Goal: Information Seeking & Learning: Learn about a topic

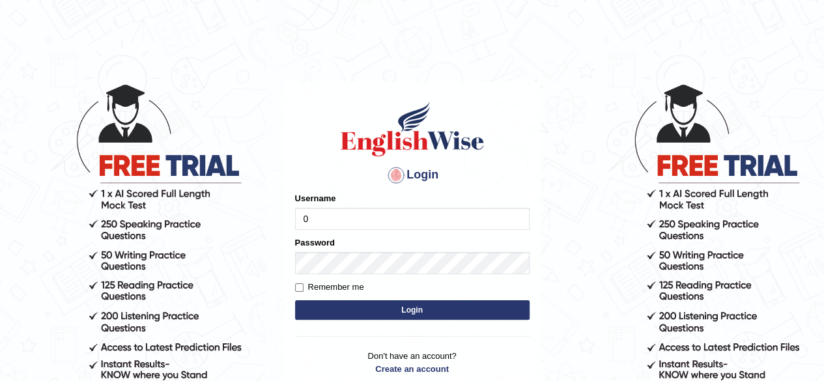
type input "0434920069"
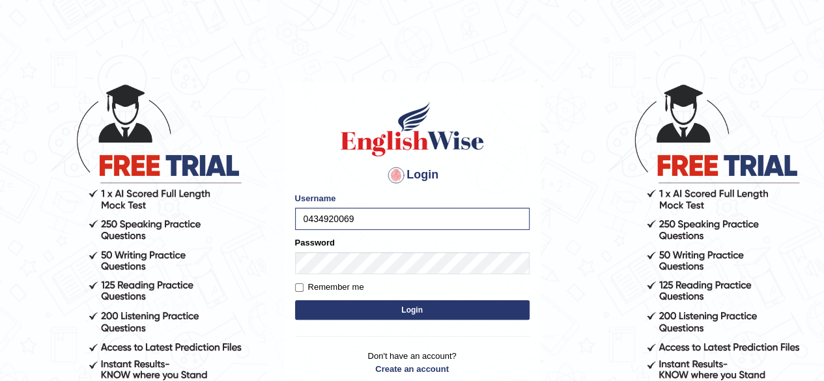
click at [369, 307] on button "Login" at bounding box center [412, 310] width 234 height 20
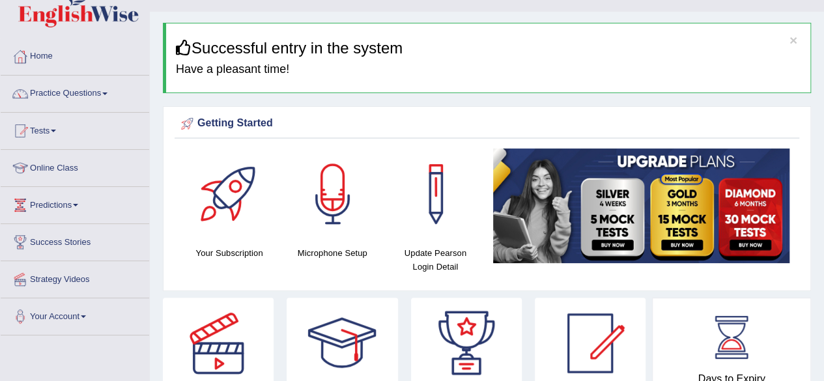
scroll to position [15, 0]
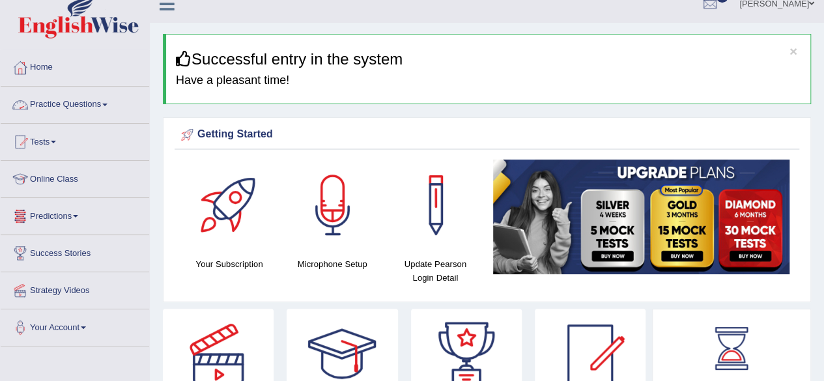
click at [68, 105] on link "Practice Questions" at bounding box center [75, 103] width 148 height 33
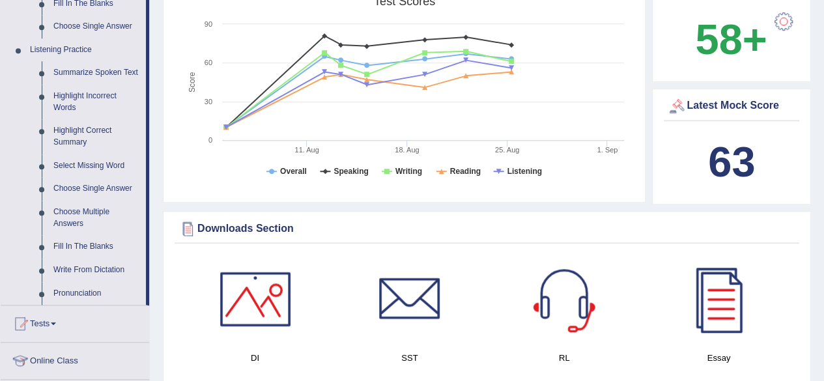
scroll to position [526, 0]
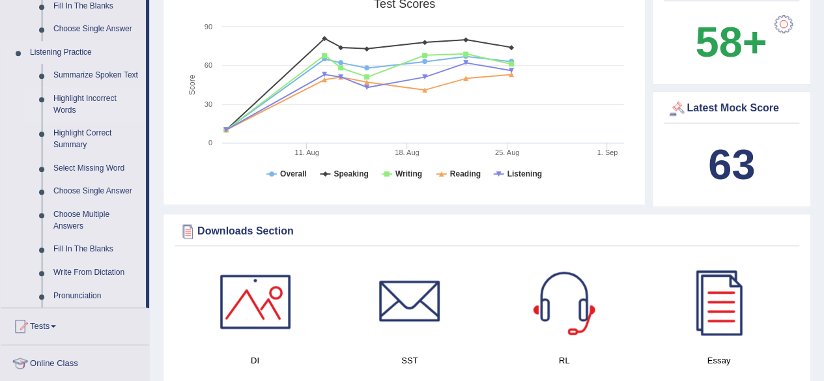
click at [68, 102] on link "Highlight Incorrect Words" at bounding box center [97, 104] width 98 height 35
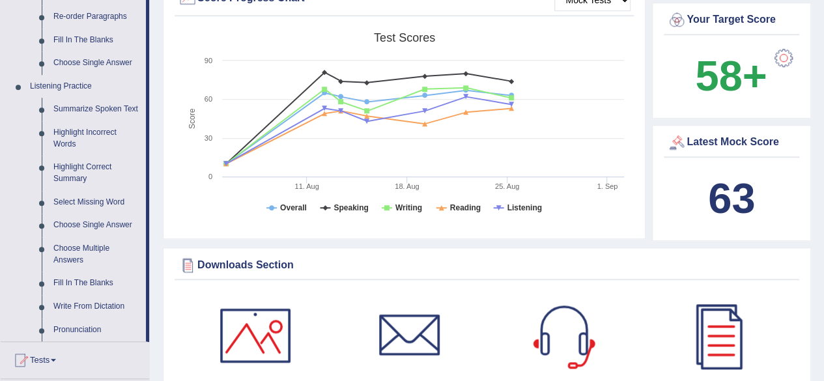
scroll to position [495, 0]
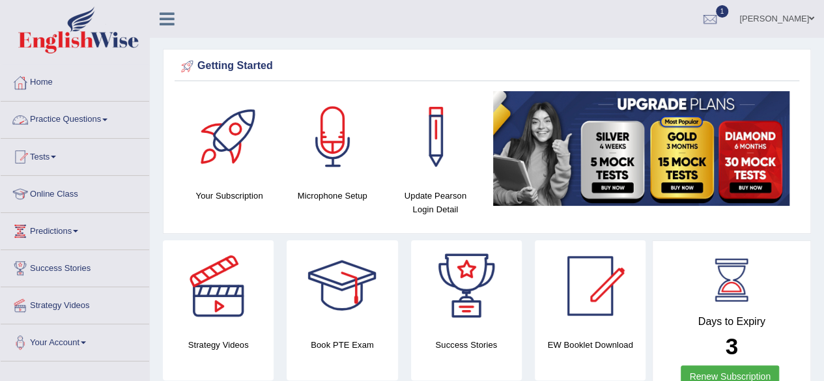
click at [73, 119] on link "Practice Questions" at bounding box center [75, 118] width 148 height 33
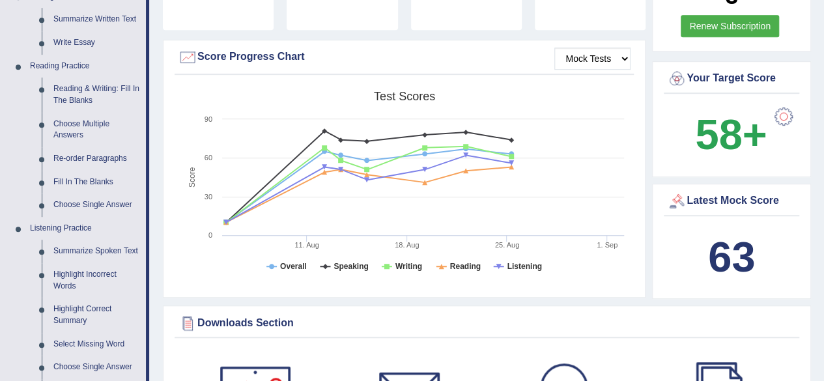
scroll to position [415, 0]
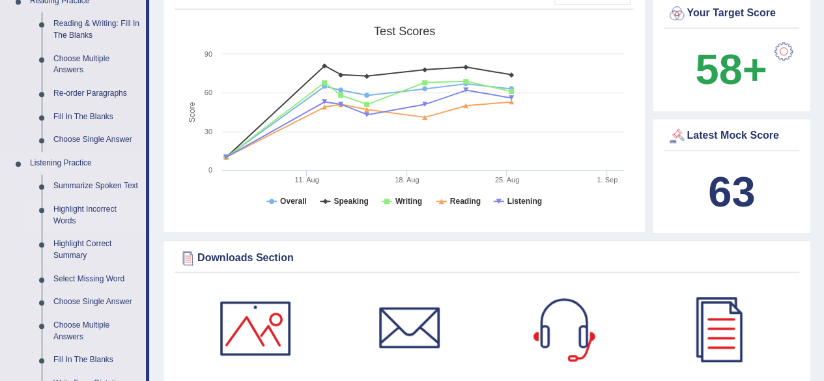
click at [77, 214] on link "Highlight Incorrect Words" at bounding box center [97, 215] width 98 height 35
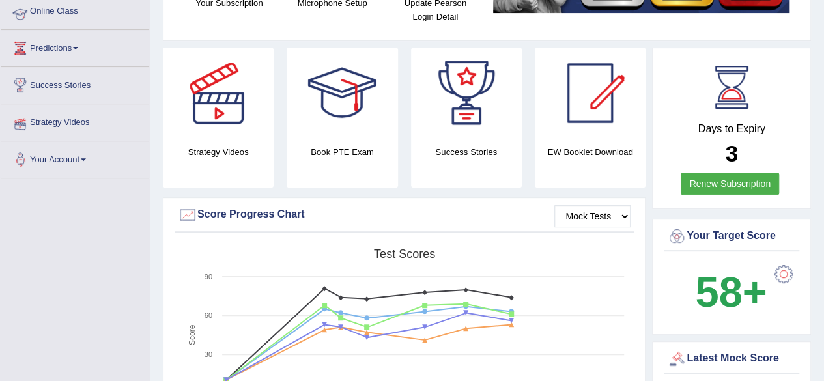
scroll to position [218, 0]
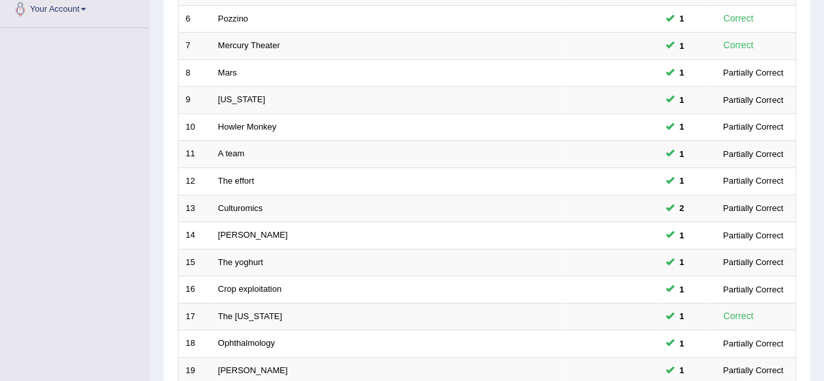
scroll to position [475, 0]
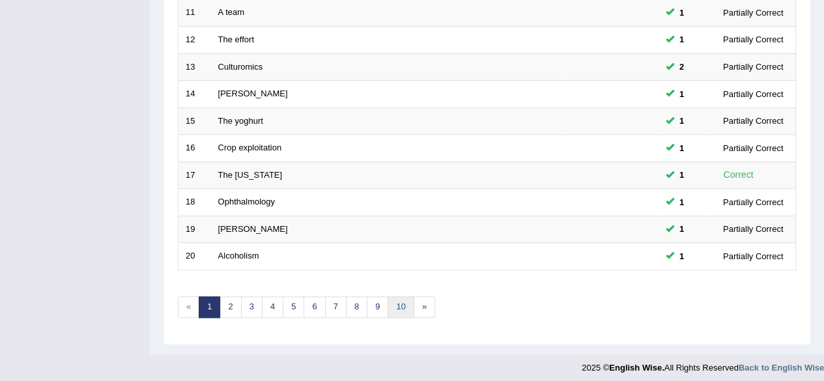
click at [402, 298] on link "10" at bounding box center [400, 306] width 26 height 21
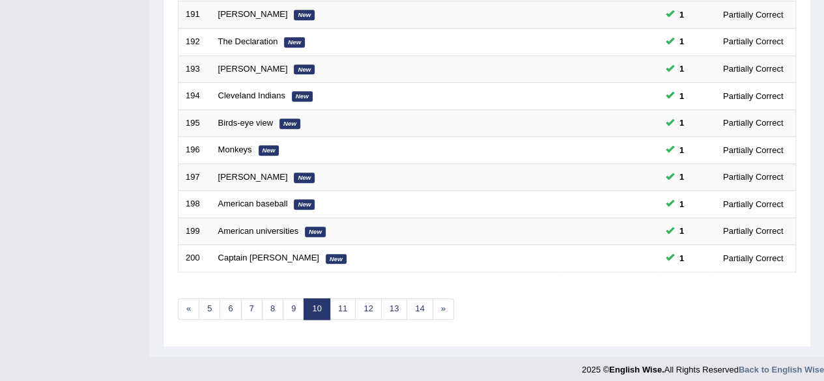
scroll to position [471, 0]
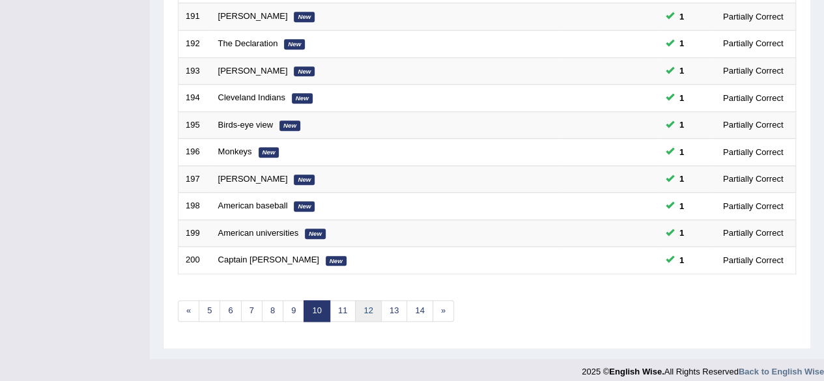
click at [363, 302] on link "12" at bounding box center [368, 310] width 26 height 21
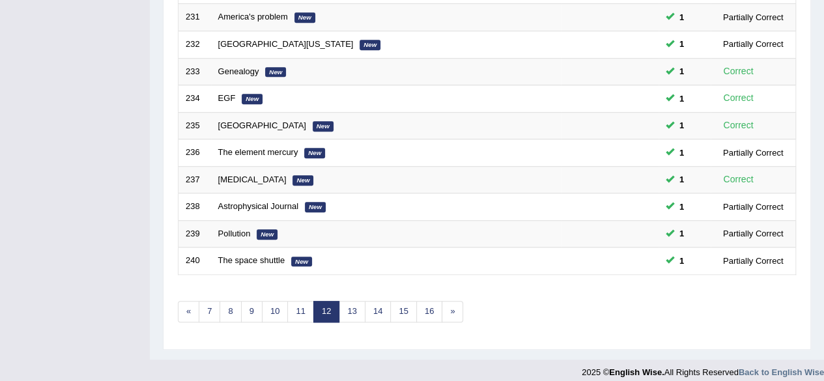
scroll to position [475, 0]
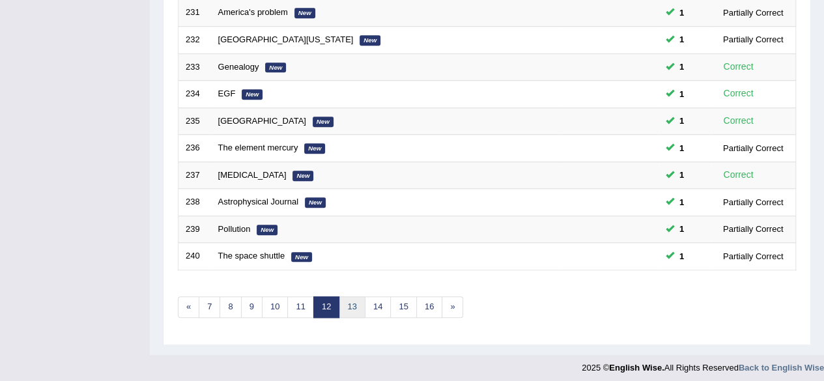
click at [355, 300] on link "13" at bounding box center [352, 306] width 26 height 21
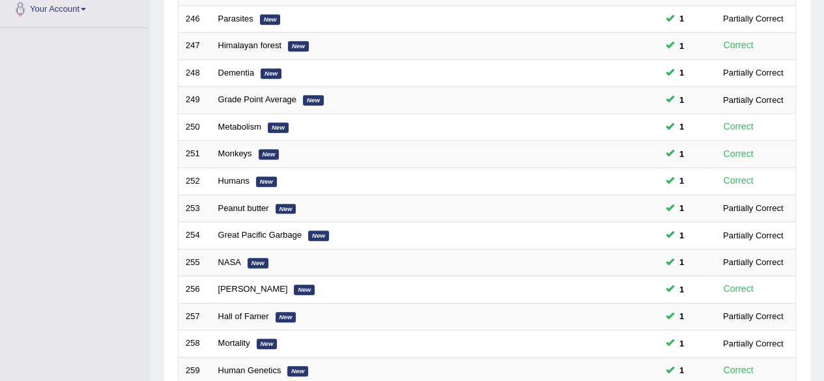
scroll to position [475, 0]
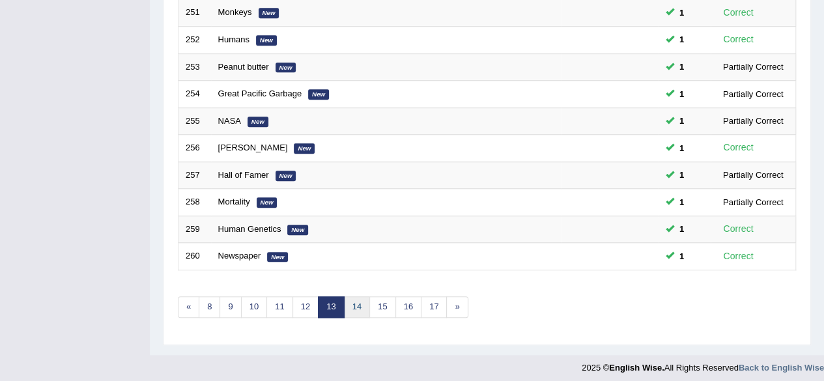
click at [359, 299] on link "14" at bounding box center [357, 306] width 26 height 21
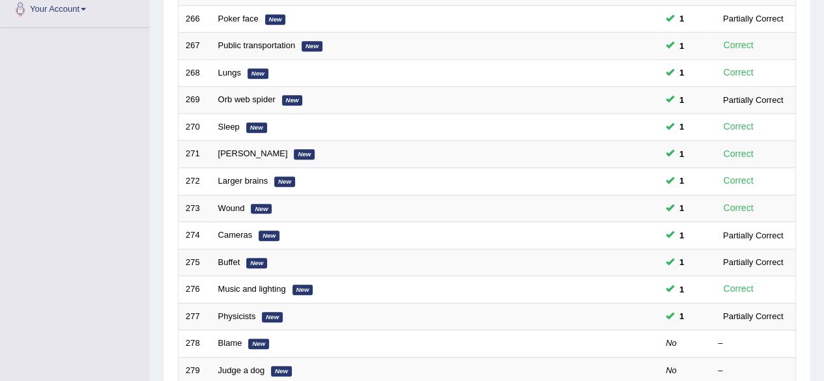
scroll to position [475, 0]
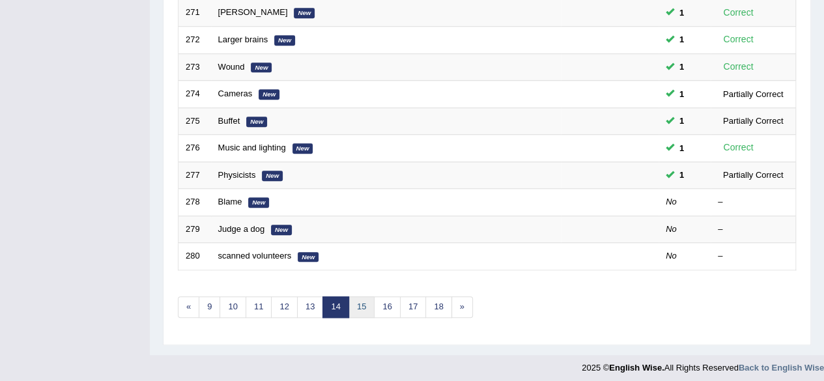
click at [357, 299] on link "15" at bounding box center [361, 306] width 26 height 21
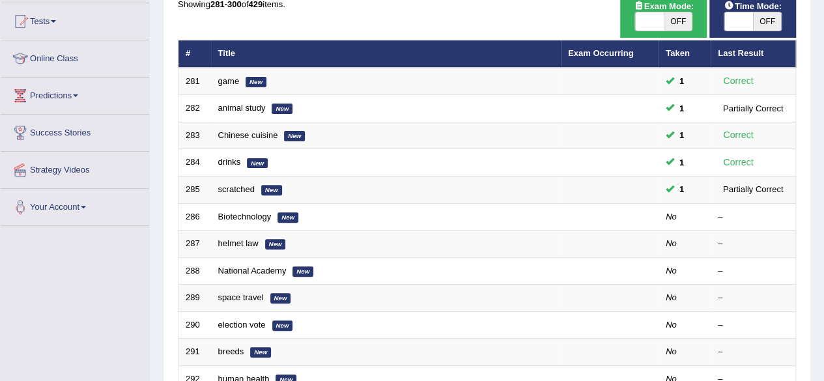
scroll to position [134, 0]
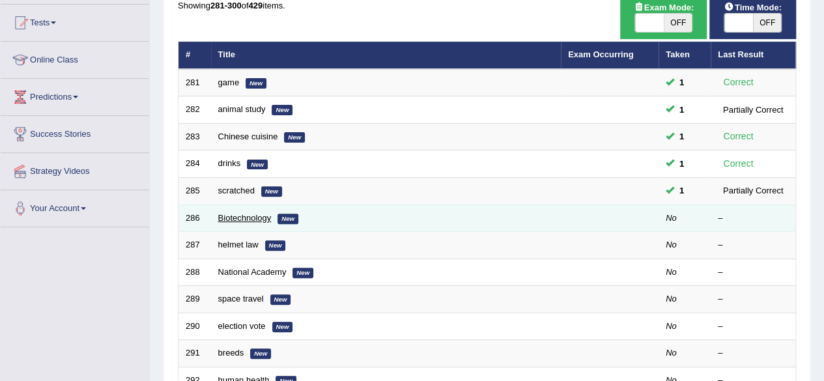
click at [249, 213] on link "Biotechnology" at bounding box center [244, 218] width 53 height 10
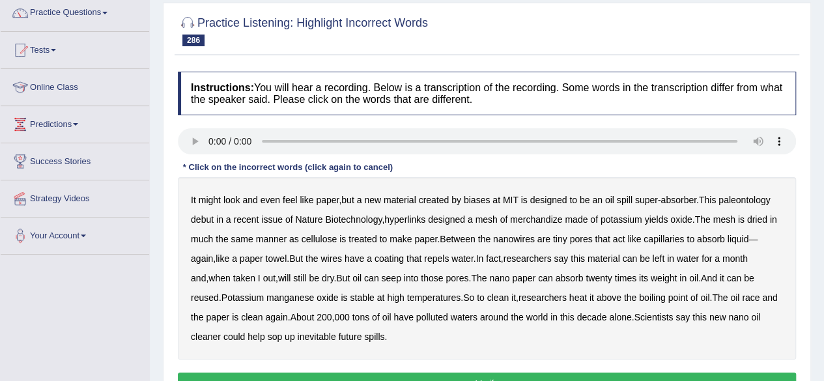
scroll to position [114, 0]
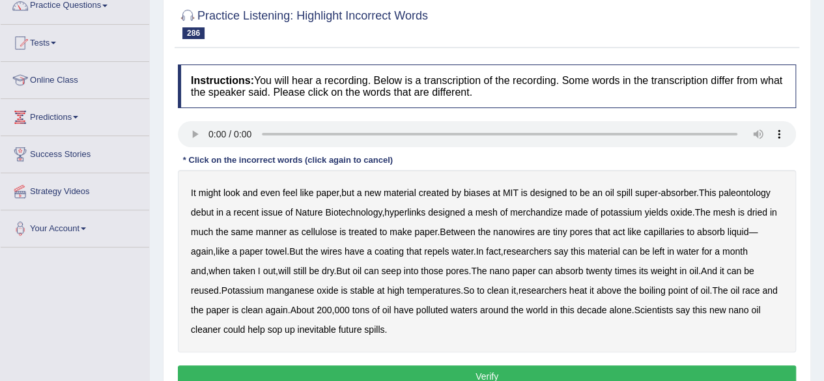
click at [477, 191] on b "biases" at bounding box center [477, 193] width 26 height 10
click at [740, 191] on b "paleontology" at bounding box center [743, 193] width 51 height 10
click at [416, 212] on b "hyperlinks" at bounding box center [404, 212] width 41 height 10
click at [539, 212] on b "merchandize" at bounding box center [536, 212] width 52 height 10
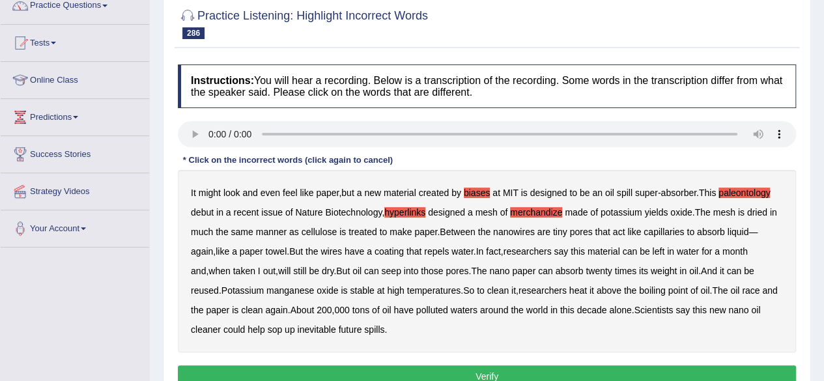
click at [658, 207] on b "yields" at bounding box center [655, 212] width 23 height 10
click at [381, 268] on b "seep" at bounding box center [391, 271] width 20 height 10
click at [742, 287] on b "race" at bounding box center [751, 290] width 18 height 10
click at [344, 365] on button "Verify" at bounding box center [487, 376] width 618 height 22
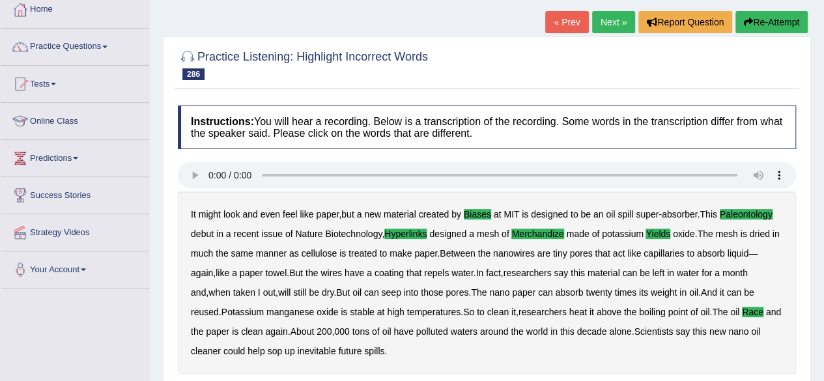
scroll to position [72, 0]
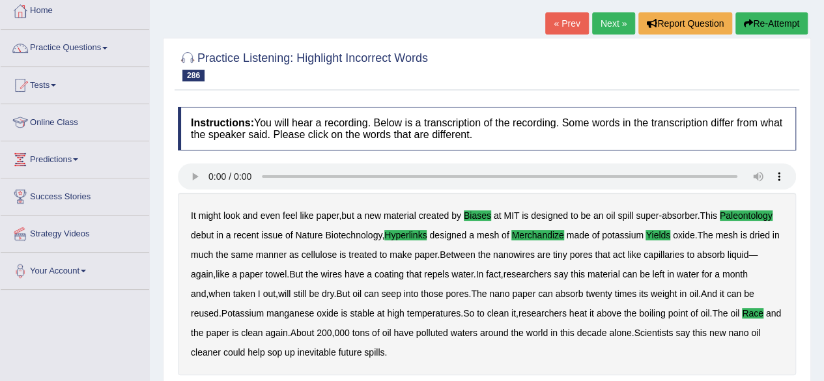
click at [617, 24] on link "Next »" at bounding box center [613, 23] width 43 height 22
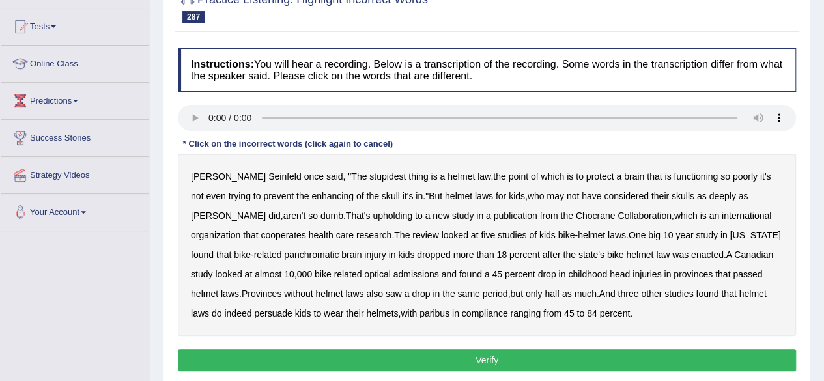
scroll to position [129, 0]
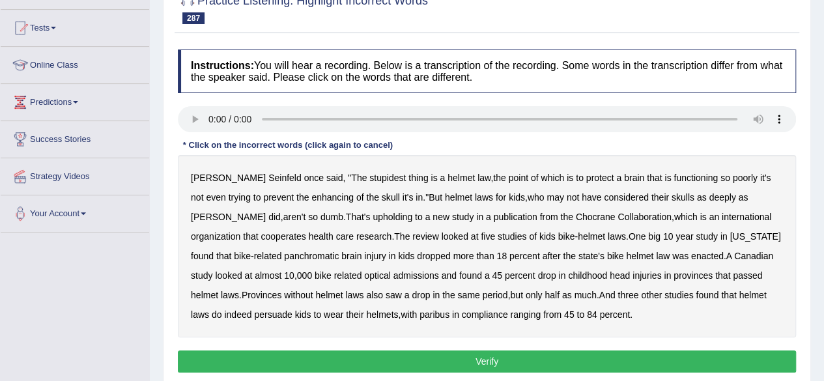
click at [311, 193] on b "enhancing" at bounding box center [332, 197] width 42 height 10
click at [372, 216] on b "upholding" at bounding box center [392, 217] width 40 height 10
click at [305, 231] on b "cooperates" at bounding box center [282, 236] width 45 height 10
click at [578, 231] on b "helmet" at bounding box center [591, 236] width 27 height 10
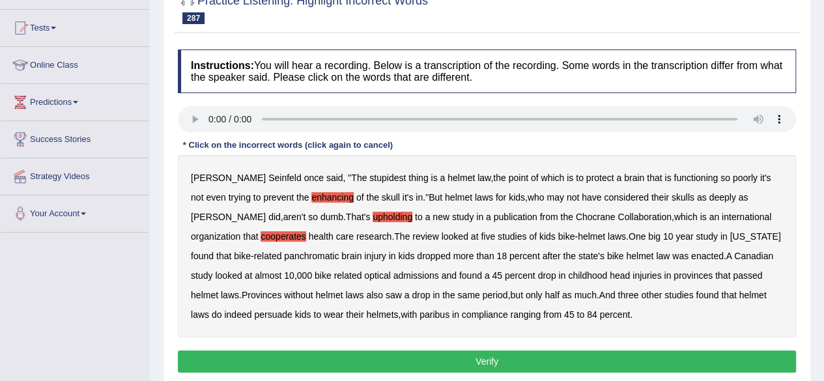
click at [578, 231] on b "helmet" at bounding box center [591, 236] width 27 height 10
click at [284, 253] on b "panchromatic" at bounding box center [311, 256] width 55 height 10
click at [364, 270] on b "optical" at bounding box center [377, 275] width 26 height 10
click at [419, 311] on b "paribus" at bounding box center [434, 314] width 30 height 10
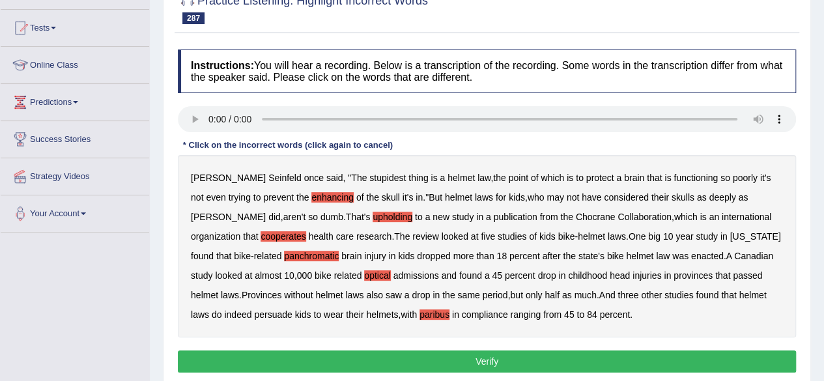
click at [511, 359] on button "Verify" at bounding box center [487, 361] width 618 height 22
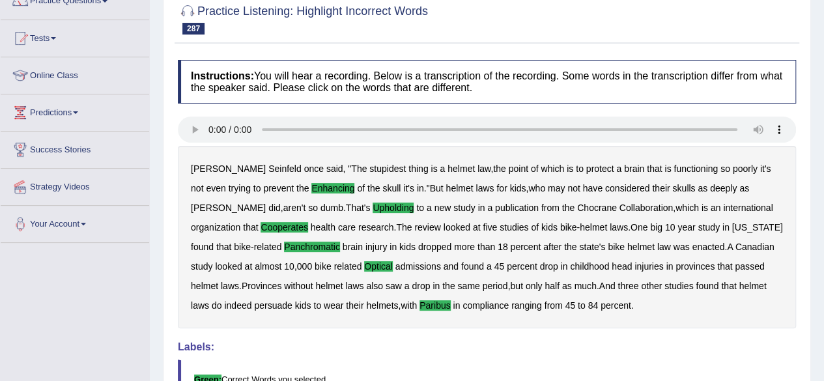
scroll to position [70, 0]
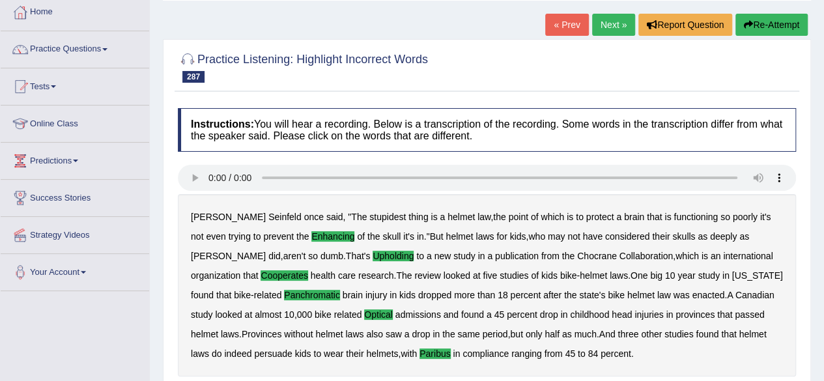
click at [617, 25] on link "Next »" at bounding box center [613, 25] width 43 height 22
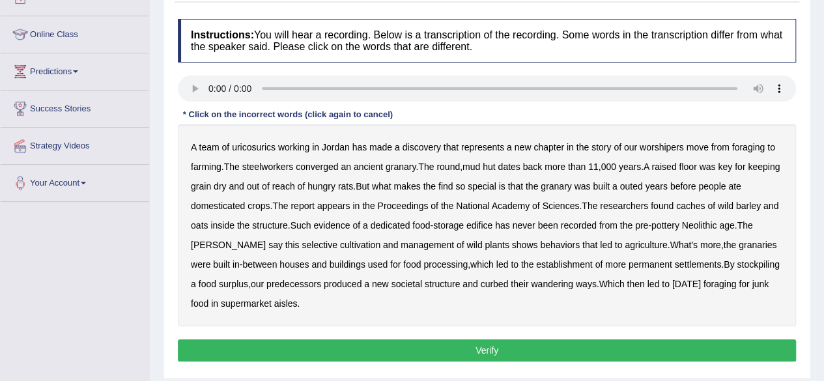
scroll to position [160, 0]
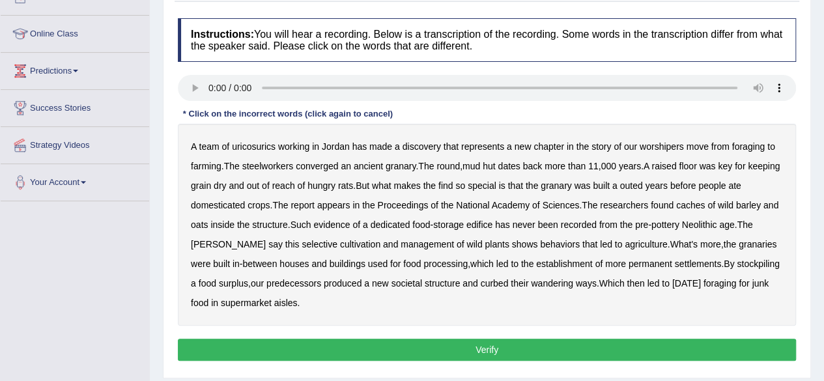
click at [265, 141] on b "uricosurics" at bounding box center [254, 146] width 44 height 10
click at [672, 143] on b "worshipers" at bounding box center [661, 146] width 44 height 10
click at [264, 163] on b "steelworkers" at bounding box center [267, 166] width 51 height 10
click at [328, 166] on b "converged" at bounding box center [317, 166] width 42 height 10
click at [643, 187] on b "outed" at bounding box center [631, 185] width 23 height 10
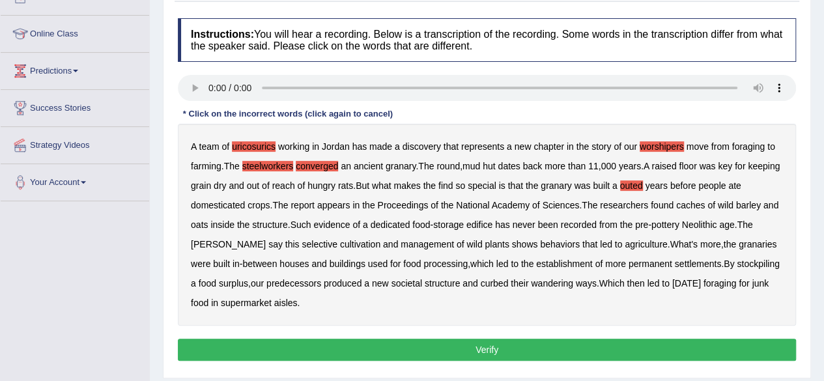
click at [214, 239] on b "maples" at bounding box center [228, 244] width 75 height 10
click at [421, 341] on button "Verify" at bounding box center [487, 350] width 618 height 22
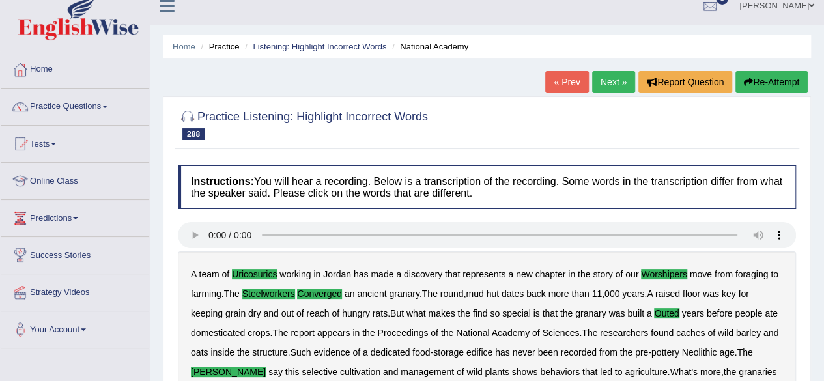
scroll to position [0, 0]
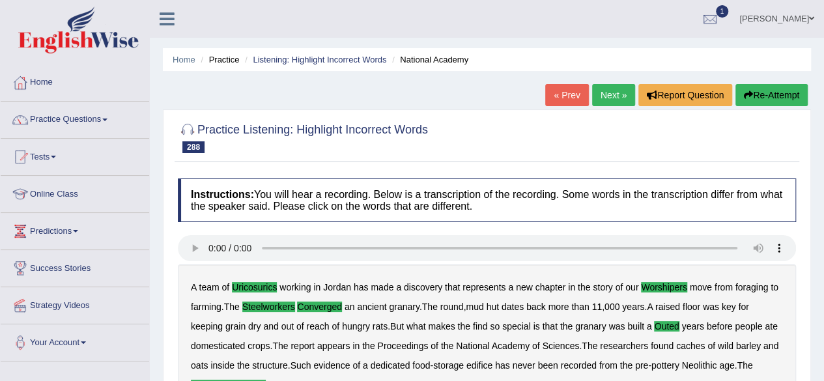
click at [607, 100] on link "Next »" at bounding box center [613, 95] width 43 height 22
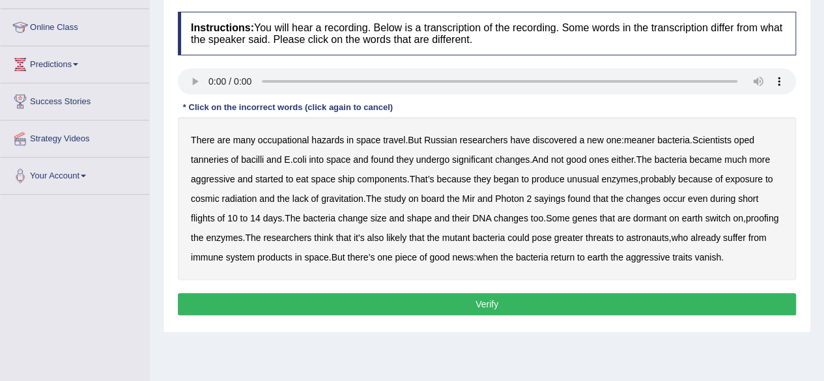
click at [823, 214] on html "Toggle navigation Home Practice Questions Speaking Practice Read Aloud Repeat S…" at bounding box center [412, 23] width 824 height 381
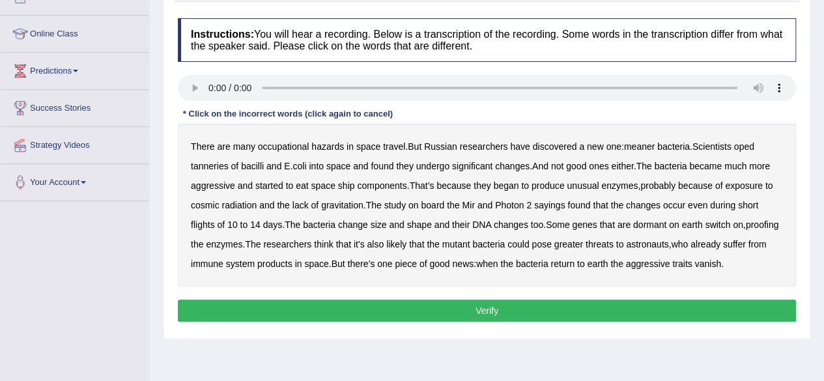
click at [748, 143] on b "oped" at bounding box center [744, 146] width 20 height 10
click at [219, 165] on b "tanneries" at bounding box center [210, 166] width 38 height 10
click at [554, 201] on b "sayings" at bounding box center [549, 205] width 31 height 10
click at [746, 230] on b "proofing" at bounding box center [762, 224] width 33 height 10
click at [470, 243] on b "mutant" at bounding box center [456, 244] width 28 height 10
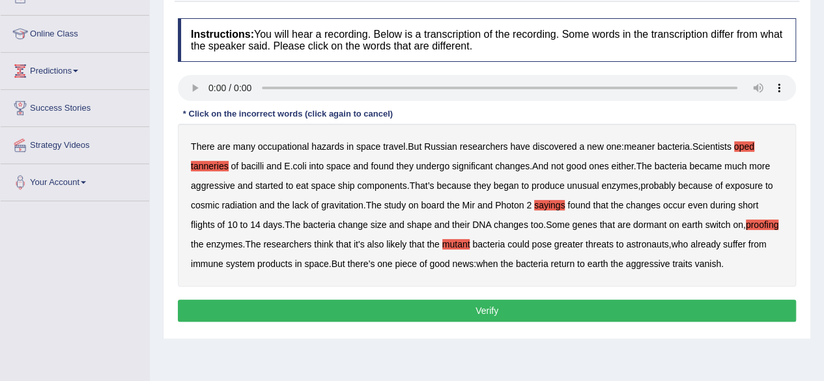
click at [292, 259] on b "products" at bounding box center [274, 264] width 35 height 10
click at [546, 305] on button "Verify" at bounding box center [487, 311] width 618 height 22
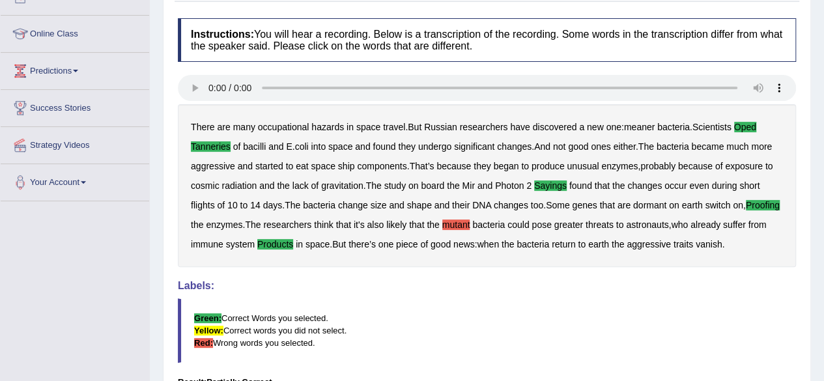
click at [470, 225] on b "mutant" at bounding box center [456, 224] width 28 height 10
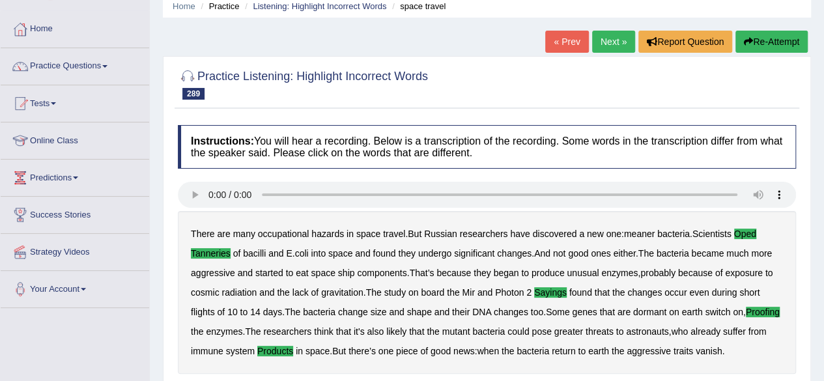
scroll to position [24, 0]
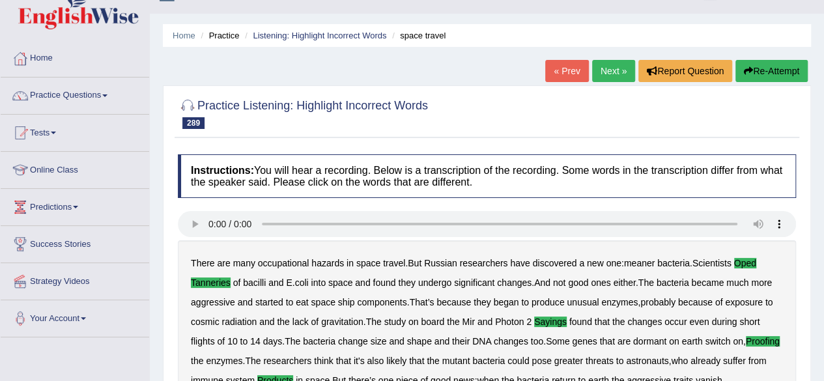
click at [606, 68] on link "Next »" at bounding box center [613, 71] width 43 height 22
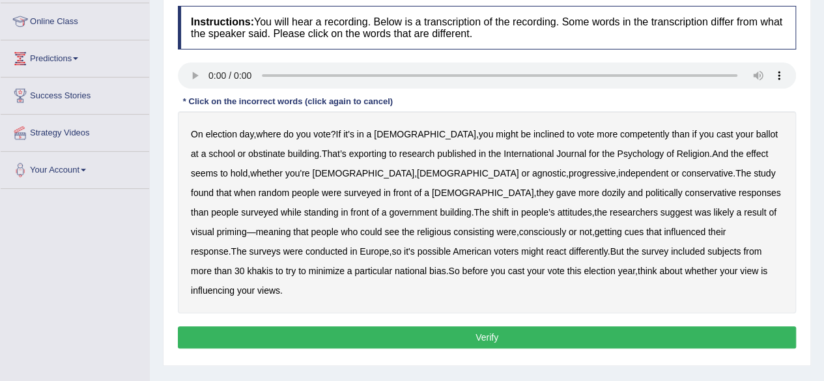
scroll to position [171, 0]
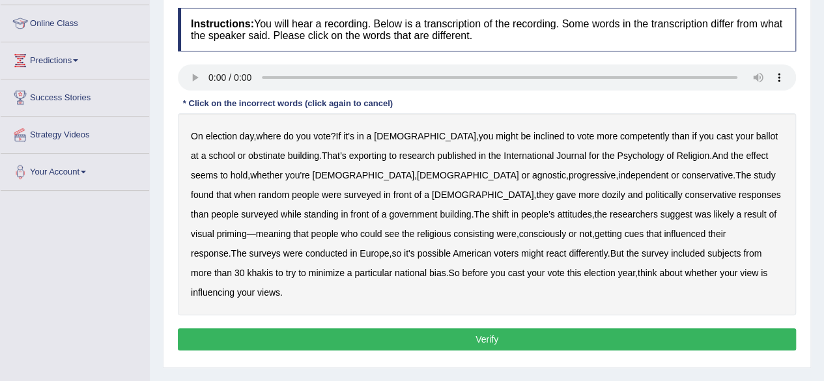
click at [620, 135] on b "competently" at bounding box center [644, 136] width 49 height 10
click at [248, 156] on b "obstinate" at bounding box center [266, 155] width 37 height 10
click at [349, 150] on b "exporting" at bounding box center [368, 155] width 38 height 10
click at [602, 193] on b "dozily" at bounding box center [613, 194] width 23 height 10
click at [453, 232] on b "consisting" at bounding box center [473, 234] width 40 height 10
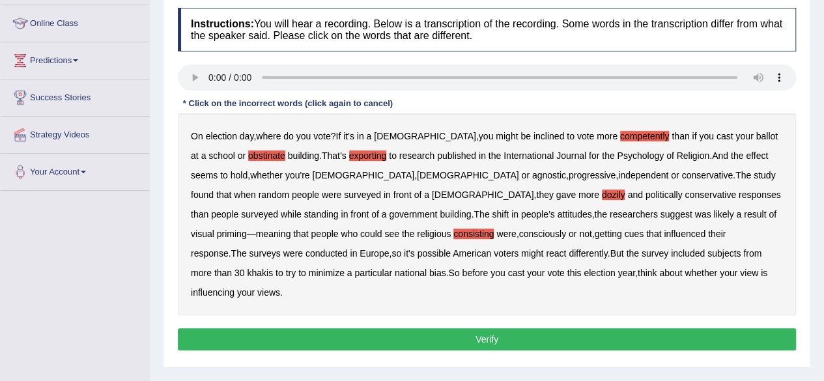
click at [273, 268] on b "khakis" at bounding box center [260, 273] width 26 height 10
click at [516, 328] on button "Verify" at bounding box center [487, 339] width 618 height 22
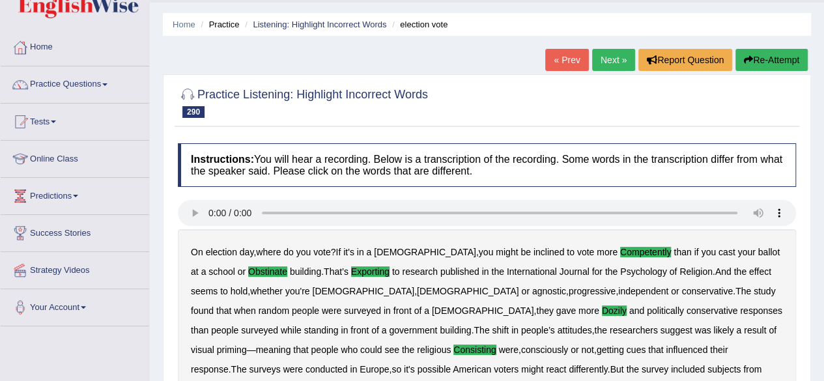
scroll to position [14, 0]
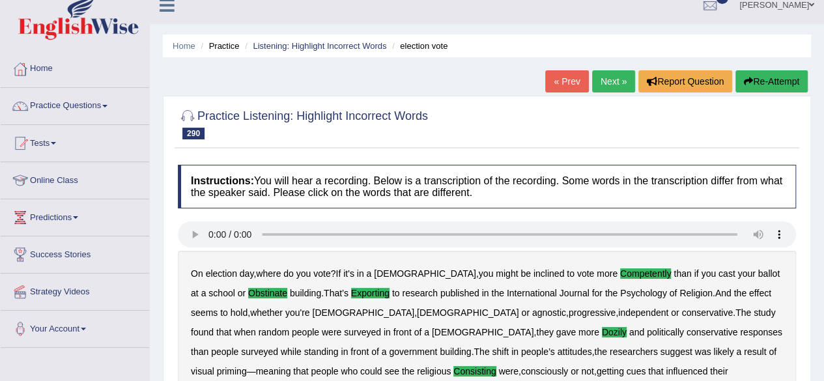
click at [610, 81] on link "Next »" at bounding box center [613, 81] width 43 height 22
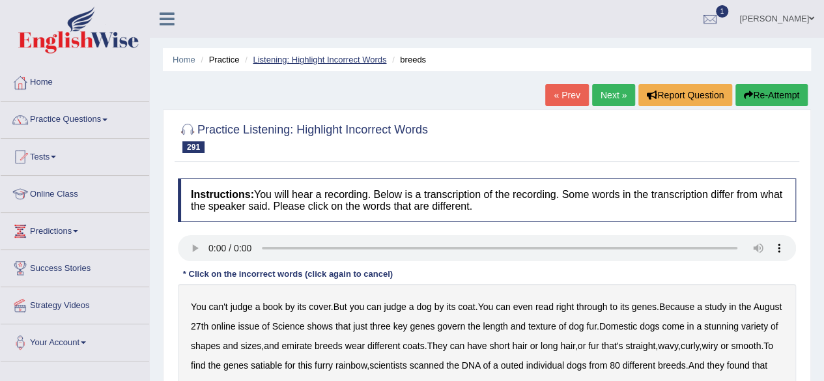
click at [354, 56] on link "Listening: Highlight Incorrect Words" at bounding box center [319, 60] width 133 height 10
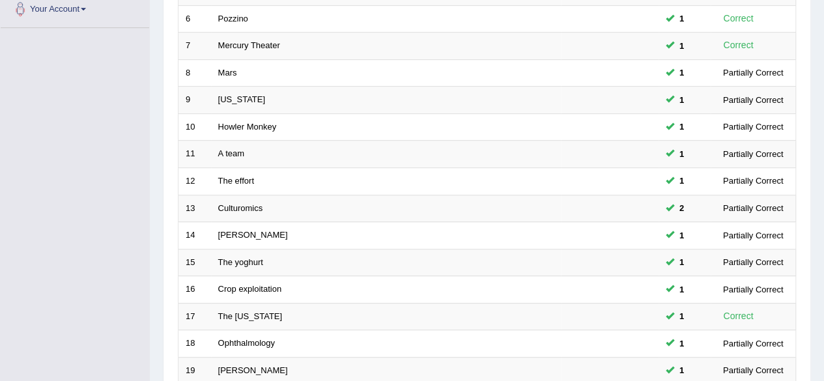
scroll to position [475, 0]
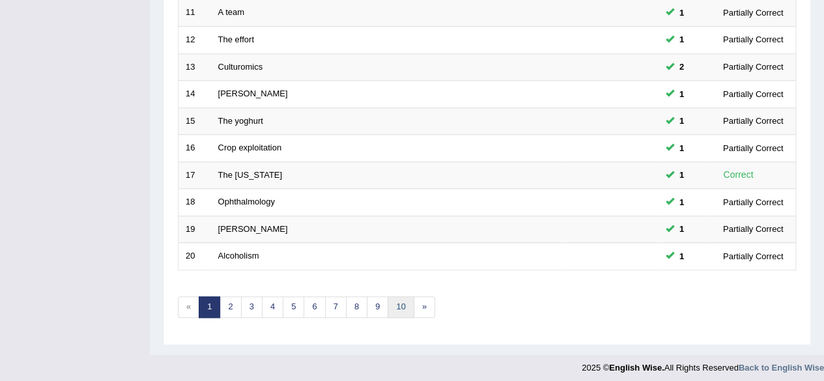
click at [395, 302] on link "10" at bounding box center [400, 306] width 26 height 21
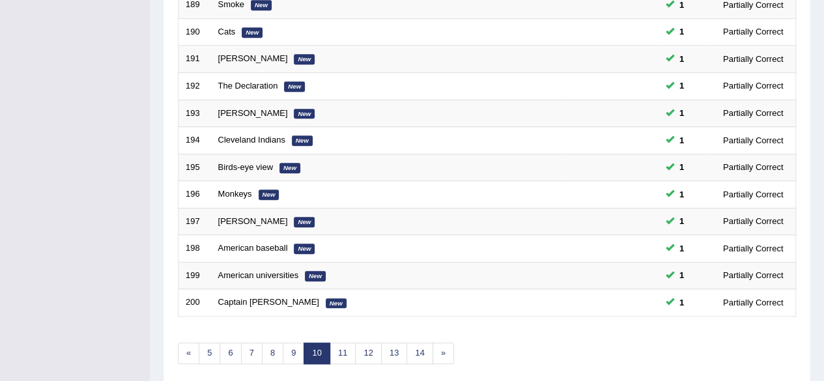
scroll to position [432, 0]
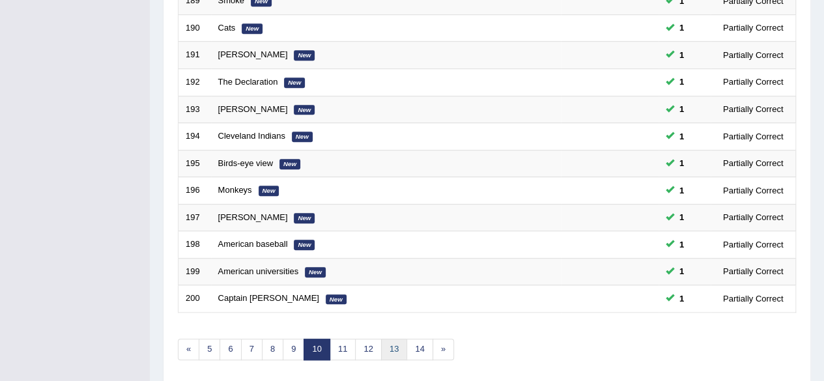
click at [397, 347] on link "13" at bounding box center [394, 349] width 26 height 21
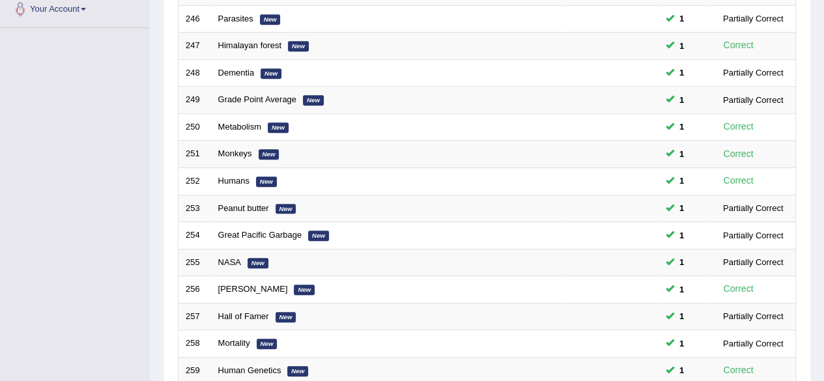
scroll to position [475, 0]
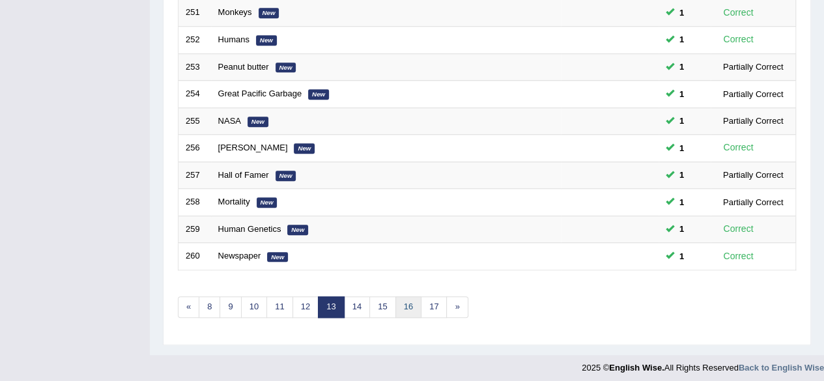
click at [395, 311] on link "16" at bounding box center [408, 306] width 26 height 21
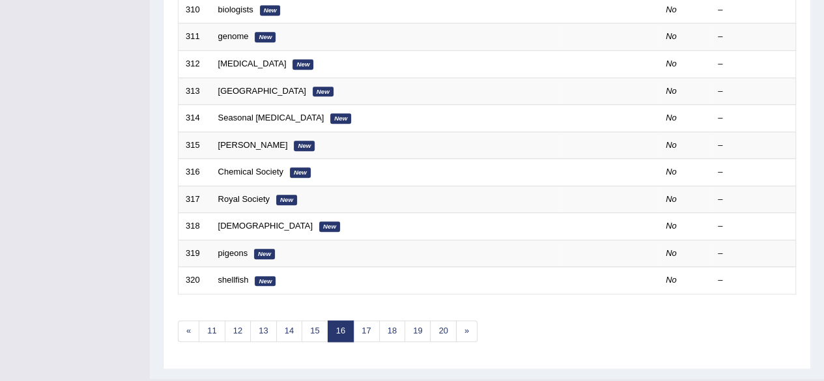
scroll to position [475, 0]
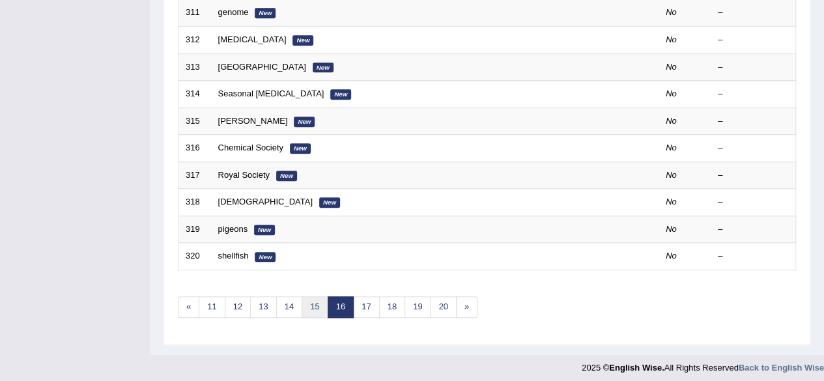
click at [315, 299] on link "15" at bounding box center [315, 306] width 26 height 21
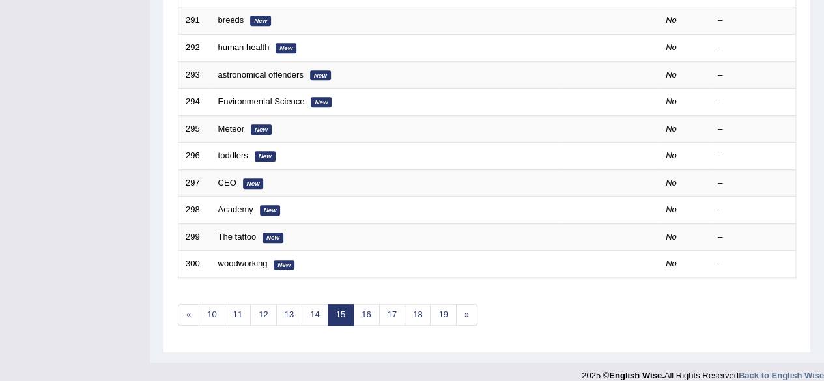
scroll to position [469, 0]
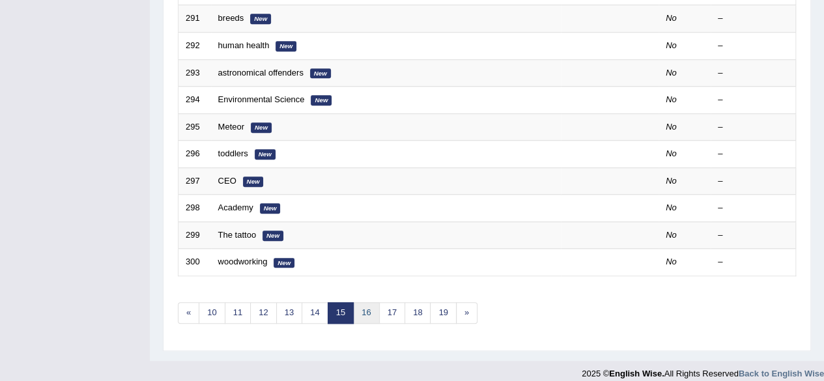
click at [354, 302] on link "16" at bounding box center [366, 312] width 26 height 21
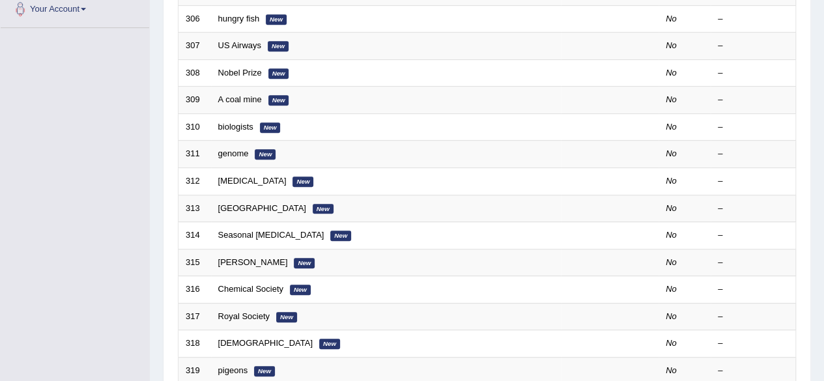
scroll to position [475, 0]
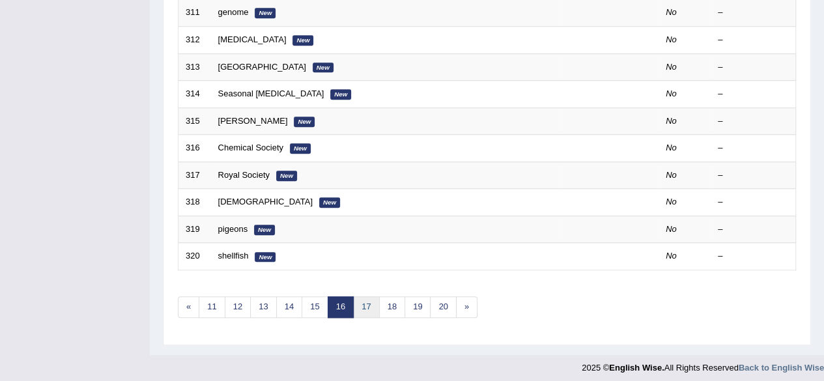
click at [369, 296] on link "17" at bounding box center [366, 306] width 26 height 21
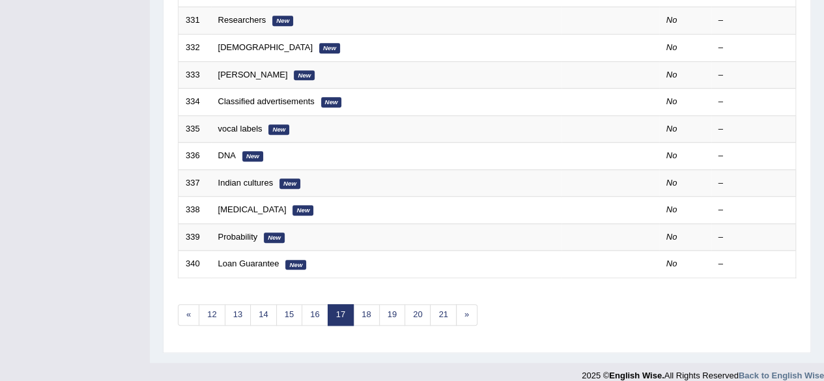
scroll to position [475, 0]
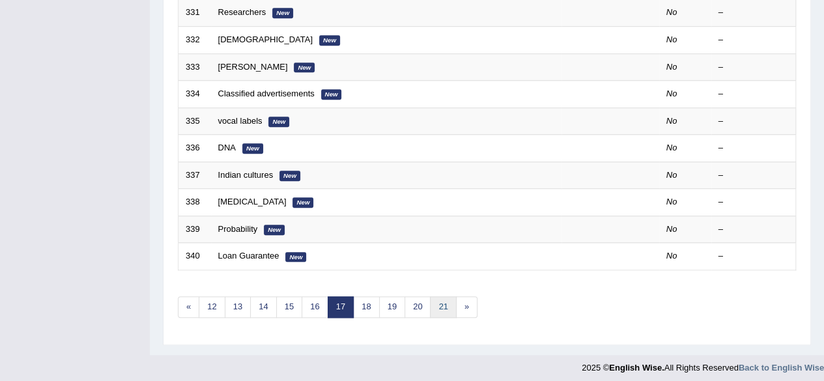
click at [434, 296] on link "21" at bounding box center [443, 306] width 26 height 21
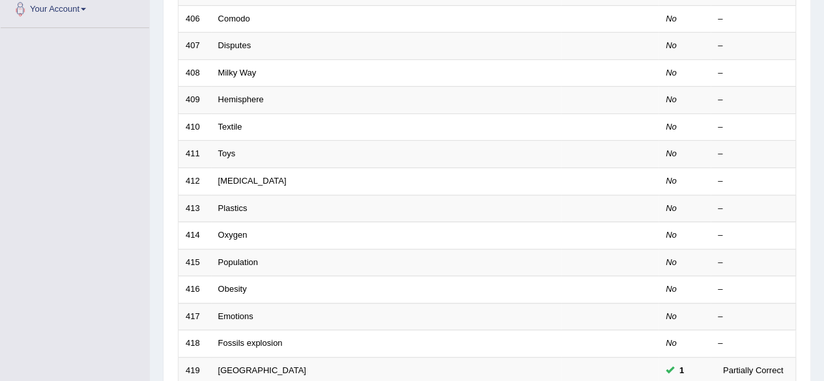
scroll to position [475, 0]
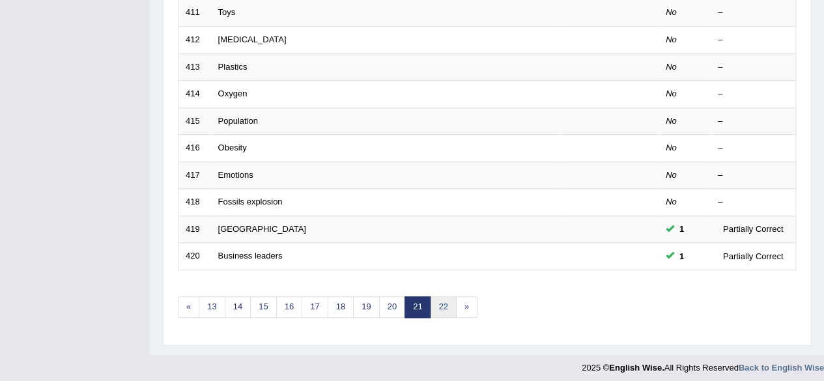
click at [440, 306] on link "22" at bounding box center [443, 306] width 26 height 21
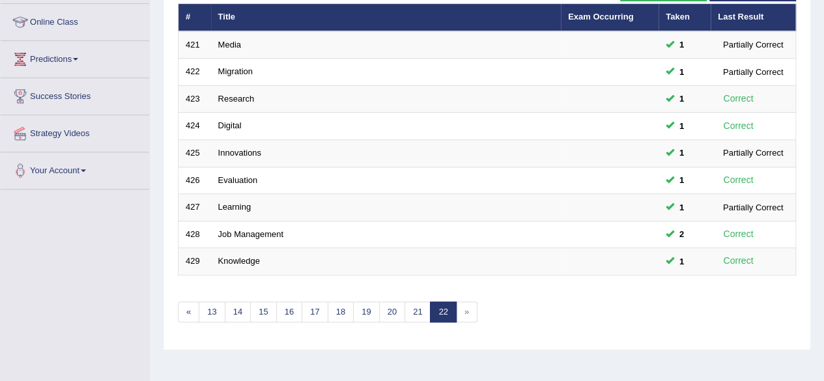
scroll to position [169, 0]
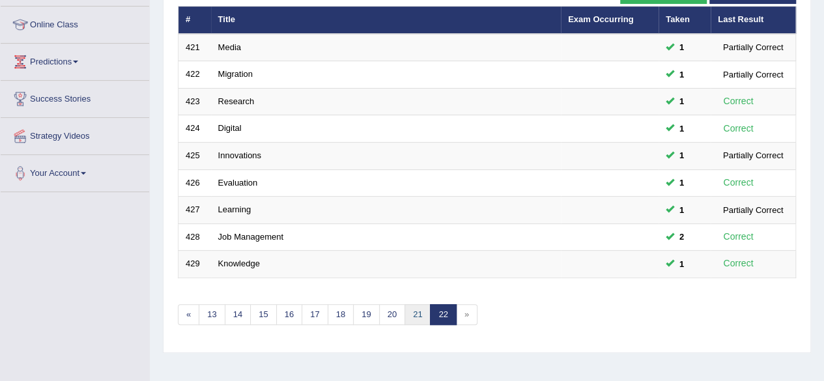
click at [422, 313] on link "21" at bounding box center [417, 314] width 26 height 21
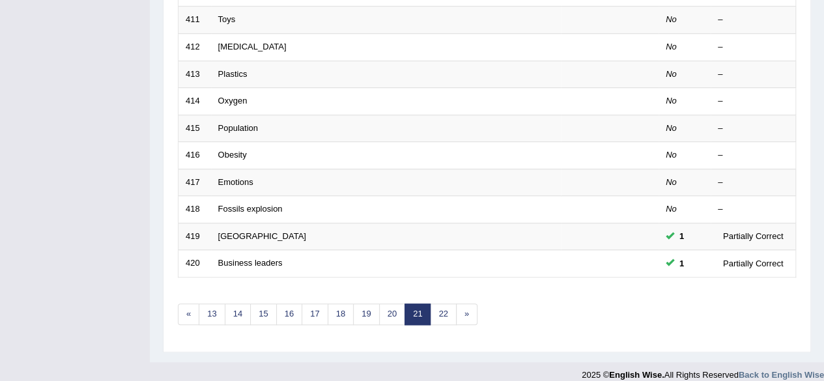
scroll to position [475, 0]
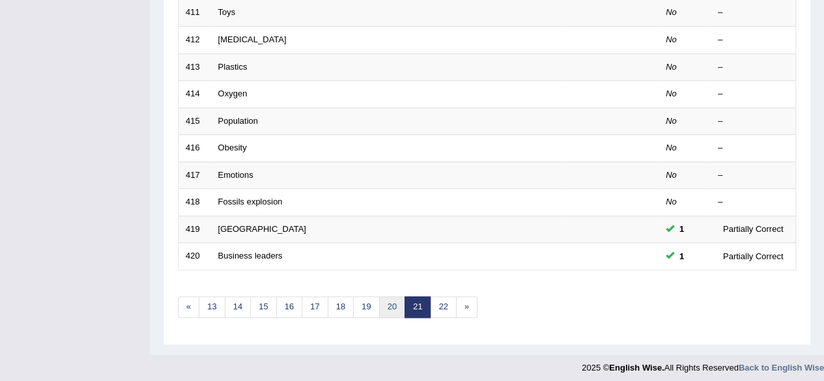
click at [387, 297] on link "20" at bounding box center [392, 306] width 26 height 21
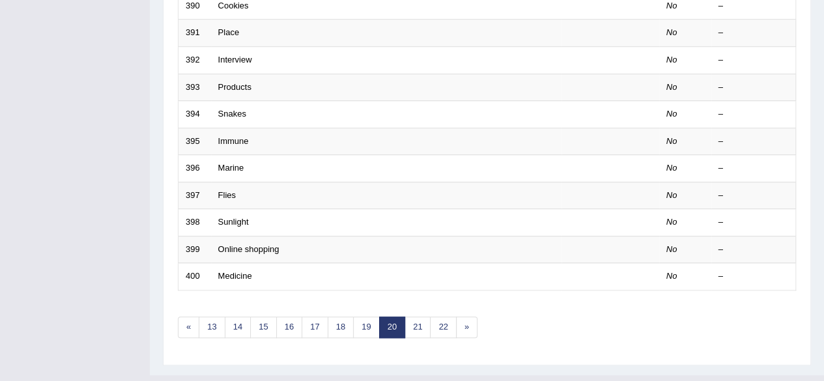
scroll to position [474, 0]
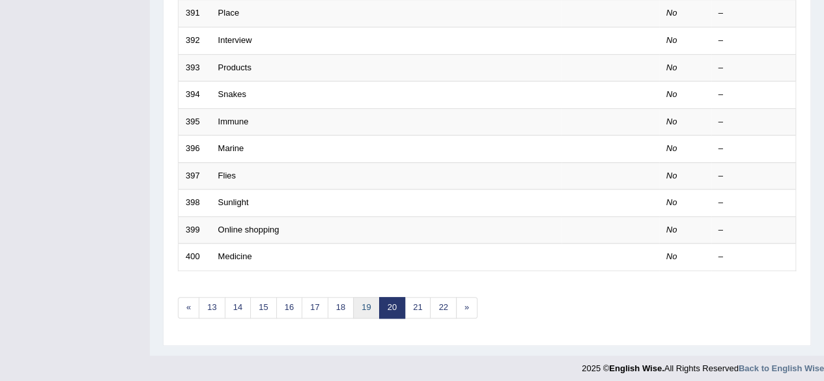
click at [368, 299] on link "19" at bounding box center [366, 307] width 26 height 21
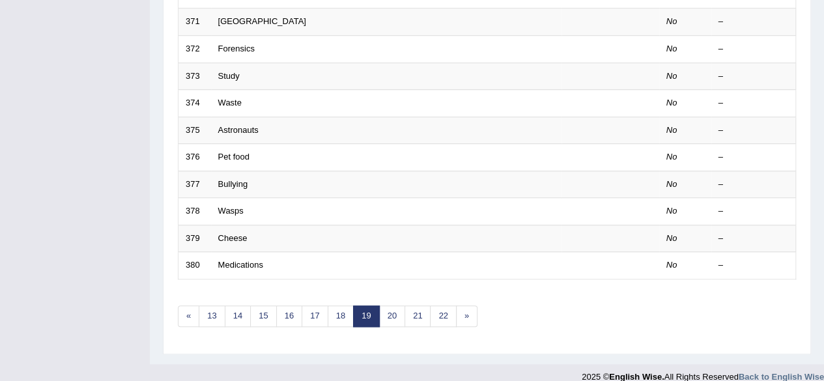
scroll to position [465, 0]
click at [343, 313] on link "18" at bounding box center [341, 316] width 26 height 21
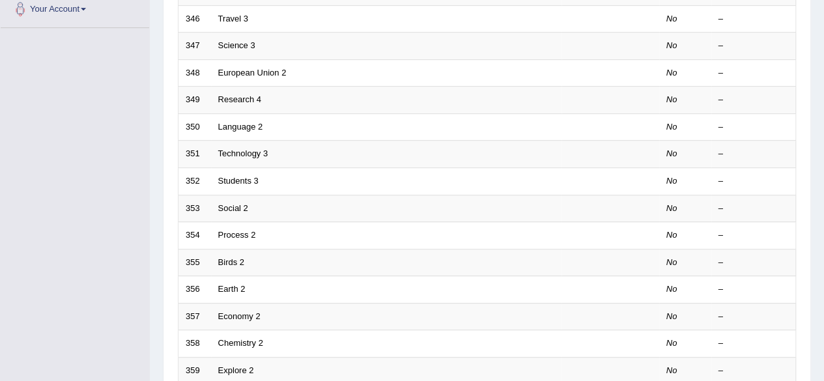
scroll to position [475, 0]
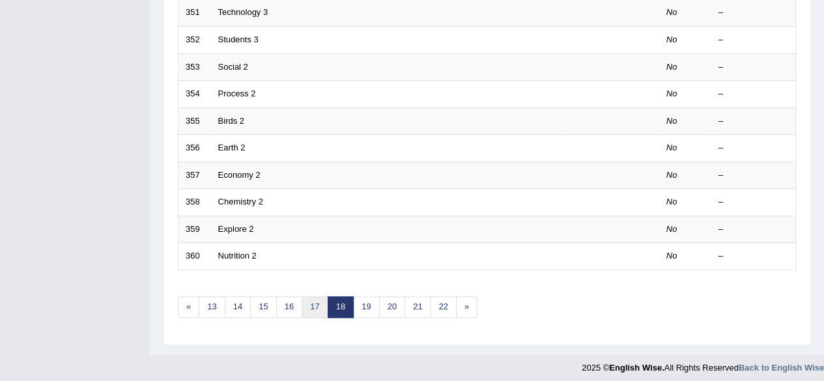
click at [311, 305] on link "17" at bounding box center [315, 306] width 26 height 21
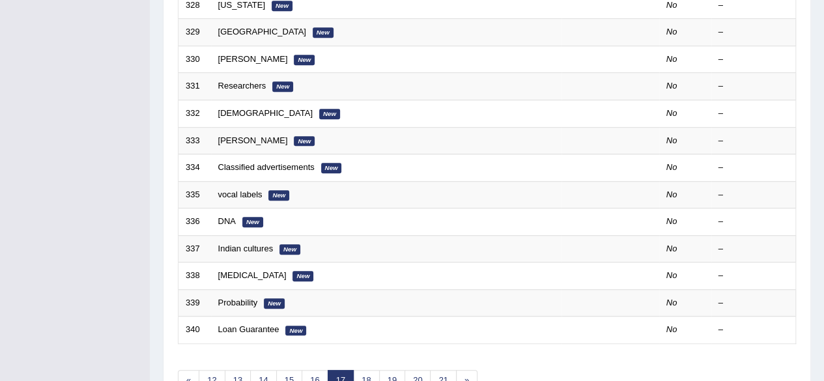
scroll to position [397, 0]
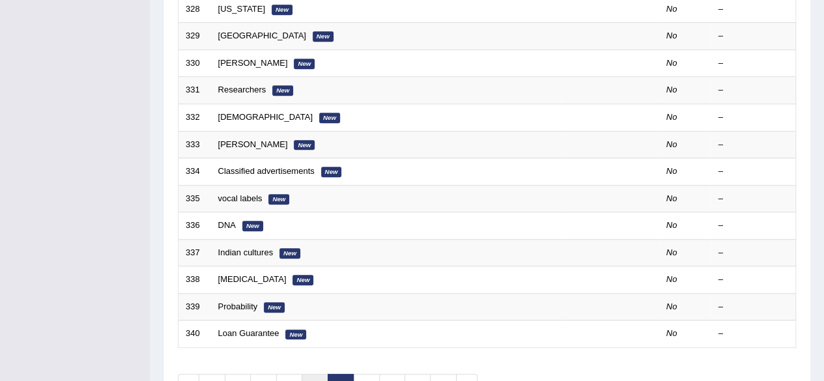
click at [312, 374] on link "16" at bounding box center [315, 384] width 26 height 21
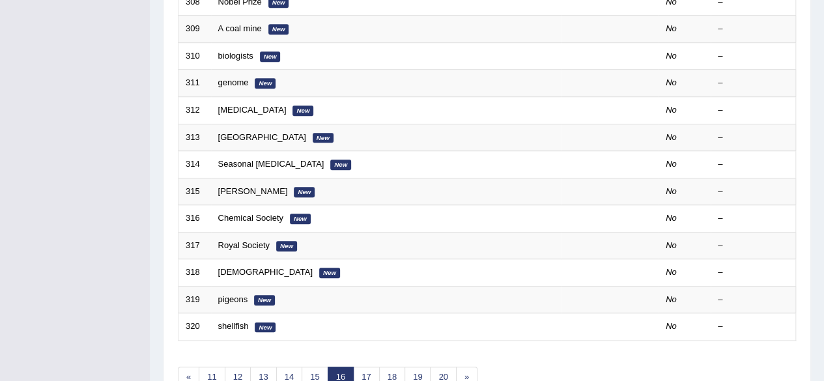
scroll to position [406, 0]
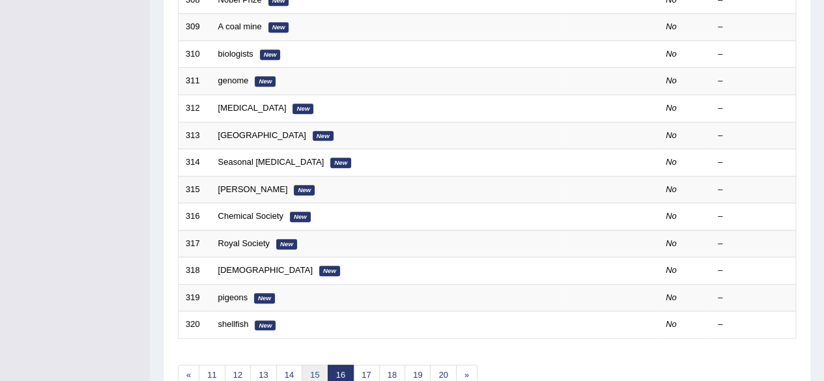
click at [319, 365] on link "15" at bounding box center [315, 375] width 26 height 21
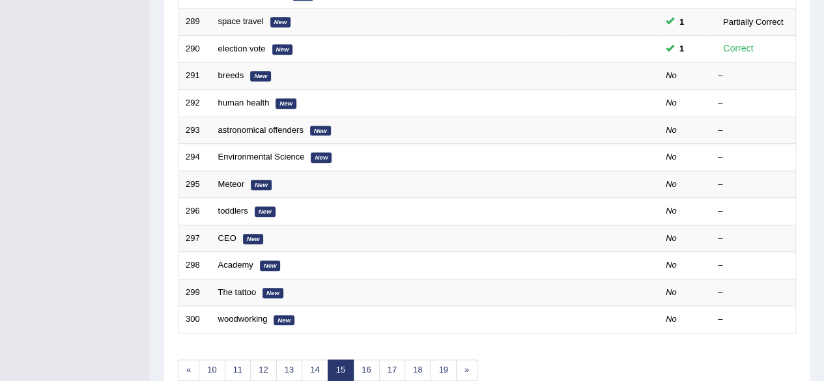
scroll to position [394, 0]
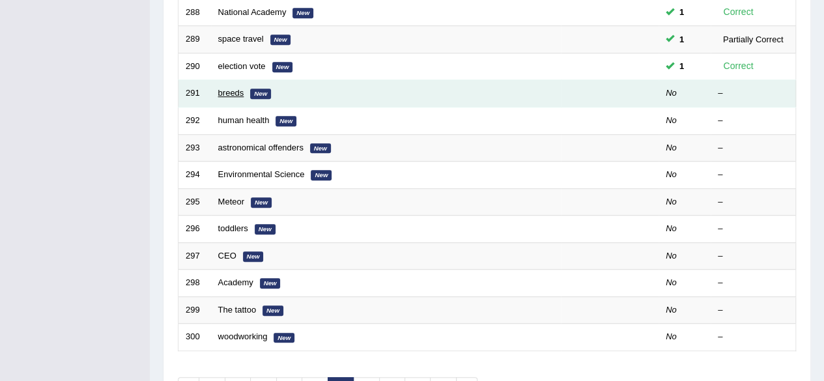
click at [224, 88] on link "breeds" at bounding box center [231, 93] width 26 height 10
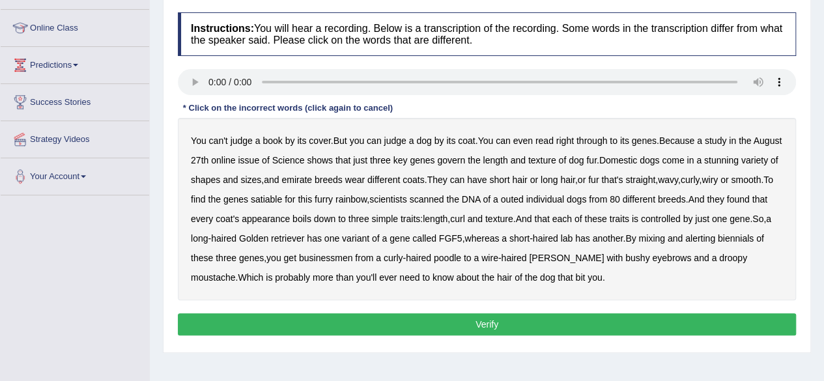
scroll to position [161, 0]
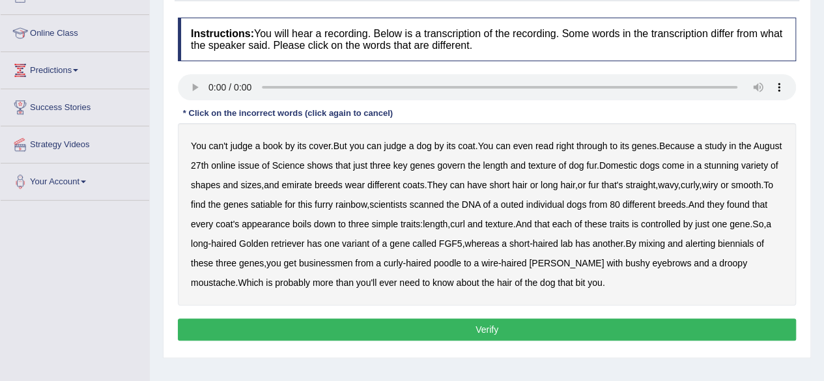
click at [312, 183] on b "emirate" at bounding box center [296, 185] width 31 height 10
click at [282, 201] on b "satiable" at bounding box center [266, 204] width 31 height 10
click at [524, 204] on b "outed" at bounding box center [512, 204] width 23 height 10
click at [304, 242] on b "retriever" at bounding box center [287, 243] width 33 height 10
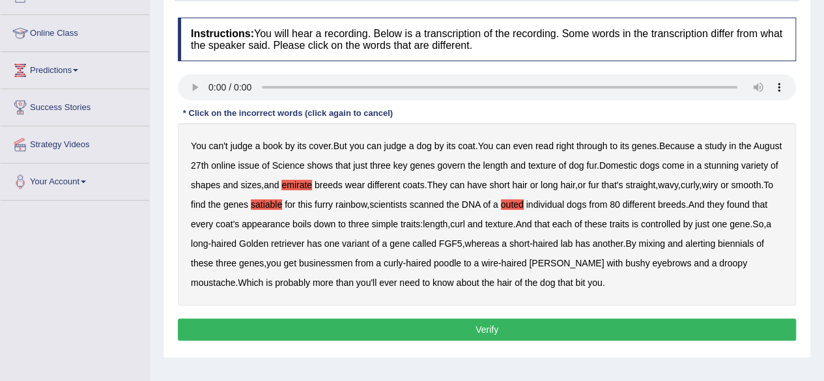
click at [715, 242] on b "alerting" at bounding box center [700, 243] width 30 height 10
click at [718, 249] on b "biennials" at bounding box center [736, 243] width 36 height 10
click at [353, 262] on b "businessmen" at bounding box center [326, 263] width 54 height 10
click at [524, 324] on button "Verify" at bounding box center [487, 329] width 618 height 22
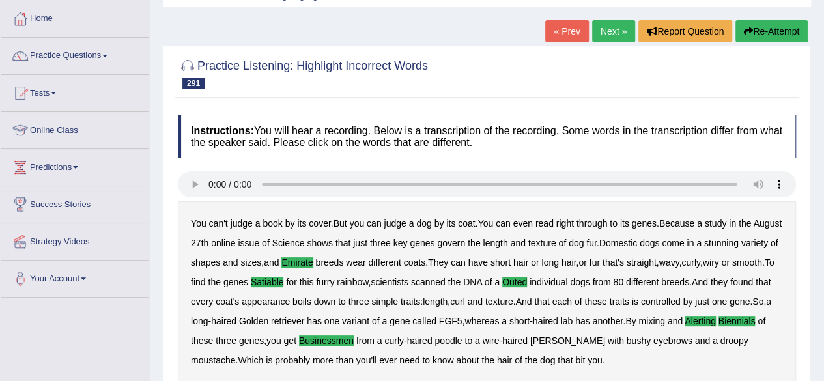
scroll to position [0, 0]
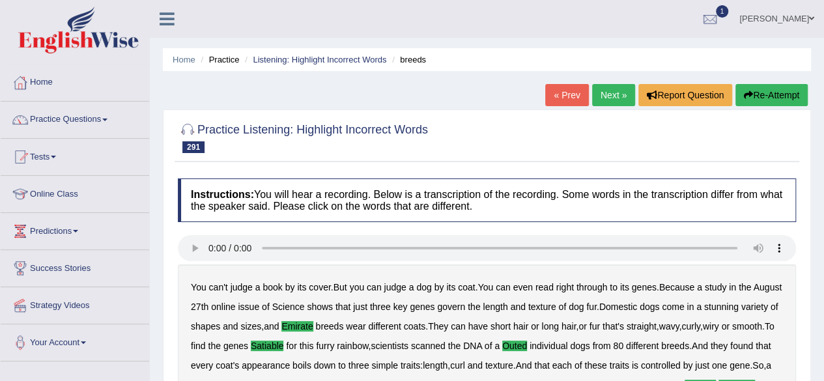
click at [619, 100] on link "Next »" at bounding box center [613, 95] width 43 height 22
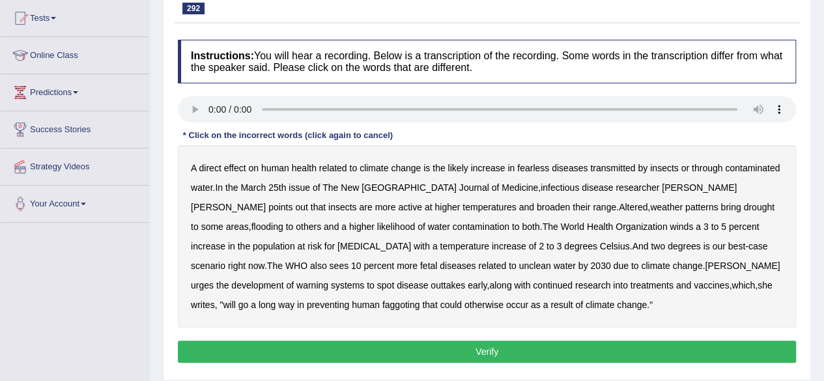
scroll to position [145, 0]
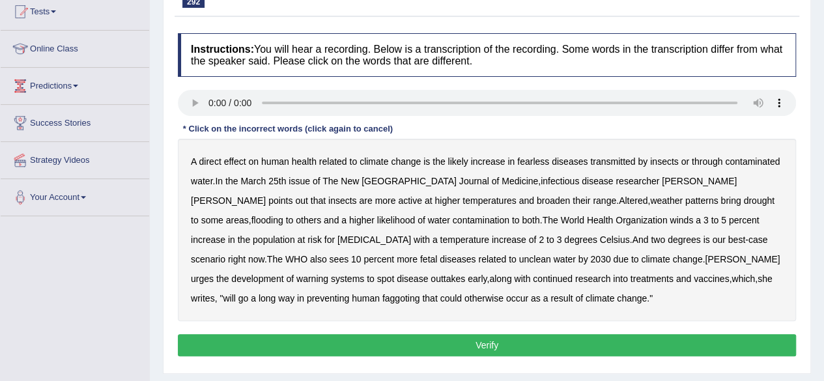
click at [543, 158] on b "fearless" at bounding box center [533, 161] width 32 height 10
click at [669, 218] on b "winds" at bounding box center [680, 220] width 23 height 10
click at [440, 256] on b "diseases" at bounding box center [458, 259] width 36 height 10
click at [420, 256] on b "fetal" at bounding box center [428, 259] width 17 height 10
click at [440, 257] on b "diseases" at bounding box center [458, 259] width 36 height 10
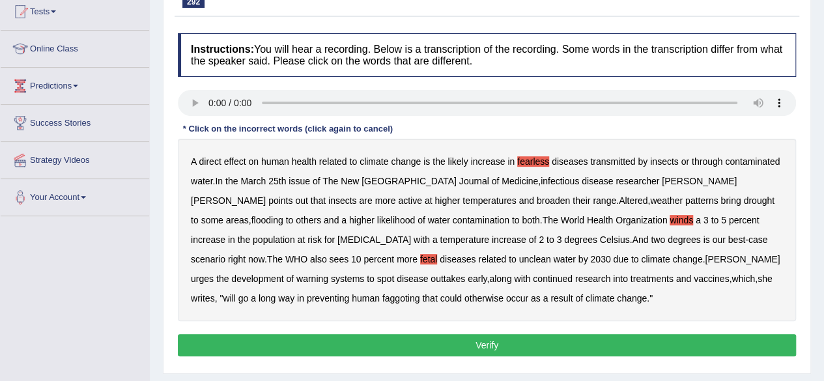
click at [430, 277] on b "outtakes" at bounding box center [447, 279] width 35 height 10
click at [420, 293] on b "faggoting" at bounding box center [401, 298] width 38 height 10
click at [401, 340] on button "Verify" at bounding box center [487, 345] width 618 height 22
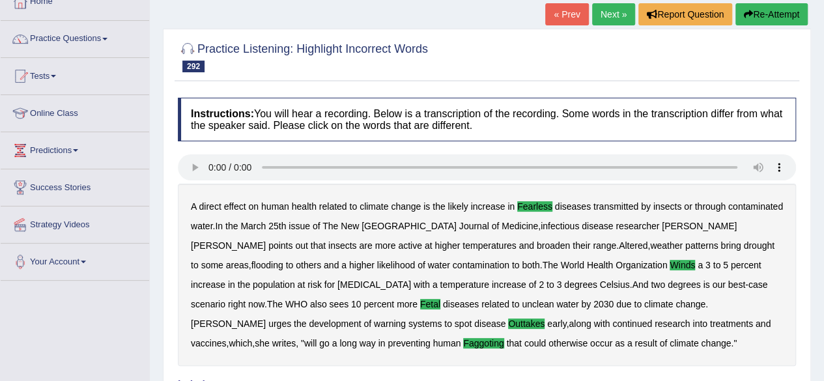
scroll to position [64, 0]
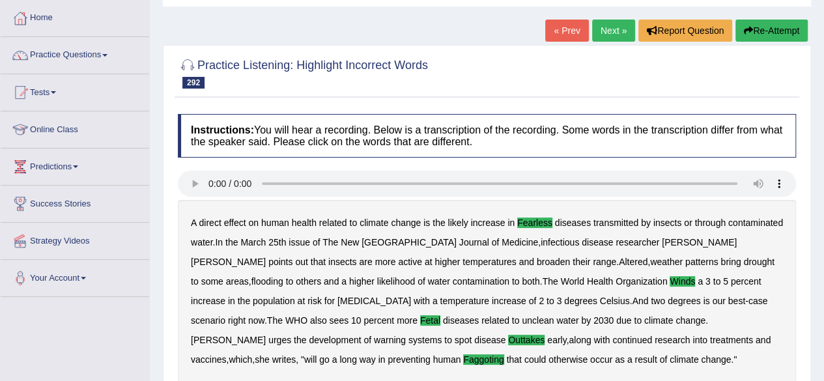
click at [604, 35] on link "Next »" at bounding box center [613, 31] width 43 height 22
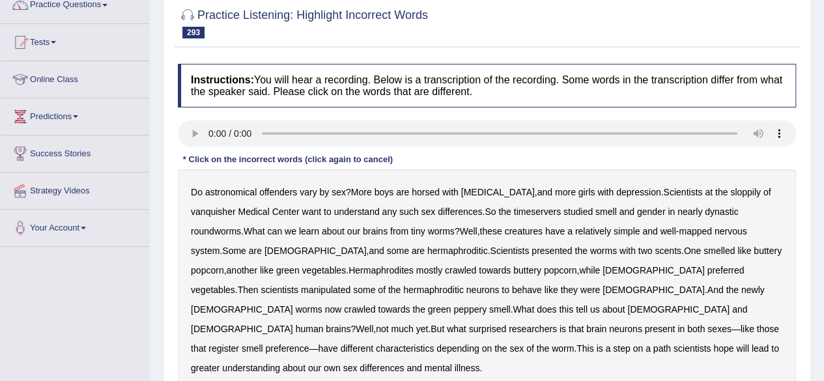
scroll to position [120, 0]
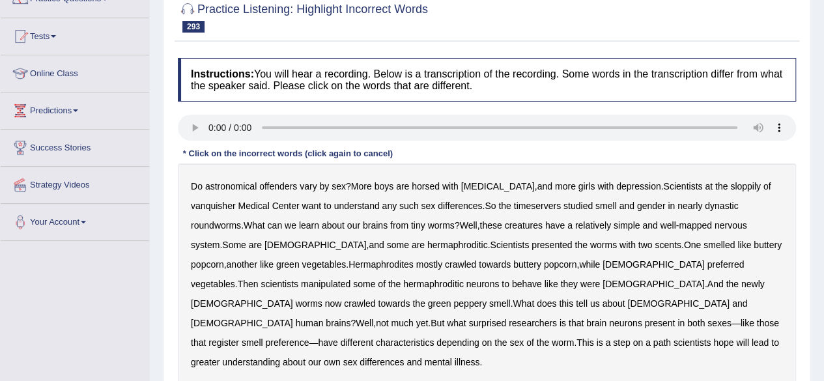
click at [232, 181] on b "astronomical" at bounding box center [230, 186] width 51 height 10
click at [275, 187] on b "offenders" at bounding box center [278, 186] width 38 height 10
click at [440, 186] on b "horsed" at bounding box center [426, 186] width 28 height 10
click at [730, 183] on b "sloppily" at bounding box center [745, 186] width 31 height 10
click at [236, 201] on b "vanquisher" at bounding box center [213, 206] width 45 height 10
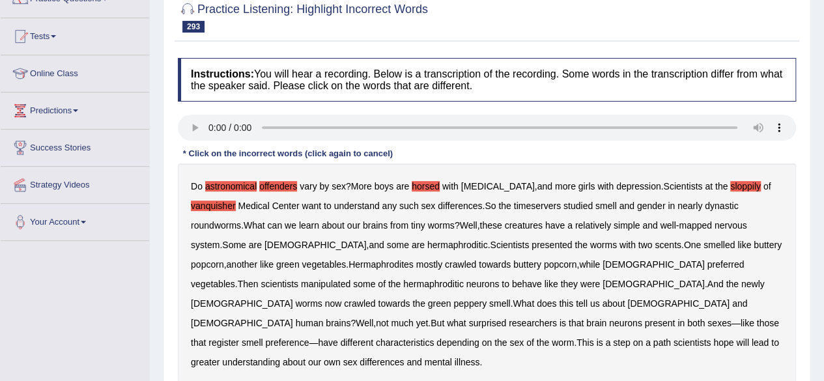
click at [514, 206] on b "timeservers" at bounding box center [537, 206] width 47 height 10
click at [705, 204] on b "dynastic" at bounding box center [721, 206] width 33 height 10
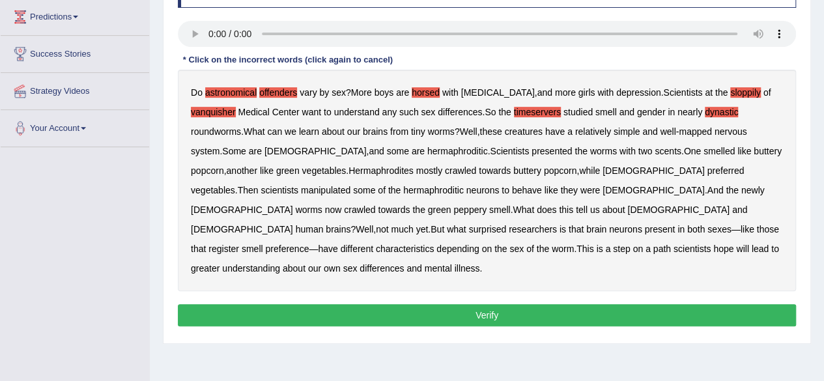
scroll to position [186, 0]
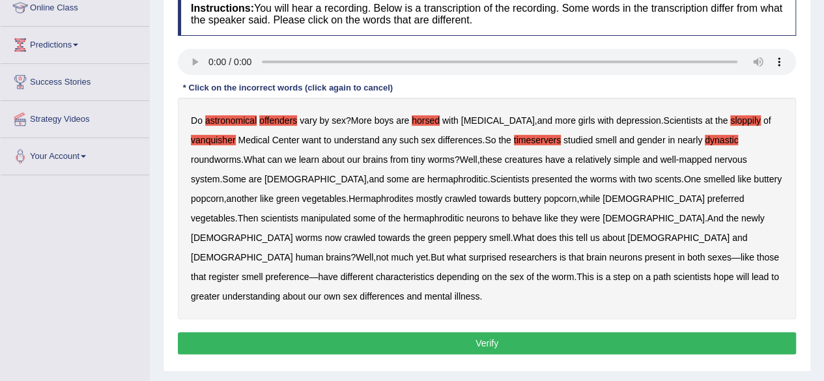
click at [514, 332] on button "Verify" at bounding box center [487, 343] width 618 height 22
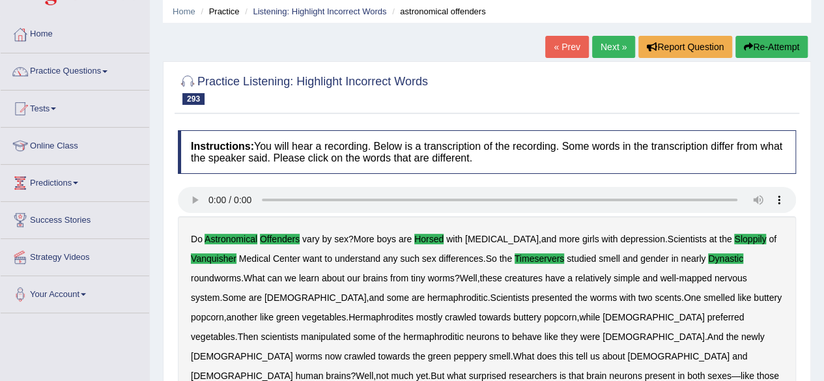
scroll to position [37, 0]
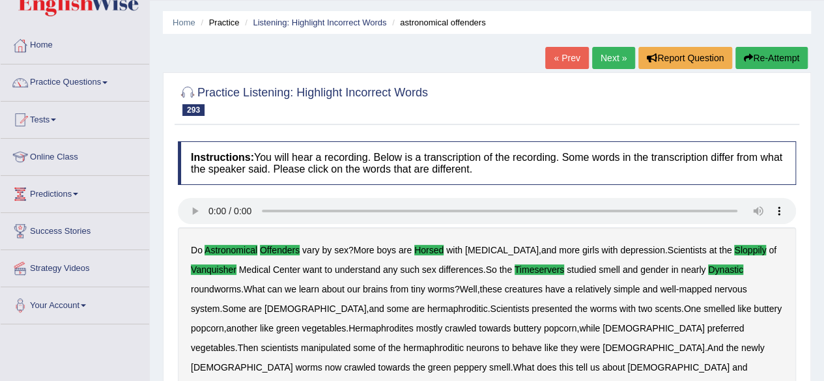
click at [607, 59] on link "Next »" at bounding box center [613, 58] width 43 height 22
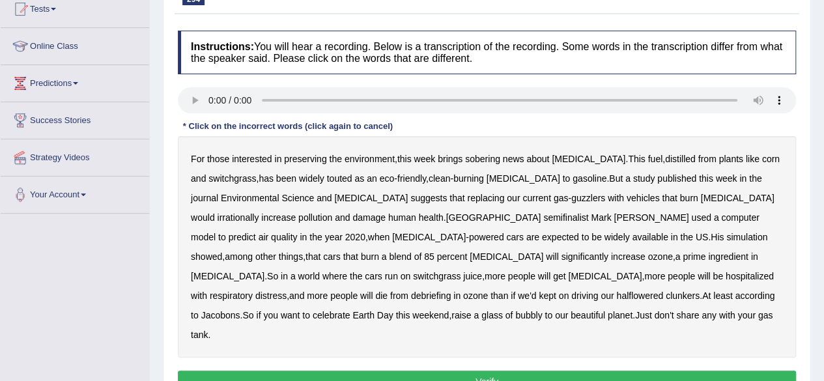
scroll to position [141, 0]
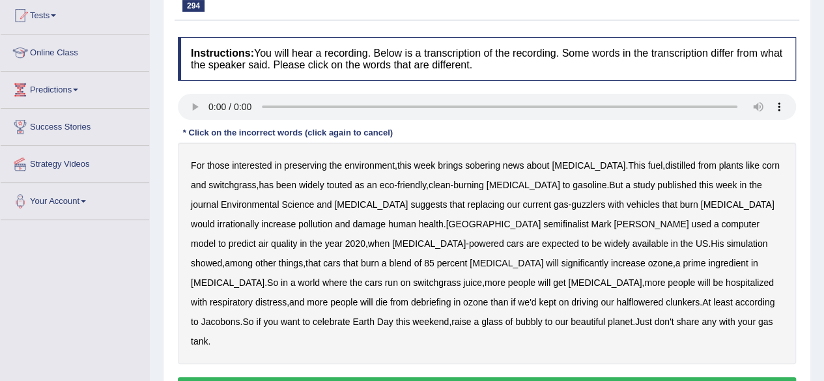
click at [490, 180] on b "[MEDICAL_DATA]" at bounding box center [523, 185] width 74 height 10
click at [334, 200] on b "[MEDICAL_DATA]" at bounding box center [371, 204] width 74 height 10
click at [259, 219] on b "irrationally" at bounding box center [238, 224] width 42 height 10
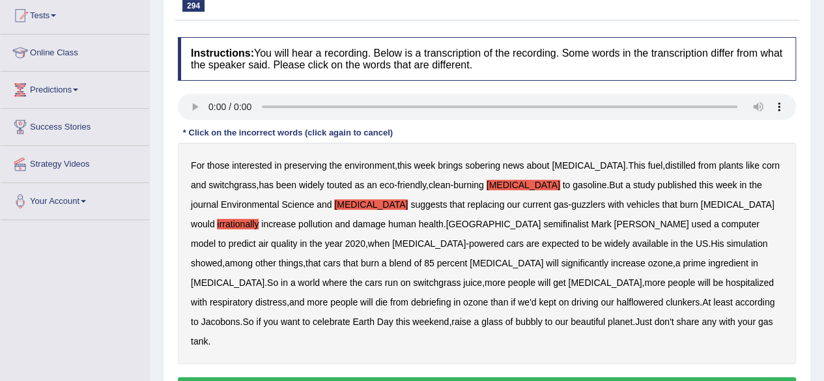
click at [543, 225] on b "semifinalist" at bounding box center [565, 224] width 45 height 10
click at [451, 297] on b "debriefing" at bounding box center [431, 302] width 40 height 10
click at [616, 304] on b "halflowered" at bounding box center [639, 302] width 47 height 10
click at [387, 377] on button "Verify" at bounding box center [487, 388] width 618 height 22
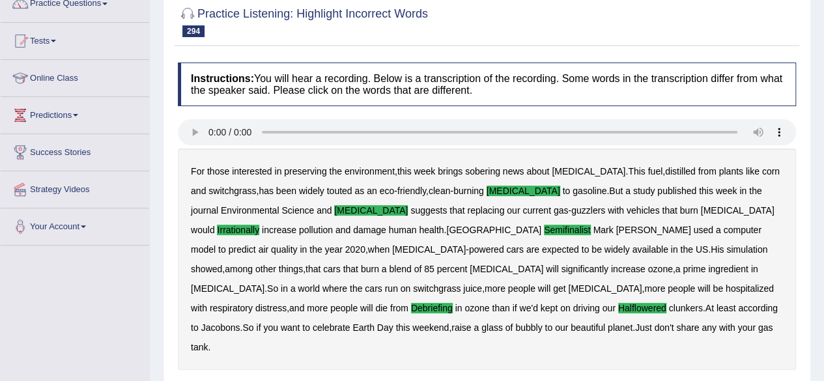
scroll to position [71, 0]
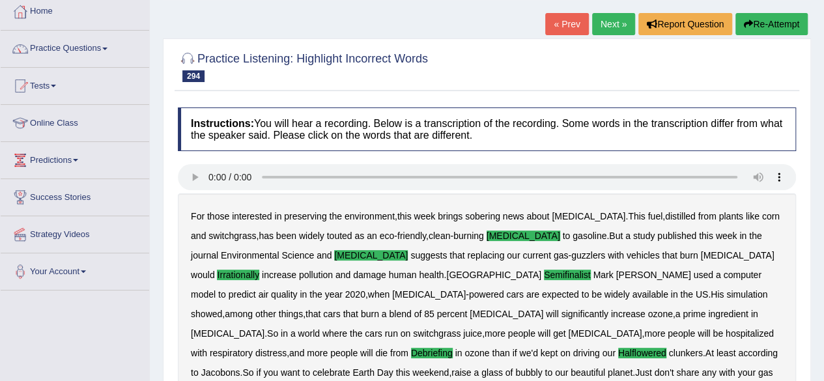
click at [612, 24] on link "Next »" at bounding box center [613, 24] width 43 height 22
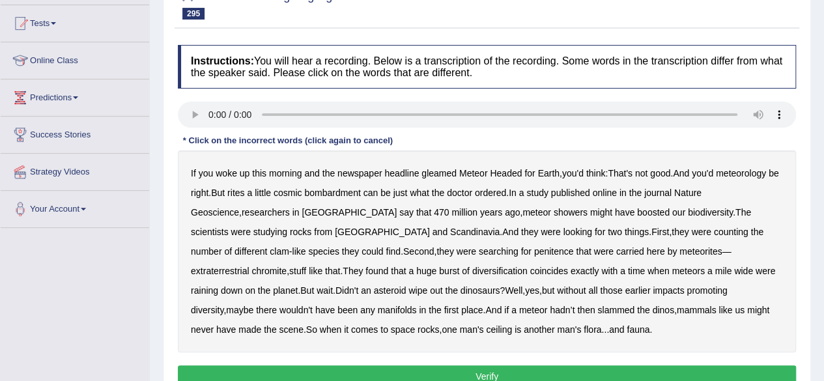
scroll to position [143, 0]
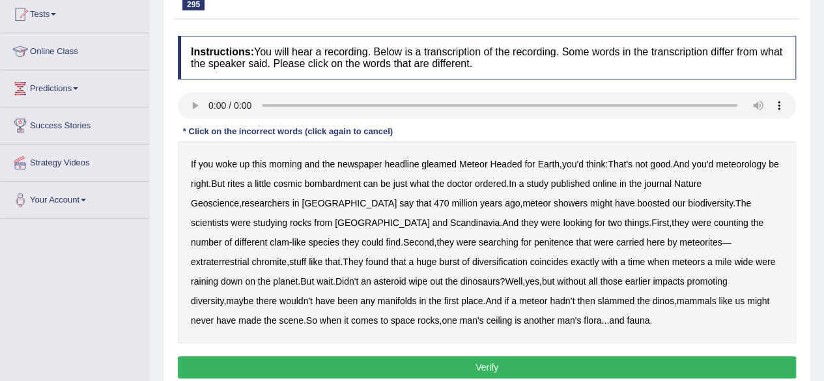
click at [742, 160] on b "meteorology" at bounding box center [741, 164] width 50 height 10
click at [534, 240] on b "penitence" at bounding box center [554, 242] width 40 height 10
click at [671, 260] on b "meteors" at bounding box center [687, 262] width 33 height 10
click at [417, 296] on b "manifolds" at bounding box center [397, 301] width 39 height 10
click at [388, 361] on button "Verify" at bounding box center [487, 367] width 618 height 22
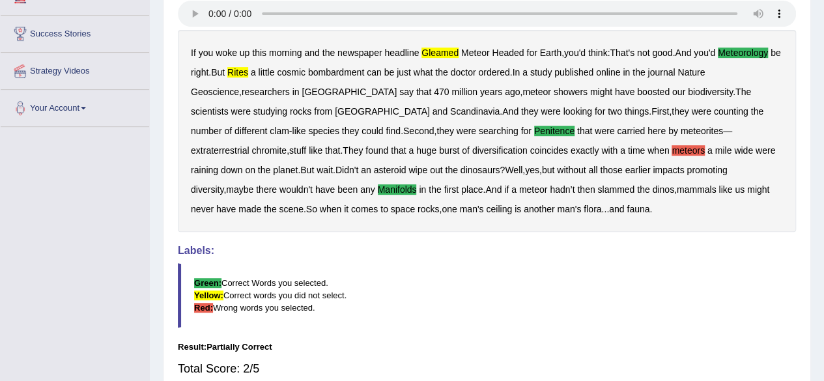
scroll to position [232, 0]
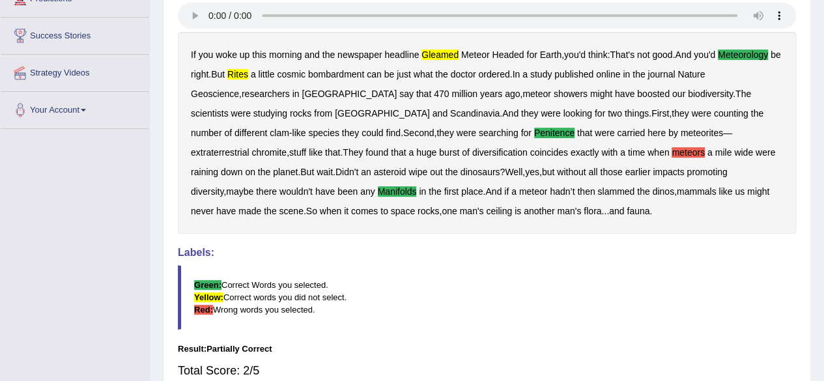
click at [671, 148] on b "meteors" at bounding box center [687, 152] width 33 height 10
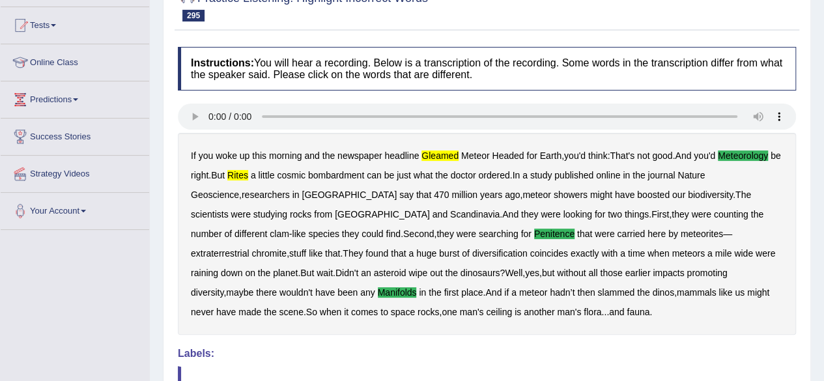
scroll to position [55, 0]
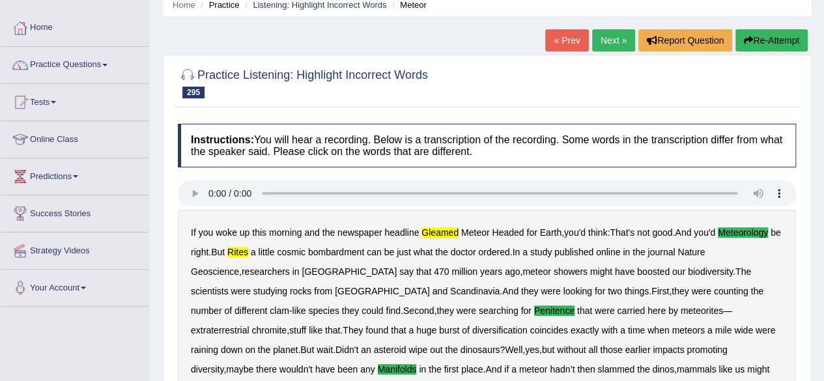
click at [610, 34] on link "Next »" at bounding box center [613, 40] width 43 height 22
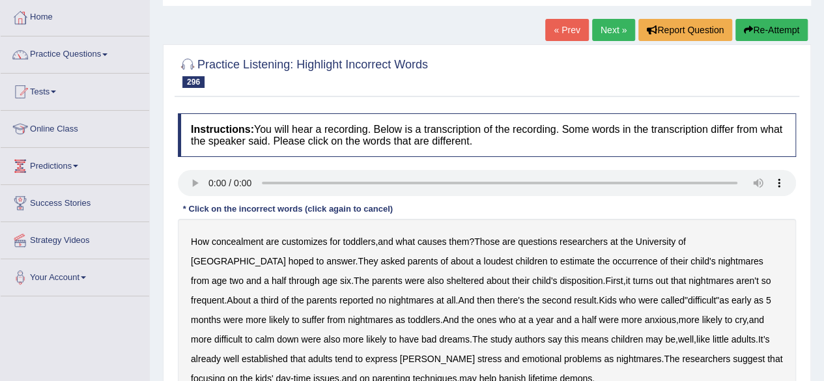
scroll to position [91, 0]
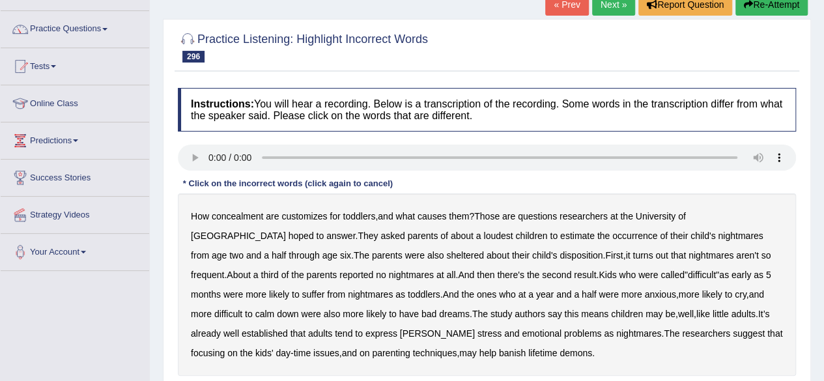
click at [247, 214] on b "concealment" at bounding box center [237, 216] width 51 height 10
click at [305, 216] on b "customizes" at bounding box center [304, 216] width 46 height 10
click at [483, 231] on b "loudest" at bounding box center [497, 236] width 29 height 10
click at [690, 234] on b "child's" at bounding box center [702, 236] width 25 height 10
click at [446, 252] on b "sheltered" at bounding box center [465, 255] width 38 height 10
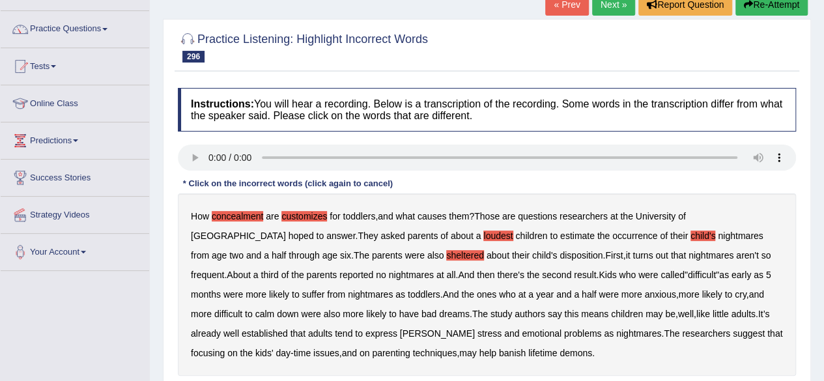
click at [528, 350] on b "lifetime" at bounding box center [542, 353] width 29 height 10
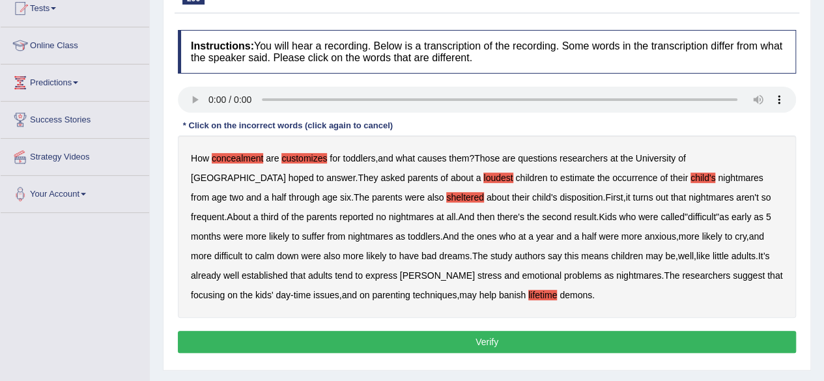
scroll to position [150, 0]
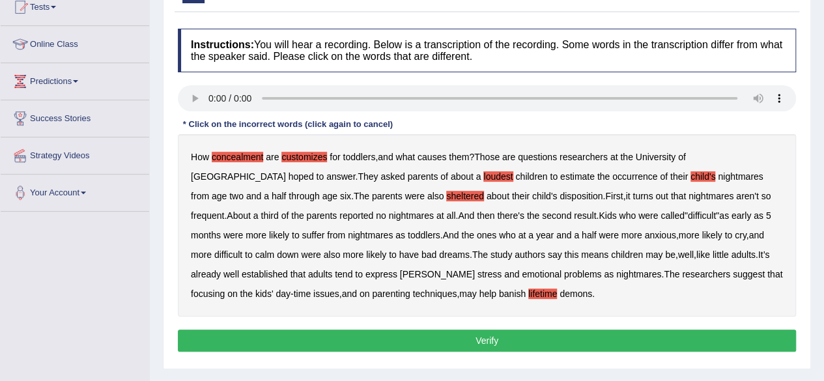
click at [613, 337] on button "Verify" at bounding box center [487, 341] width 618 height 22
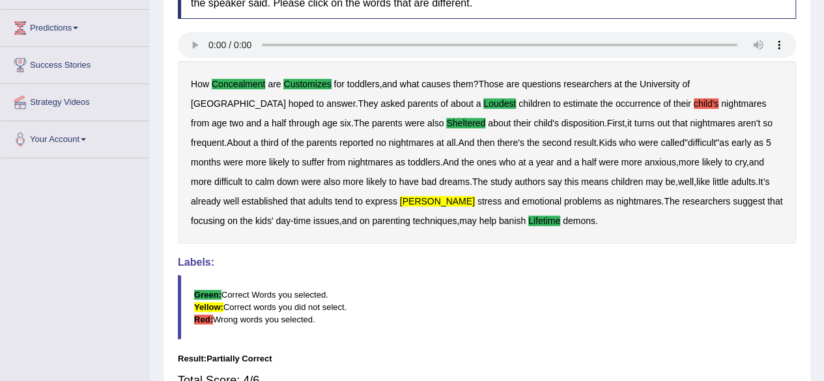
scroll to position [204, 0]
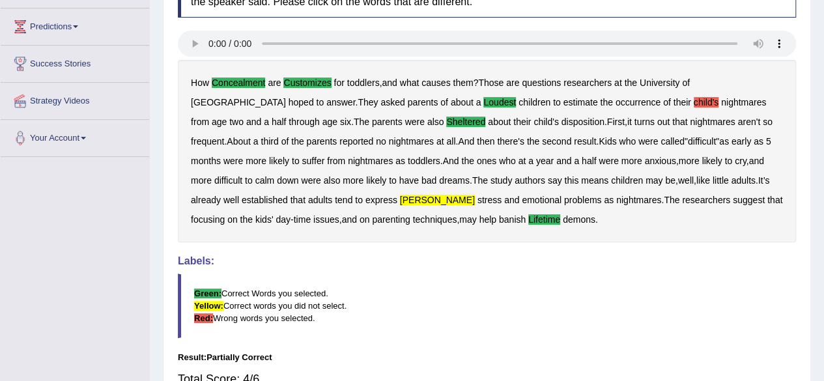
click at [694, 102] on b "child's" at bounding box center [706, 102] width 25 height 10
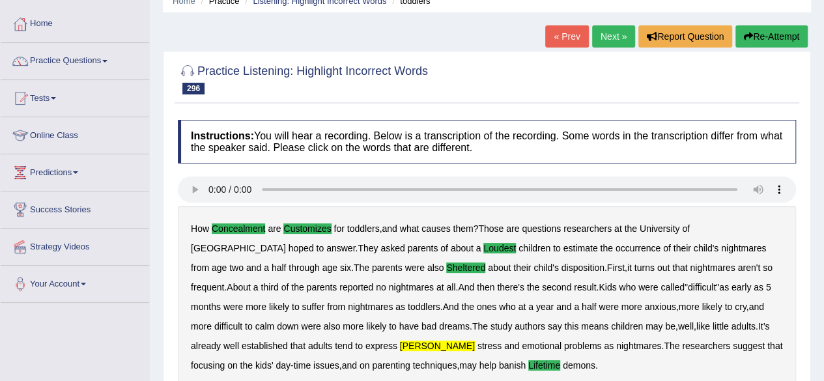
scroll to position [38, 0]
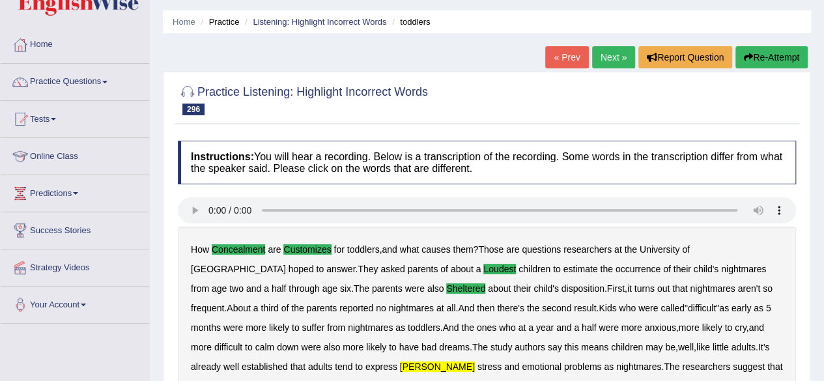
click at [596, 63] on link "Next »" at bounding box center [613, 57] width 43 height 22
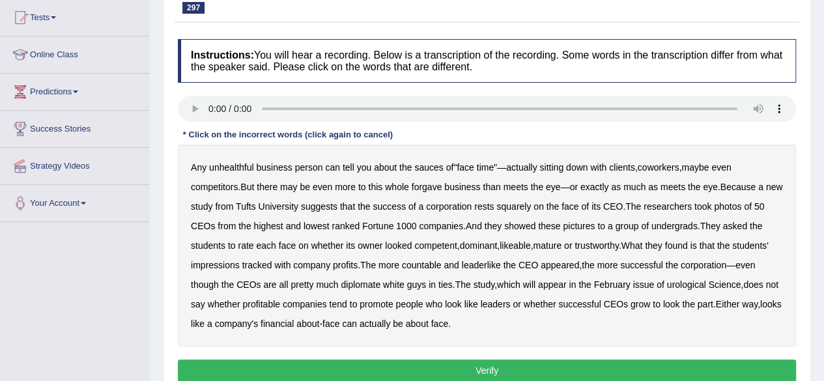
scroll to position [138, 0]
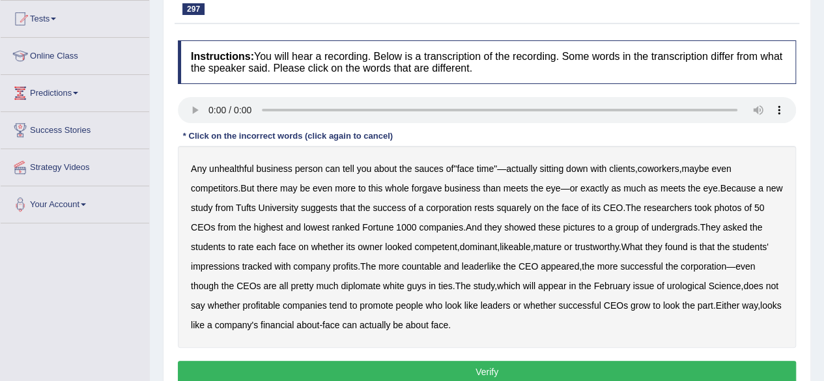
click at [242, 165] on b "unhealthful" at bounding box center [231, 168] width 45 height 10
click at [428, 169] on b "sauces" at bounding box center [428, 168] width 29 height 10
click at [437, 186] on b "forgave" at bounding box center [427, 188] width 31 height 10
click at [438, 262] on b "countable" at bounding box center [422, 266] width 40 height 10
click at [494, 264] on b "leaderlike" at bounding box center [481, 266] width 39 height 10
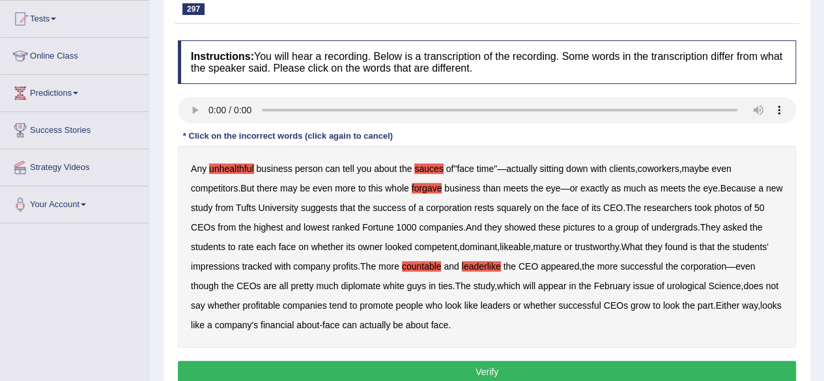
click at [368, 281] on b "diplomate" at bounding box center [361, 286] width 40 height 10
click at [695, 285] on b "urological" at bounding box center [686, 286] width 39 height 10
click at [408, 363] on button "Verify" at bounding box center [487, 372] width 618 height 22
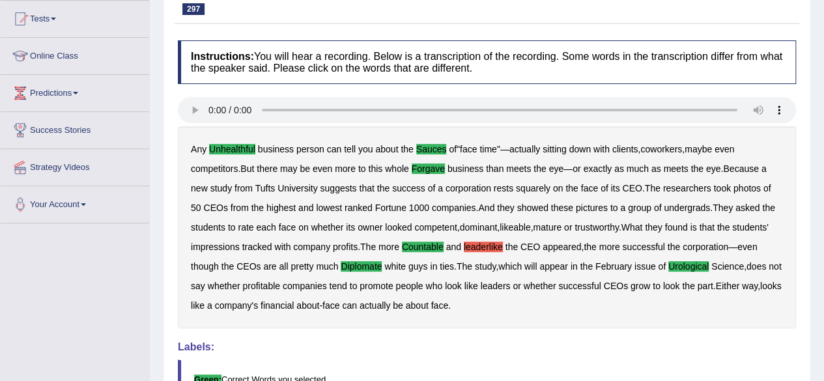
click at [487, 249] on b "leaderlike" at bounding box center [483, 247] width 39 height 10
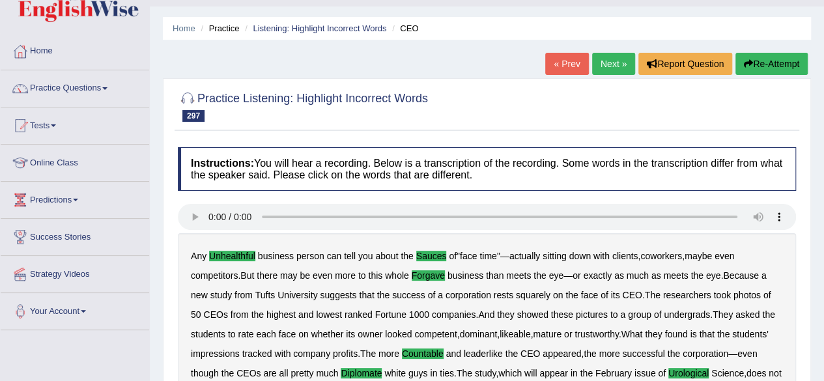
scroll to position [0, 0]
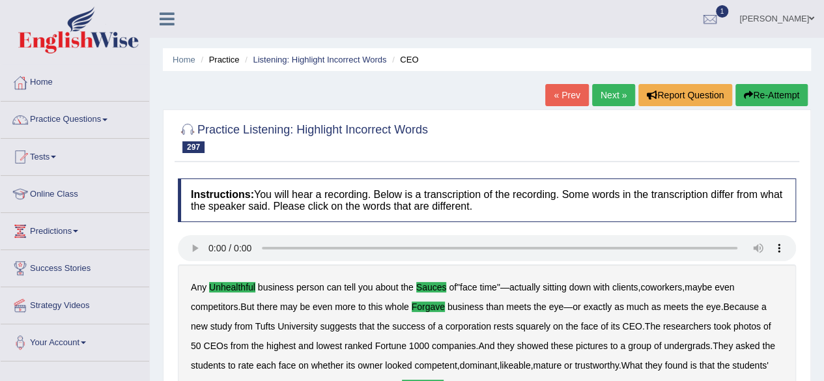
click at [596, 92] on link "Next »" at bounding box center [613, 95] width 43 height 22
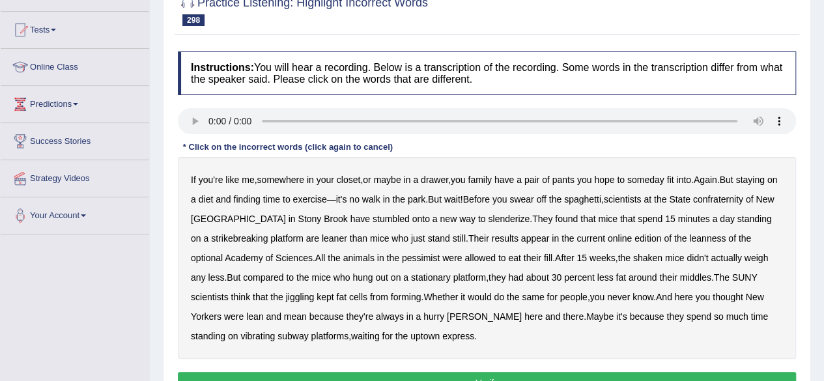
drag, startPoint x: 0, startPoint y: 0, endPoint x: 833, endPoint y: 197, distance: 855.8
click at [823, 197] on html "Toggle navigation Home Practice Questions Speaking Practice Read Aloud Repeat S…" at bounding box center [412, 63] width 824 height 381
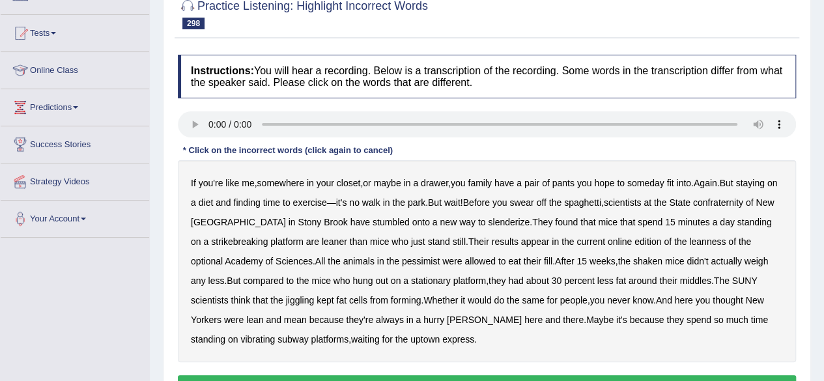
click at [490, 183] on b "family" at bounding box center [480, 183] width 24 height 10
click at [601, 200] on b "spaghetti" at bounding box center [582, 202] width 37 height 10
click at [729, 205] on b "confraternity" at bounding box center [718, 202] width 50 height 10
click at [236, 236] on b "strikebreaking" at bounding box center [239, 241] width 57 height 10
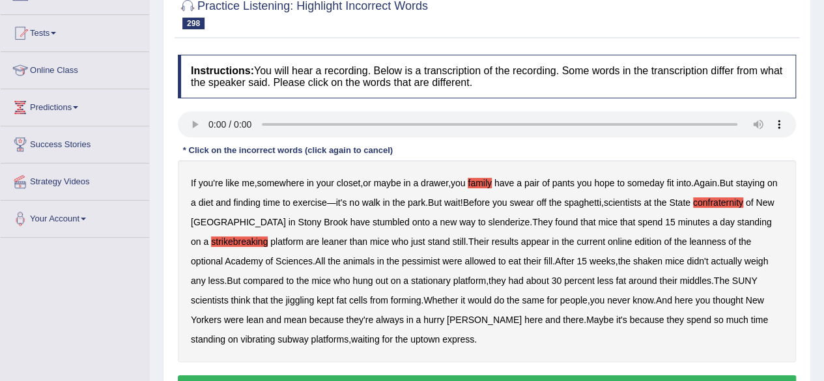
click at [694, 240] on b "leanness" at bounding box center [707, 241] width 36 height 10
click at [223, 256] on b "optional" at bounding box center [207, 261] width 32 height 10
click at [309, 318] on b "because" at bounding box center [326, 320] width 35 height 10
click at [341, 377] on button "Verify" at bounding box center [487, 386] width 618 height 22
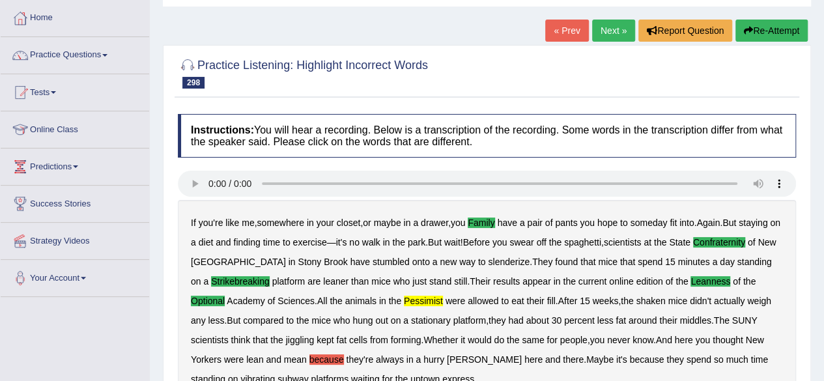
scroll to position [53, 0]
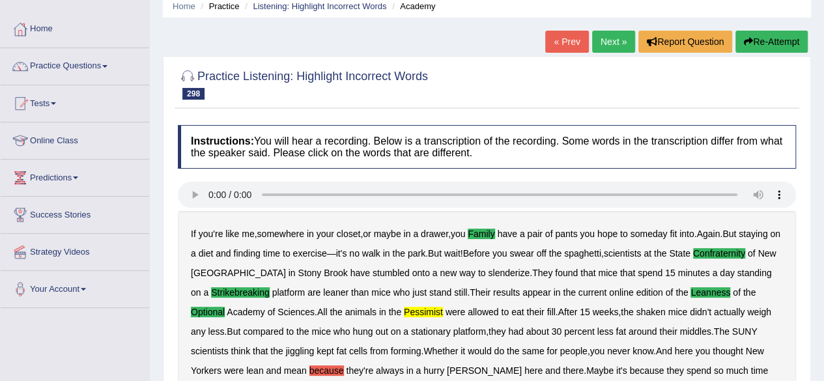
click at [611, 38] on link "Next »" at bounding box center [613, 42] width 43 height 22
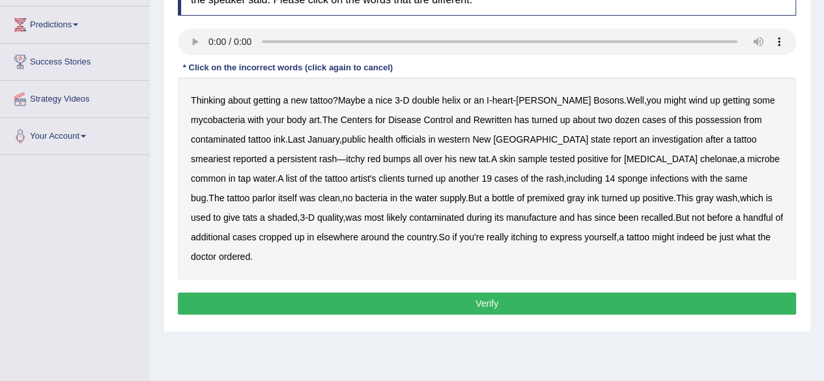
scroll to position [201, 0]
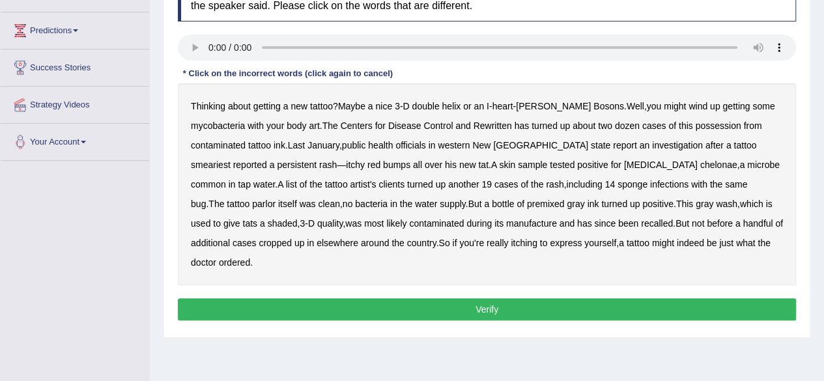
drag, startPoint x: 0, startPoint y: 0, endPoint x: 832, endPoint y: 219, distance: 860.7
click at [497, 123] on b "Rewritten" at bounding box center [492, 125] width 38 height 10
click at [725, 120] on b "possession" at bounding box center [718, 125] width 46 height 10
click at [613, 141] on b "report" at bounding box center [625, 145] width 24 height 10
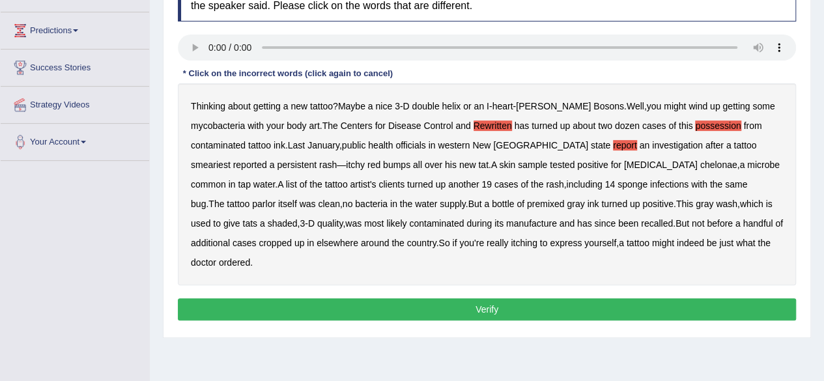
click at [617, 182] on b "sponge" at bounding box center [632, 184] width 30 height 10
click at [595, 298] on button "Verify" at bounding box center [487, 309] width 618 height 22
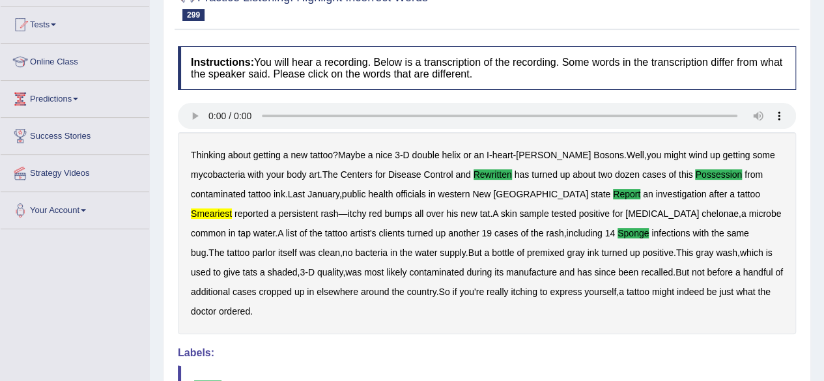
scroll to position [79, 0]
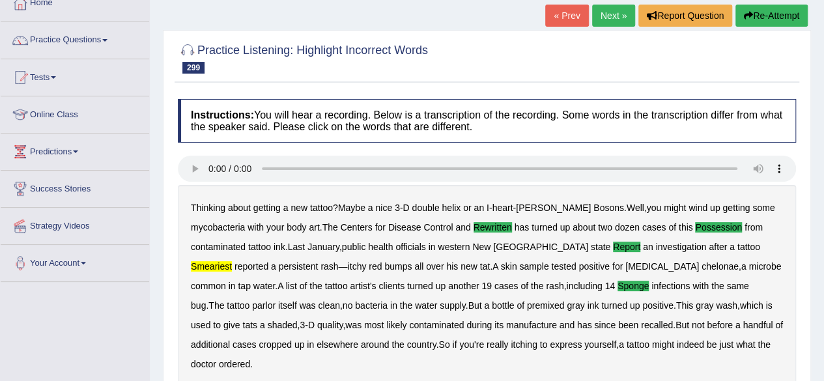
click at [608, 14] on link "Next »" at bounding box center [613, 16] width 43 height 22
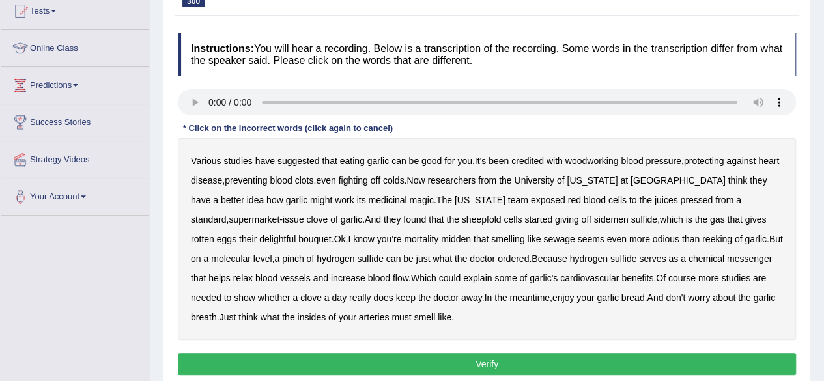
scroll to position [145, 0]
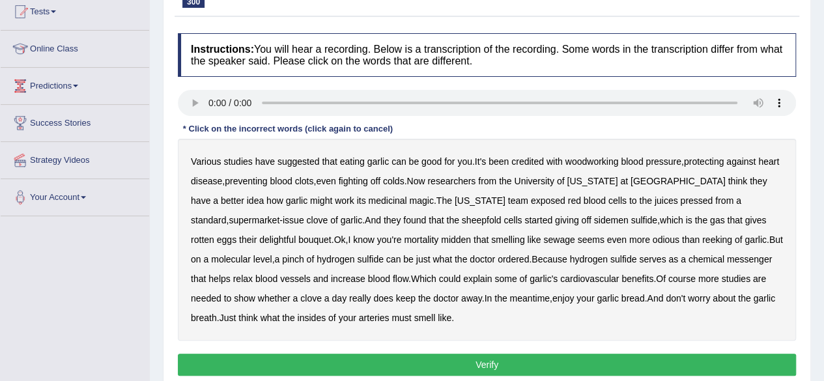
click at [601, 160] on b "woodworking" at bounding box center [591, 161] width 53 height 10
click at [462, 218] on b "sheepfold" at bounding box center [482, 220] width 40 height 10
click at [594, 217] on b "sidemen" at bounding box center [611, 220] width 35 height 10
click at [404, 237] on b "mortality" at bounding box center [421, 239] width 35 height 10
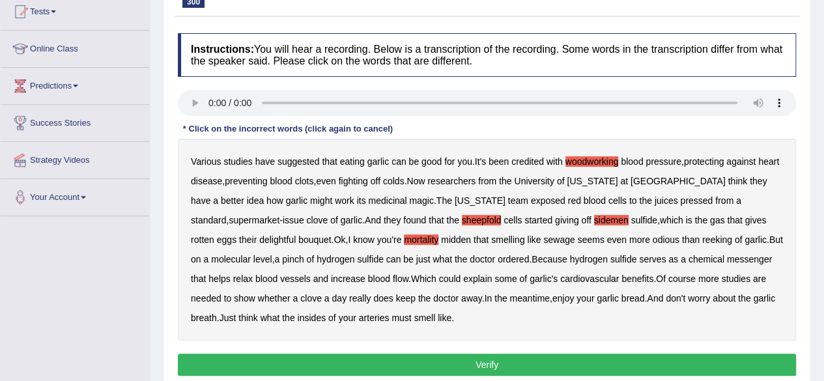
click at [427, 237] on div "Various studies have suggested that eating garlic can be good for you . It's be…" at bounding box center [487, 240] width 618 height 202
click at [441, 238] on b "midden" at bounding box center [456, 239] width 30 height 10
click at [421, 359] on button "Verify" at bounding box center [487, 365] width 618 height 22
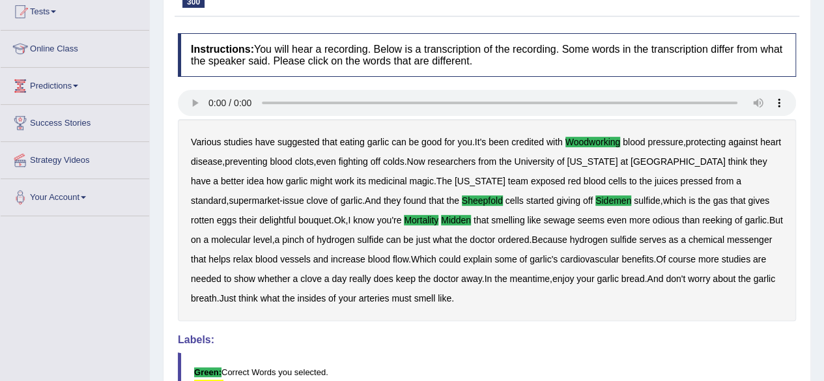
drag, startPoint x: 822, startPoint y: 188, endPoint x: 833, endPoint y: 229, distance: 41.7
click at [823, 229] on html "Toggle navigation Home Practice Questions Speaking Practice Read Aloud Repeat S…" at bounding box center [412, 45] width 824 height 381
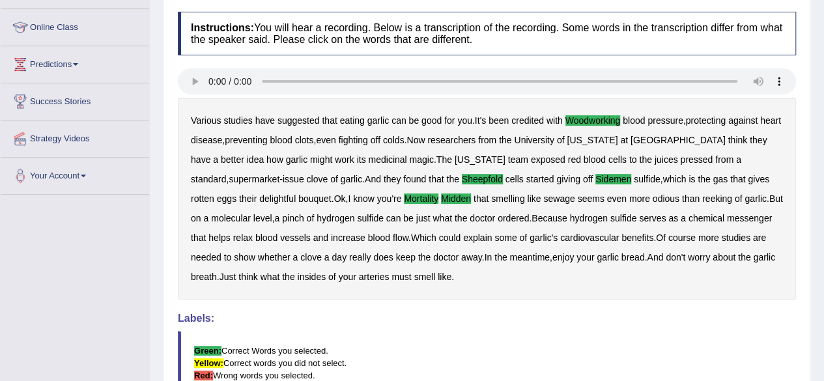
scroll to position [0, 0]
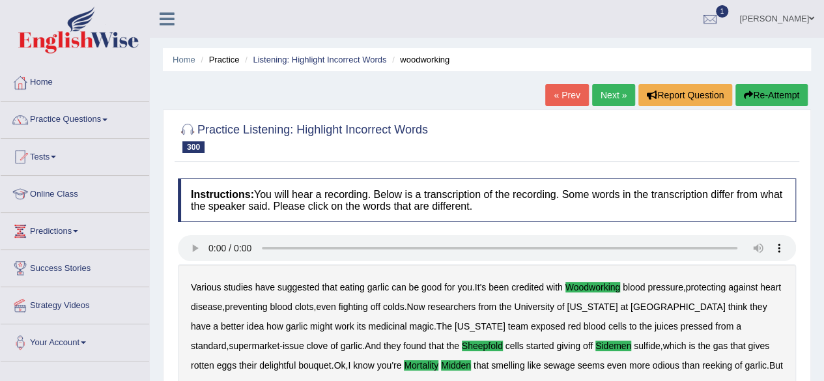
click at [612, 97] on link "Next »" at bounding box center [613, 95] width 43 height 22
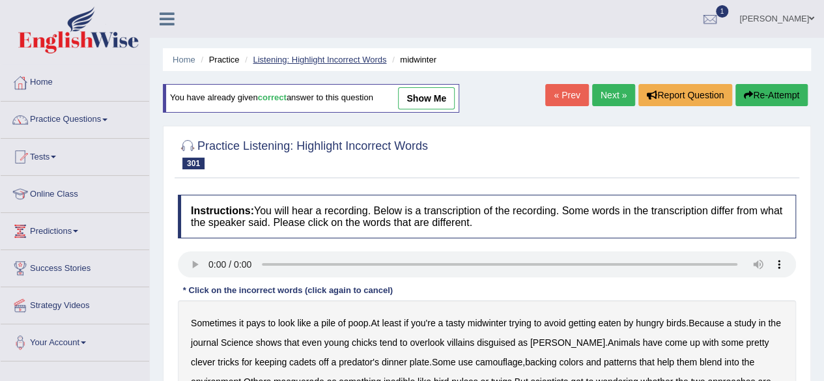
click at [316, 58] on link "Listening: Highlight Incorrect Words" at bounding box center [319, 60] width 133 height 10
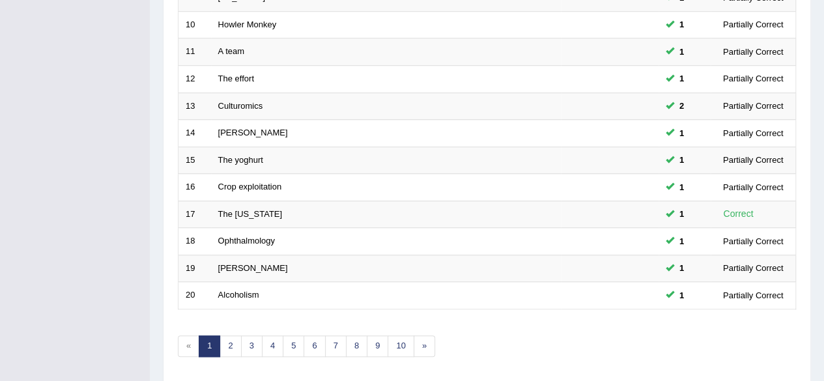
scroll to position [435, 0]
click at [226, 341] on link "2" at bounding box center [229, 346] width 21 height 21
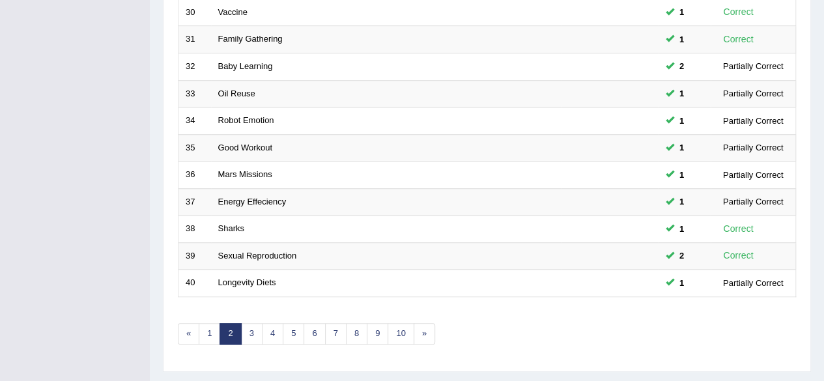
scroll to position [475, 0]
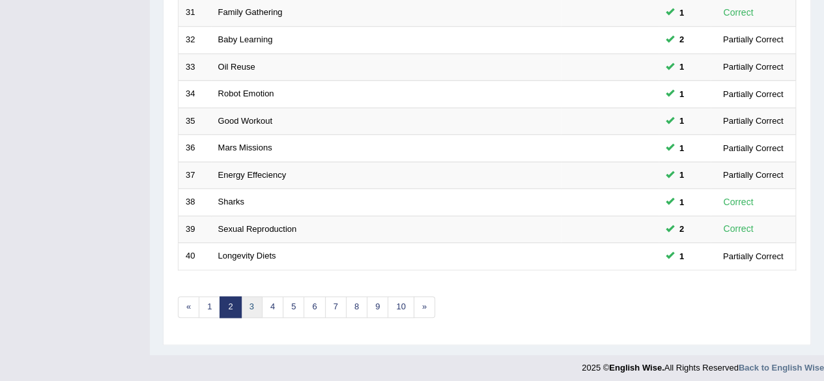
click at [253, 296] on link "3" at bounding box center [251, 306] width 21 height 21
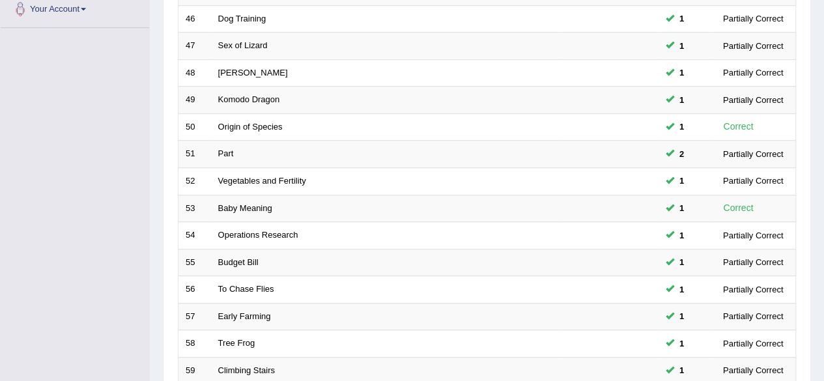
scroll to position [475, 0]
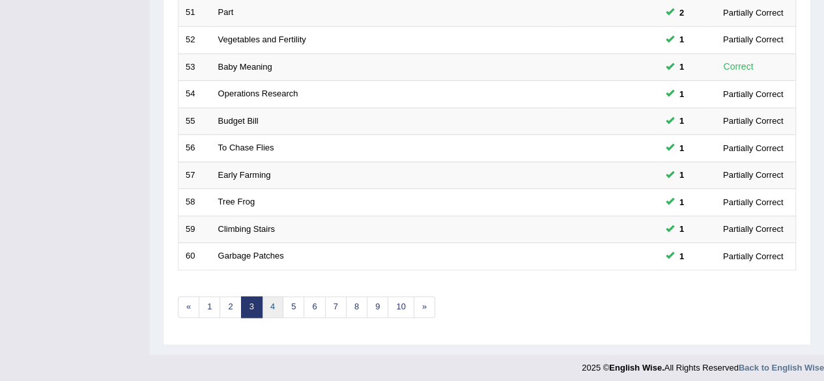
click at [270, 299] on link "4" at bounding box center [272, 306] width 21 height 21
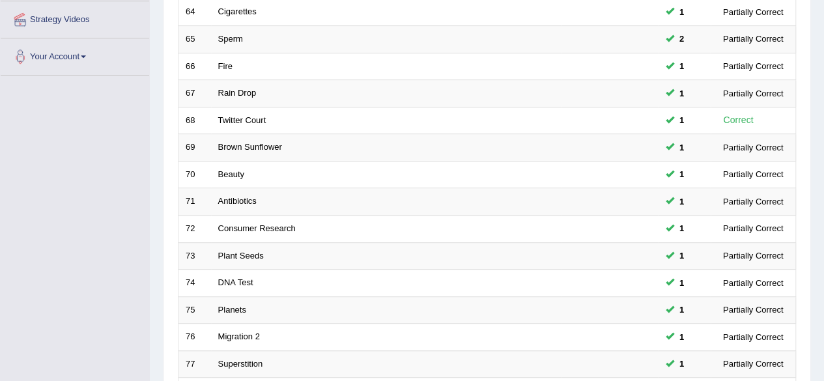
scroll to position [475, 0]
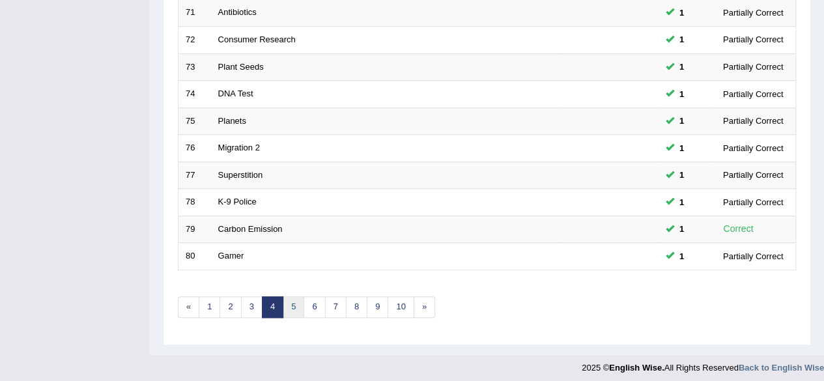
click at [286, 302] on link "5" at bounding box center [293, 306] width 21 height 21
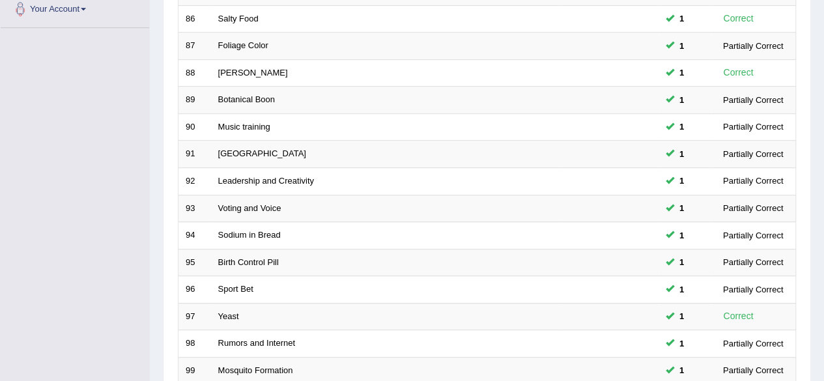
scroll to position [475, 0]
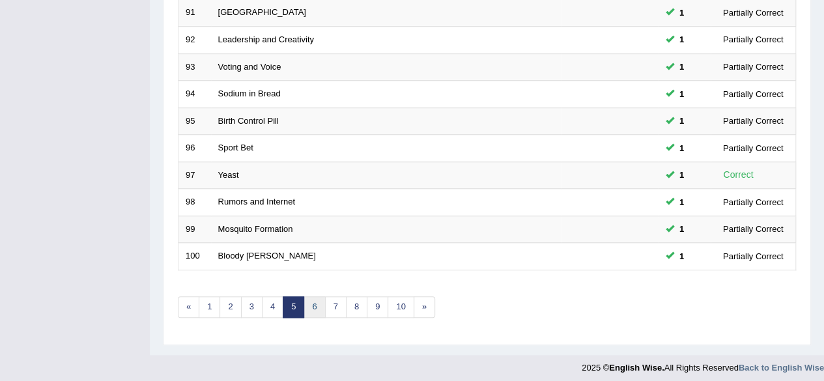
click at [312, 303] on link "6" at bounding box center [313, 306] width 21 height 21
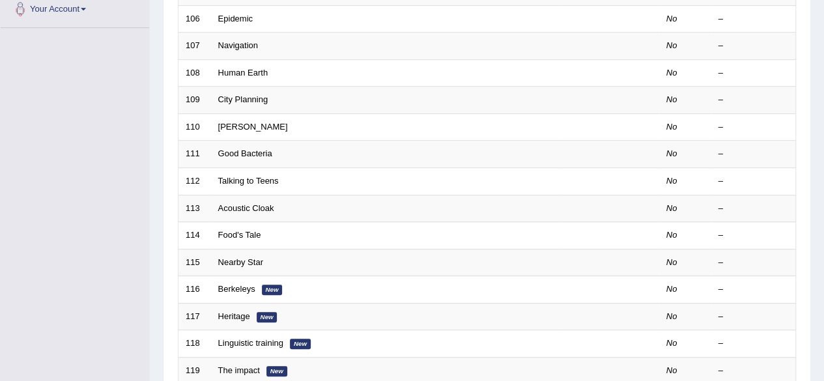
scroll to position [475, 0]
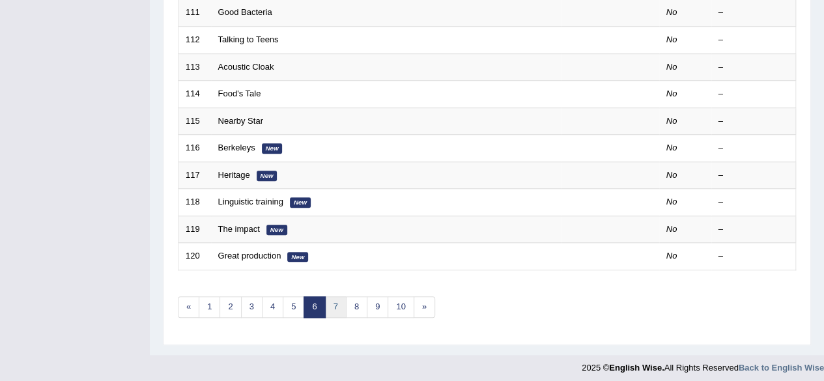
click at [330, 305] on link "7" at bounding box center [335, 306] width 21 height 21
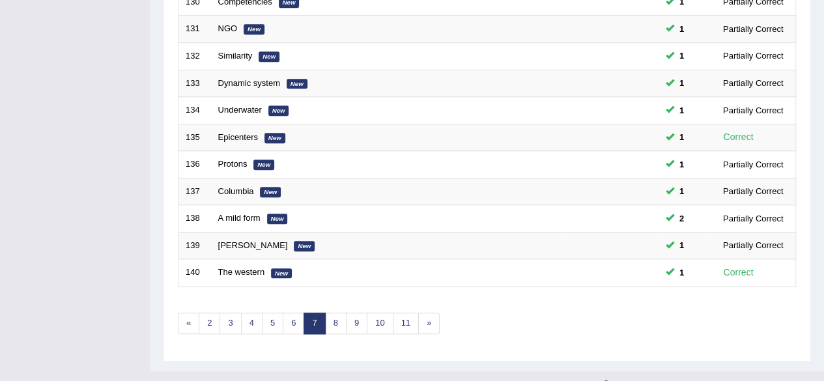
scroll to position [475, 0]
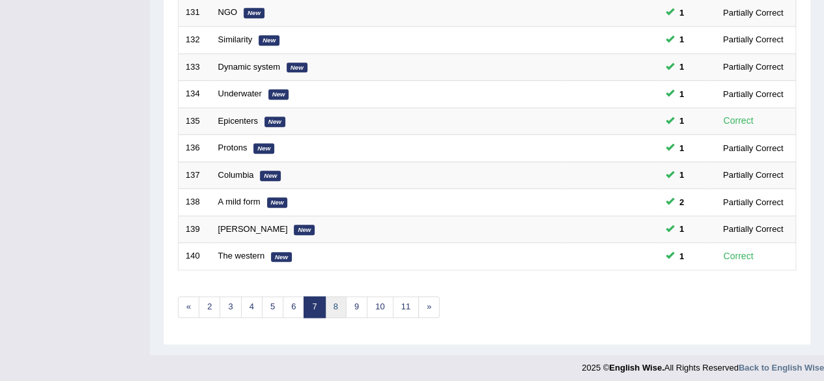
click at [328, 305] on link "8" at bounding box center [335, 306] width 21 height 21
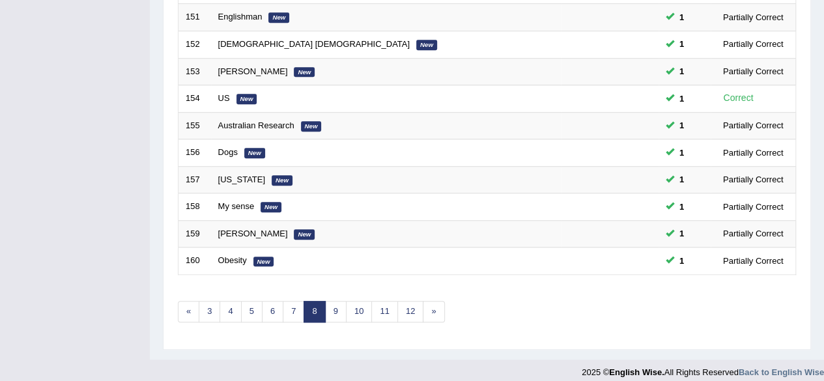
scroll to position [475, 0]
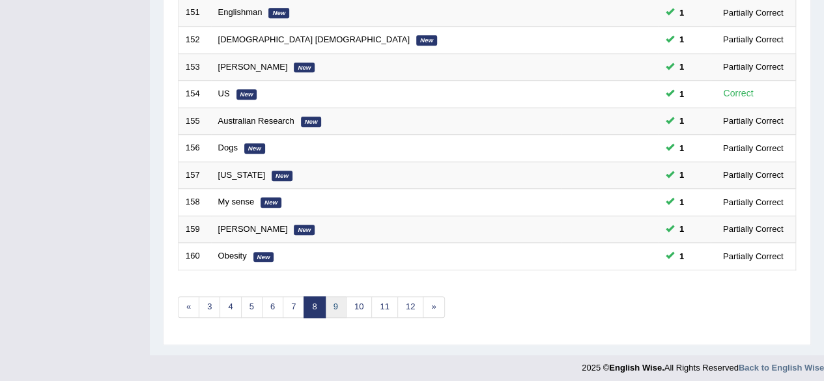
click at [335, 300] on link "9" at bounding box center [335, 306] width 21 height 21
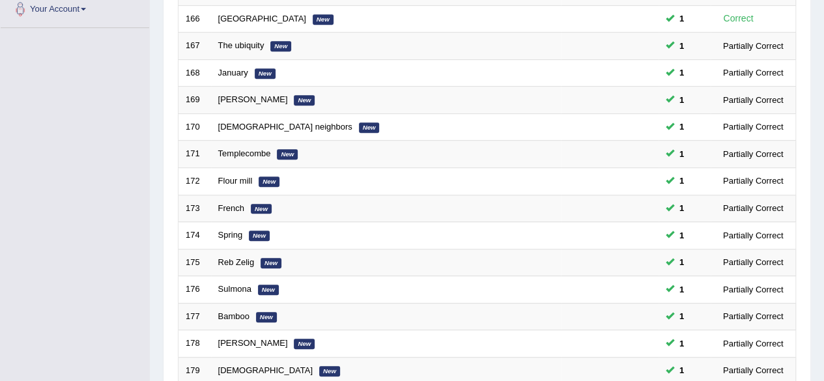
scroll to position [475, 0]
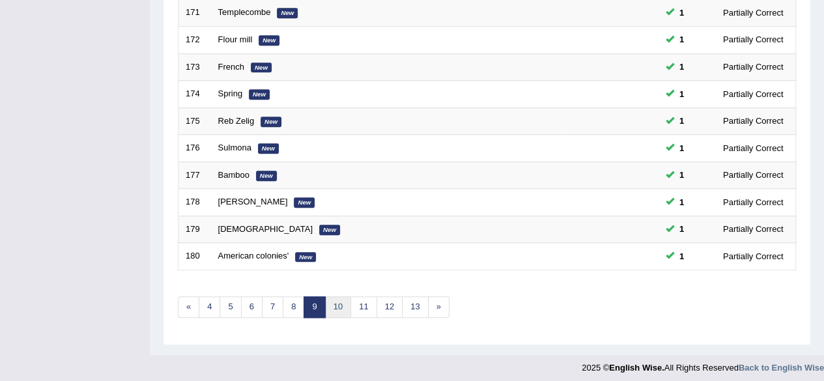
click at [335, 296] on link "10" at bounding box center [338, 306] width 26 height 21
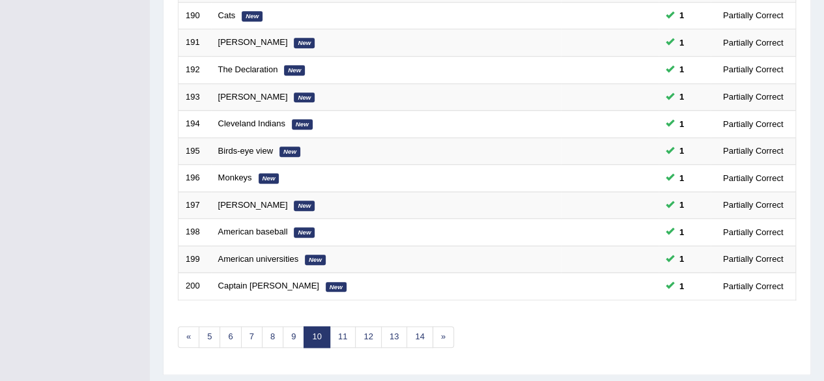
scroll to position [475, 0]
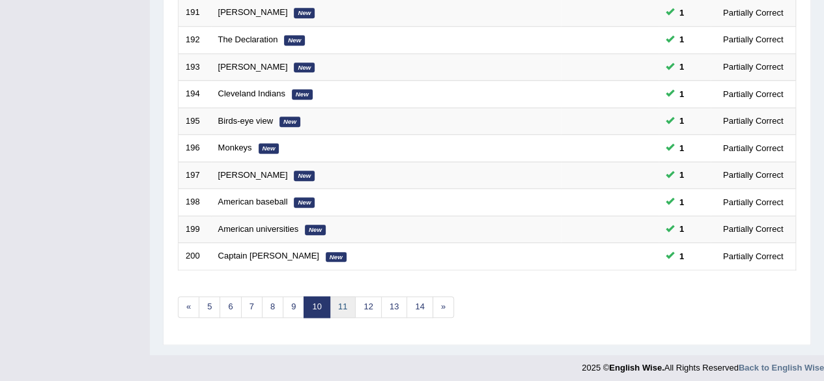
click at [342, 306] on link "11" at bounding box center [343, 306] width 26 height 21
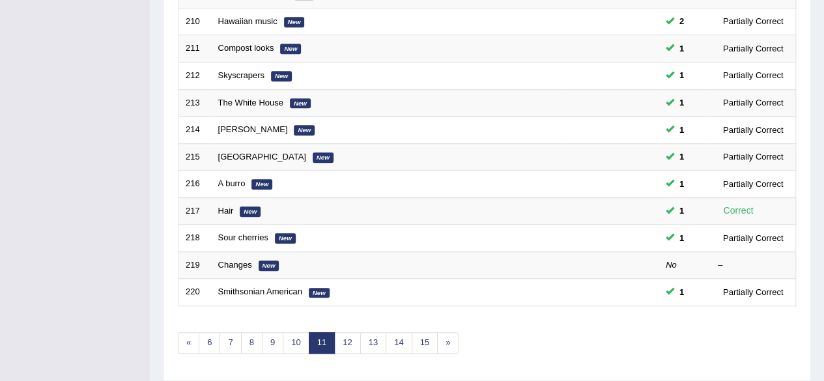
scroll to position [436, 0]
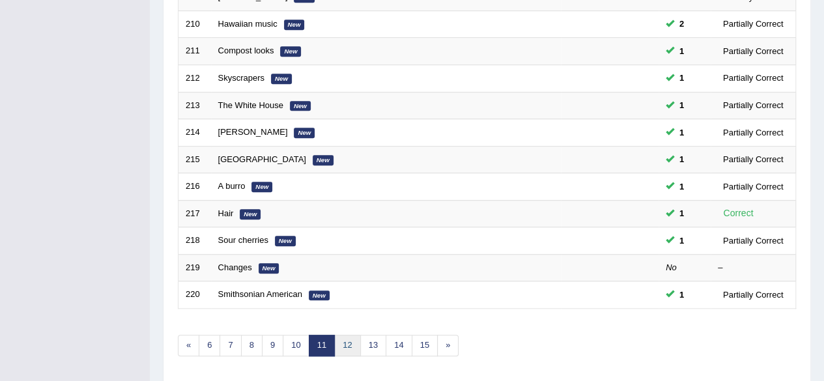
click at [344, 335] on link "12" at bounding box center [347, 345] width 26 height 21
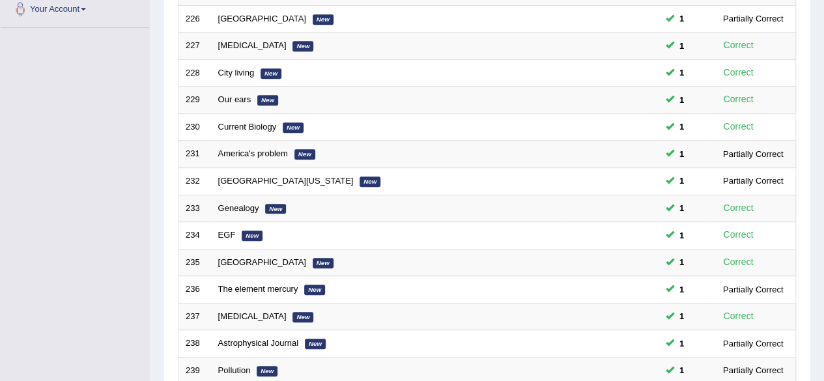
scroll to position [475, 0]
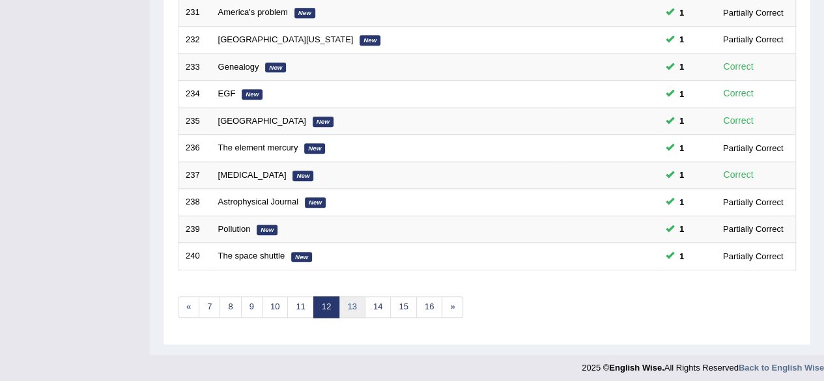
click at [350, 296] on link "13" at bounding box center [352, 306] width 26 height 21
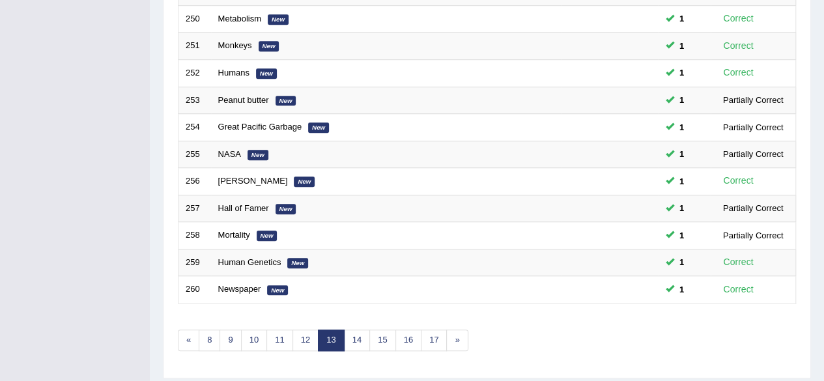
scroll to position [475, 0]
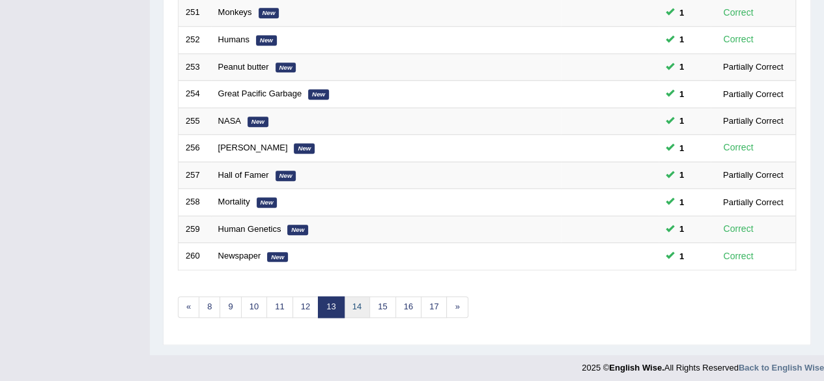
click at [354, 300] on link "14" at bounding box center [357, 306] width 26 height 21
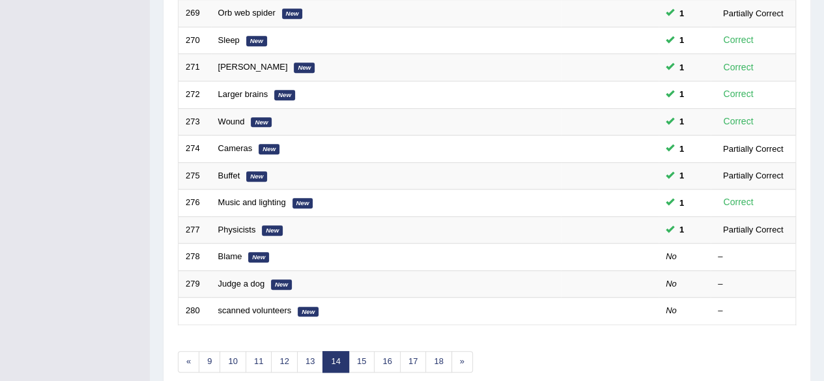
scroll to position [462, 0]
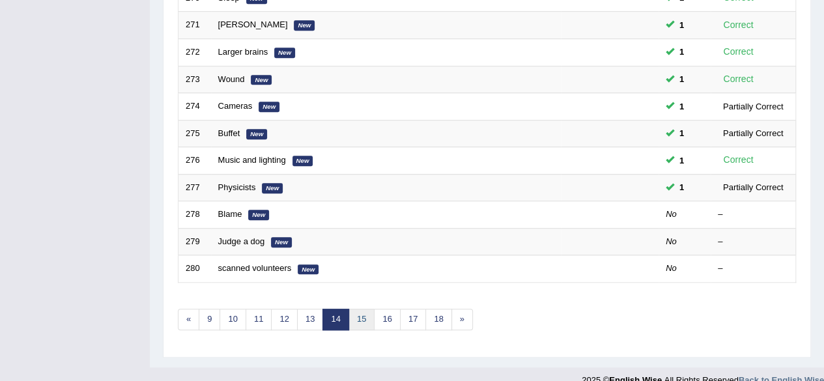
click at [366, 311] on link "15" at bounding box center [361, 319] width 26 height 21
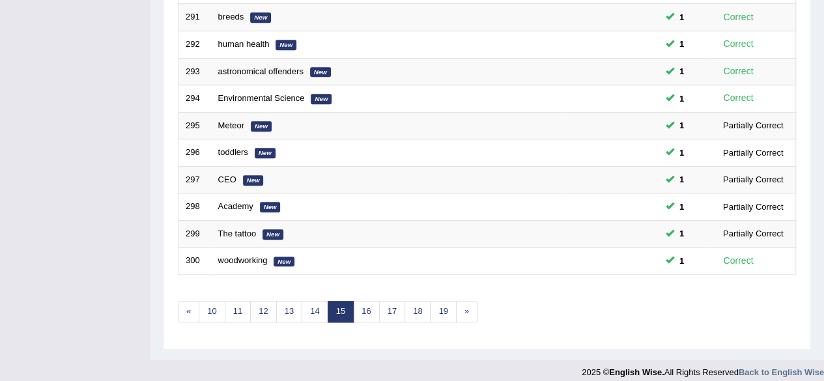
scroll to position [475, 0]
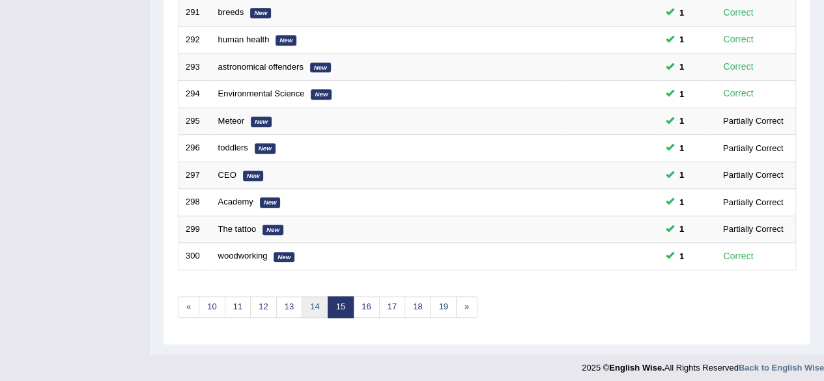
click at [311, 302] on link "14" at bounding box center [315, 306] width 26 height 21
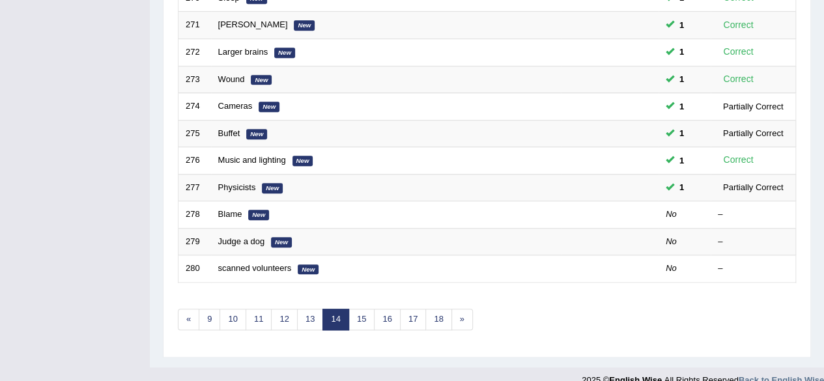
scroll to position [475, 0]
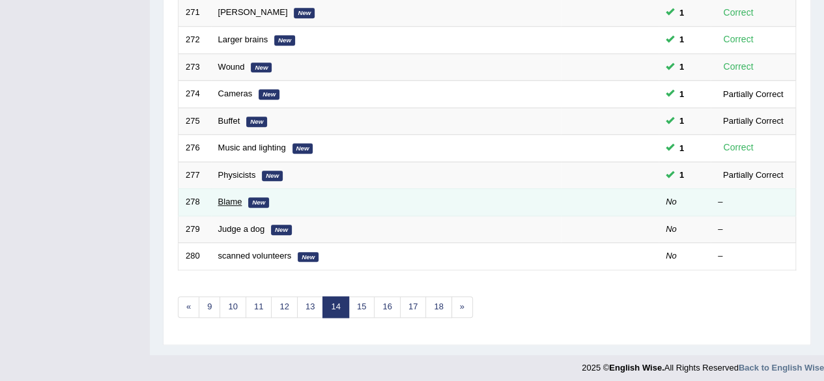
click at [219, 199] on link "Blame" at bounding box center [230, 202] width 24 height 10
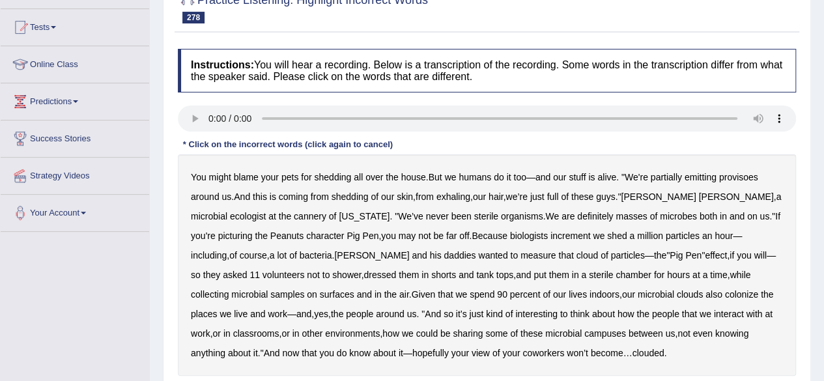
scroll to position [137, 0]
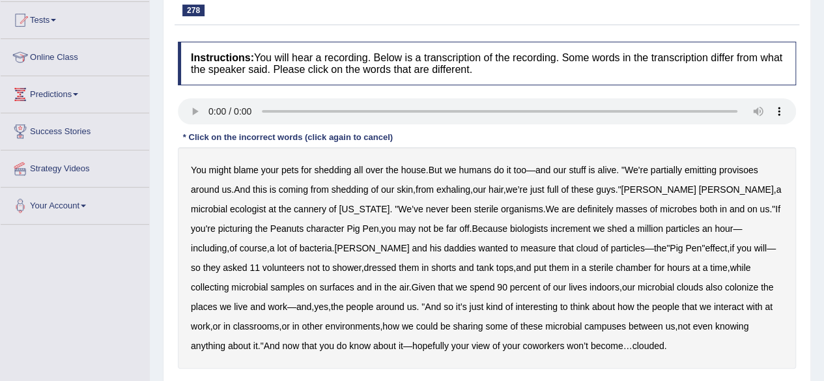
click at [673, 165] on b "partially" at bounding box center [666, 170] width 31 height 10
click at [733, 169] on b "provisoes" at bounding box center [738, 170] width 39 height 10
click at [294, 208] on b "cannery" at bounding box center [310, 209] width 33 height 10
click at [550, 227] on b "increment" at bounding box center [570, 228] width 40 height 10
click at [443, 243] on b "daddies" at bounding box center [459, 248] width 32 height 10
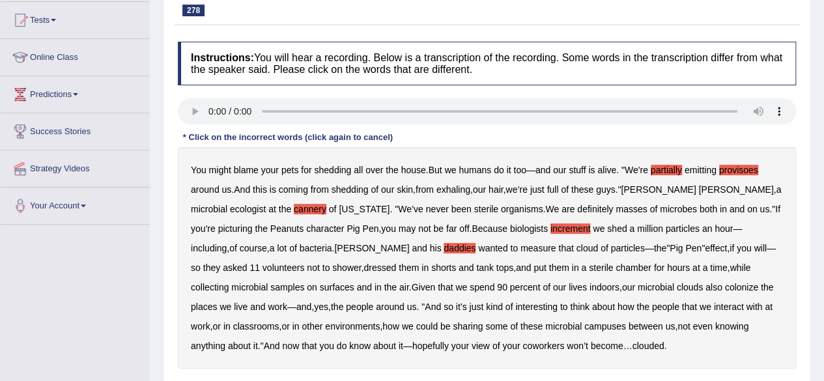
click at [584, 322] on b "campuses" at bounding box center [605, 326] width 42 height 10
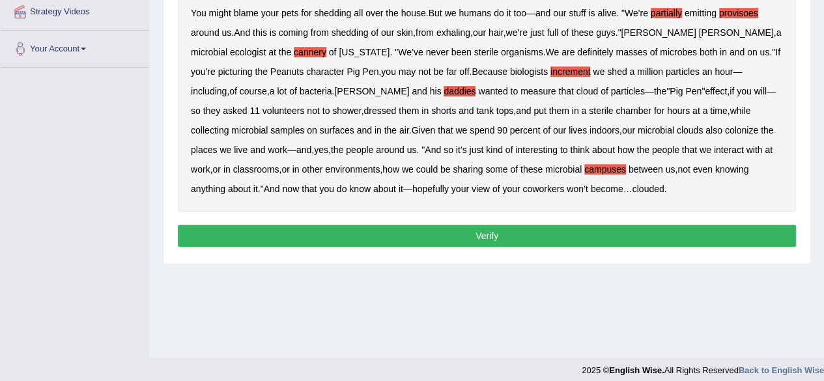
scroll to position [302, 0]
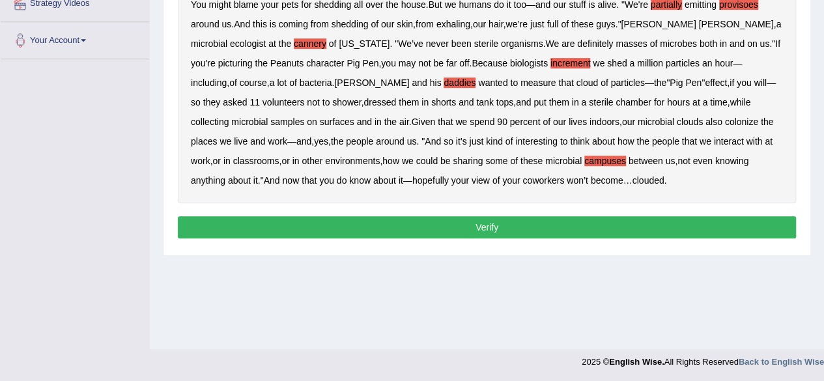
click at [465, 218] on button "Verify" at bounding box center [487, 227] width 618 height 22
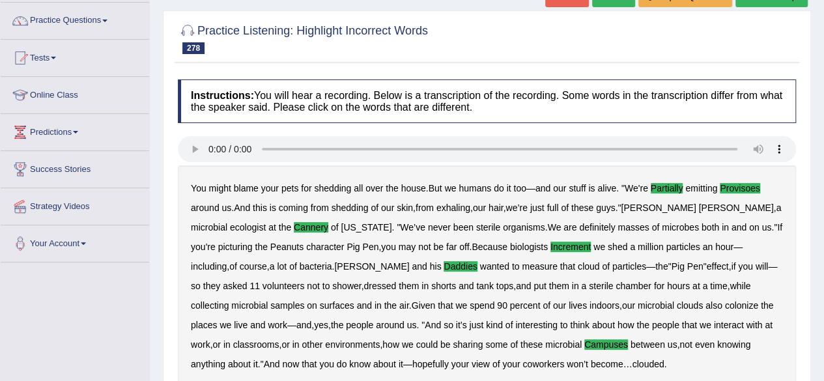
scroll to position [91, 0]
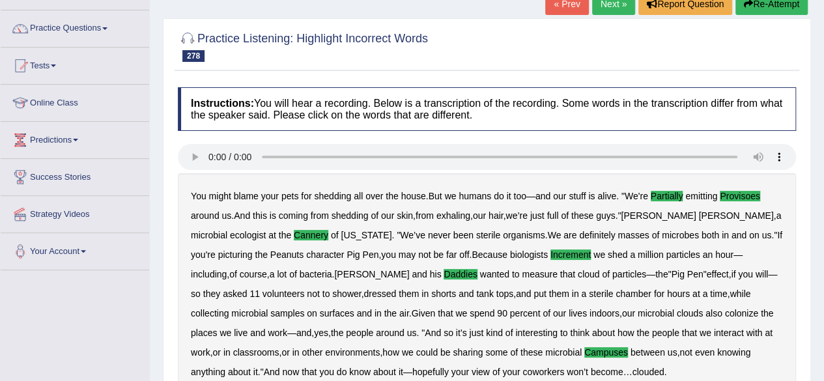
click at [611, 6] on link "Next »" at bounding box center [613, 4] width 43 height 22
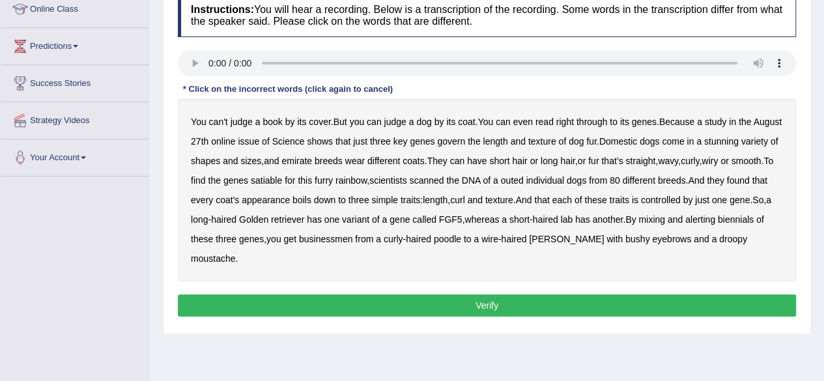
scroll to position [182, 0]
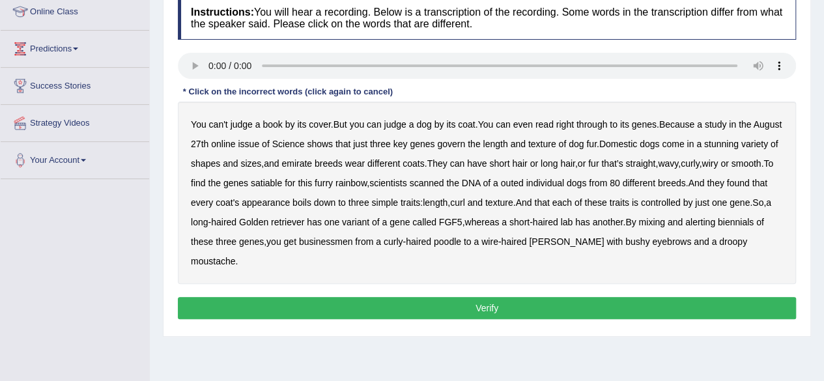
click at [312, 162] on b "emirate" at bounding box center [296, 163] width 31 height 10
click at [282, 180] on b "satiable" at bounding box center [266, 183] width 31 height 10
click at [524, 180] on b "outed" at bounding box center [512, 183] width 23 height 10
click at [715, 218] on b "alerting" at bounding box center [700, 222] width 30 height 10
click at [718, 227] on b "biennials" at bounding box center [736, 222] width 36 height 10
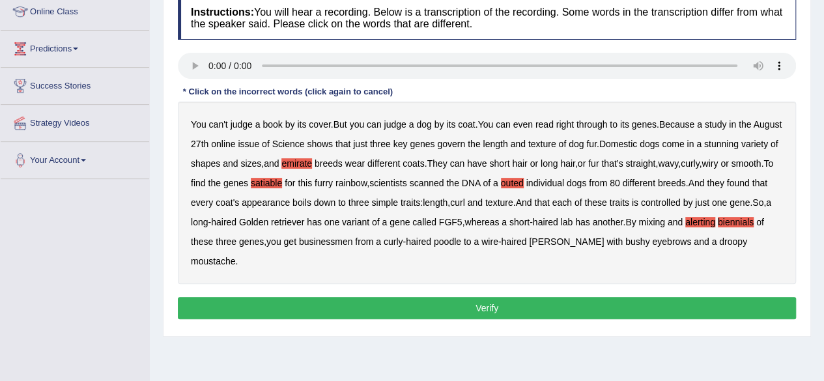
click at [353, 243] on b "businessmen" at bounding box center [326, 241] width 54 height 10
click at [509, 301] on button "Verify" at bounding box center [487, 308] width 618 height 22
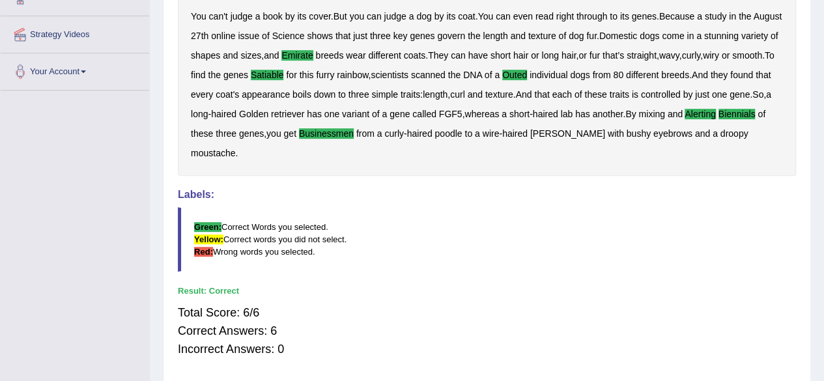
scroll to position [0, 0]
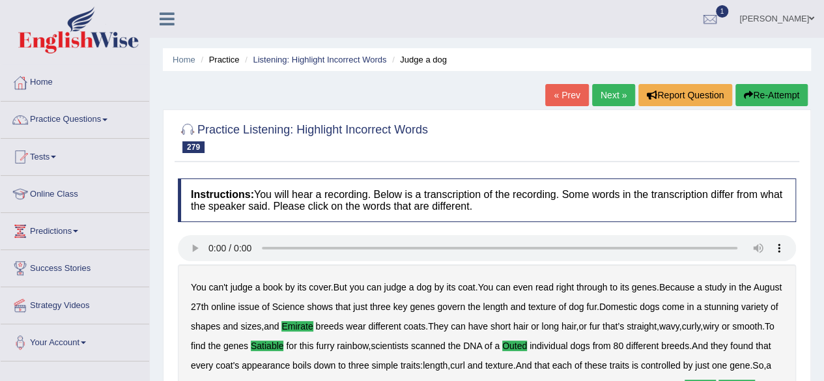
click at [613, 95] on link "Next »" at bounding box center [613, 95] width 43 height 22
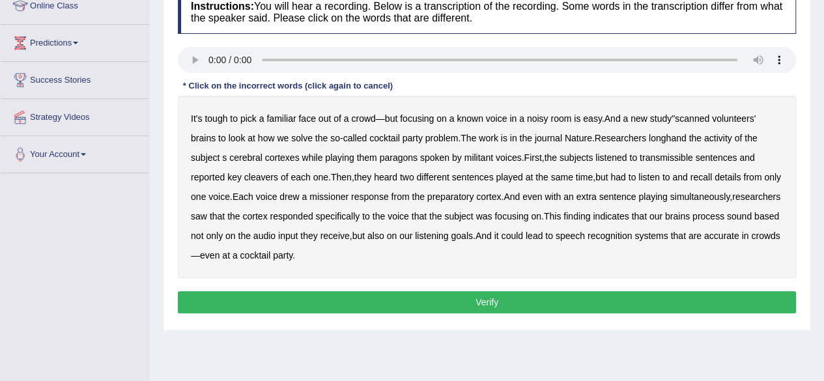
drag, startPoint x: 831, startPoint y: 156, endPoint x: 833, endPoint y: 254, distance: 97.7
click at [823, 193] on html "Toggle navigation Home Practice Questions Speaking Practice Read Aloud Repeat S…" at bounding box center [412, 2] width 824 height 381
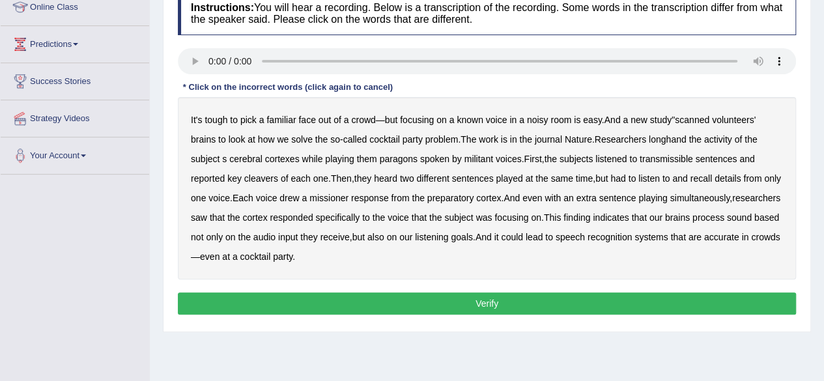
click at [667, 135] on b "longhand" at bounding box center [668, 139] width 38 height 10
click at [400, 156] on b "paragons" at bounding box center [399, 159] width 38 height 10
click at [491, 156] on b "militant" at bounding box center [478, 159] width 29 height 10
click at [256, 176] on b "cleavers" at bounding box center [261, 178] width 34 height 10
click at [344, 195] on b "missioner" at bounding box center [328, 198] width 39 height 10
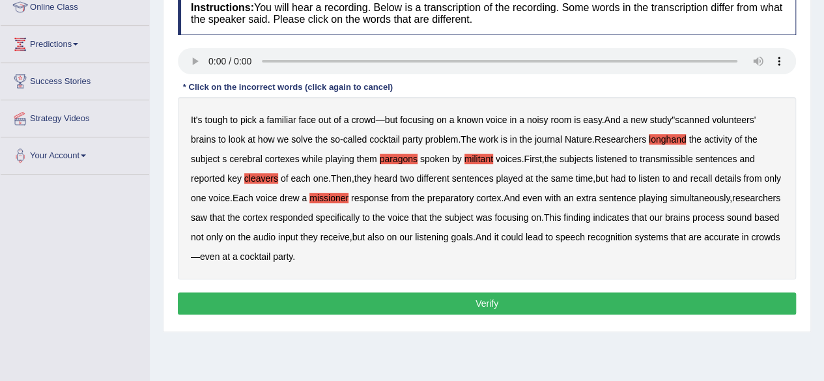
click at [471, 193] on b "preparatory" at bounding box center [450, 198] width 47 height 10
click at [434, 300] on button "Verify" at bounding box center [487, 303] width 618 height 22
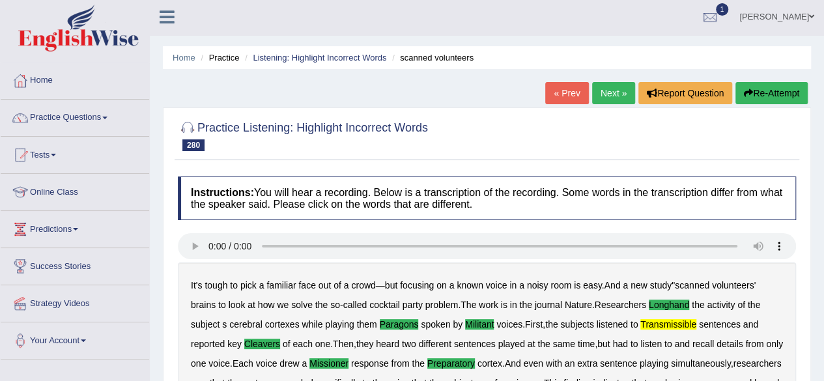
scroll to position [5, 0]
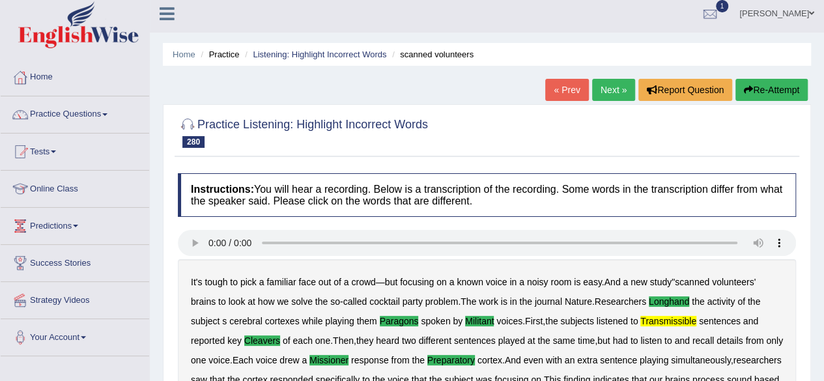
click at [619, 90] on link "Next »" at bounding box center [613, 90] width 43 height 22
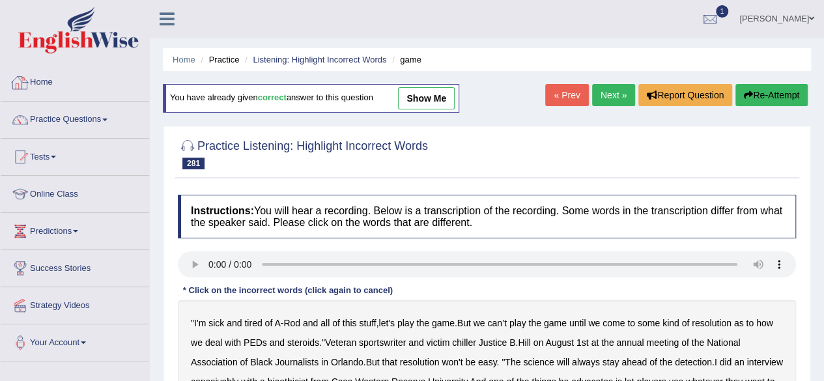
click at [27, 79] on div at bounding box center [20, 83] width 20 height 20
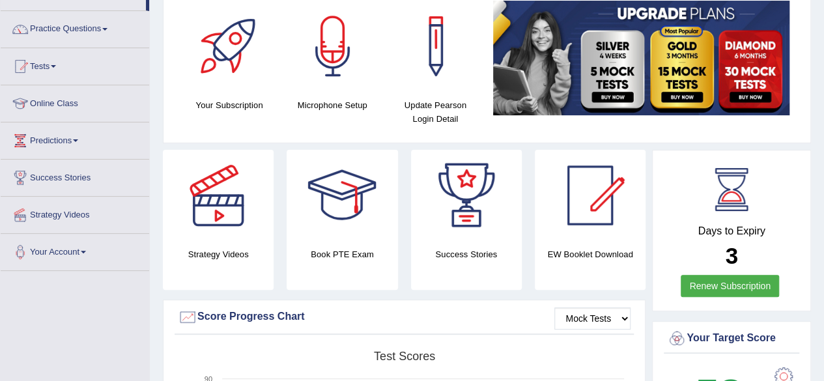
scroll to position [69, 0]
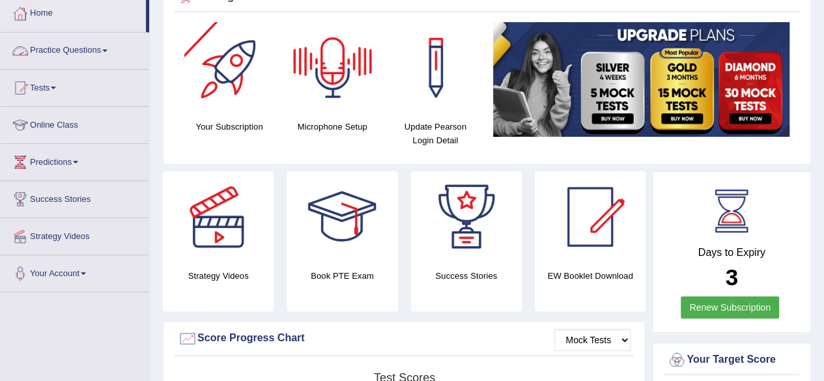
click at [104, 51] on link "Practice Questions" at bounding box center [75, 49] width 148 height 33
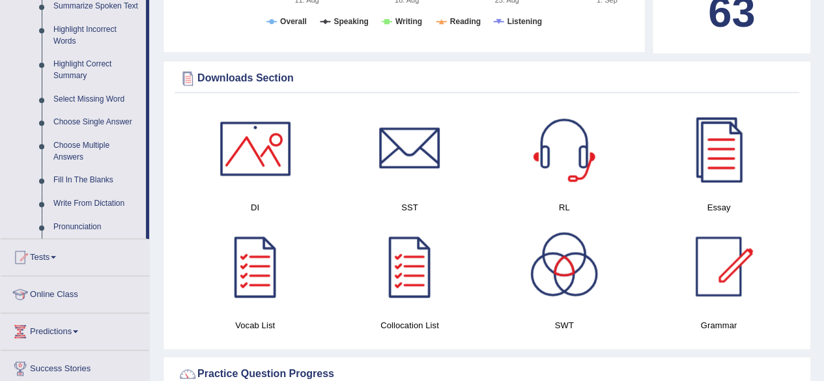
scroll to position [582, 0]
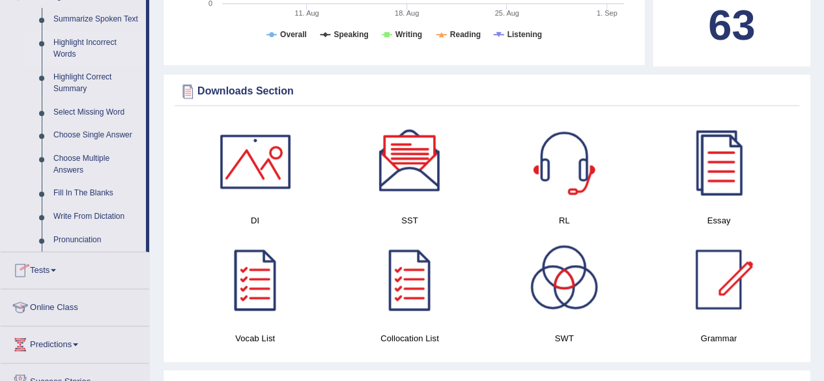
click at [82, 40] on link "Highlight Incorrect Words" at bounding box center [97, 48] width 98 height 35
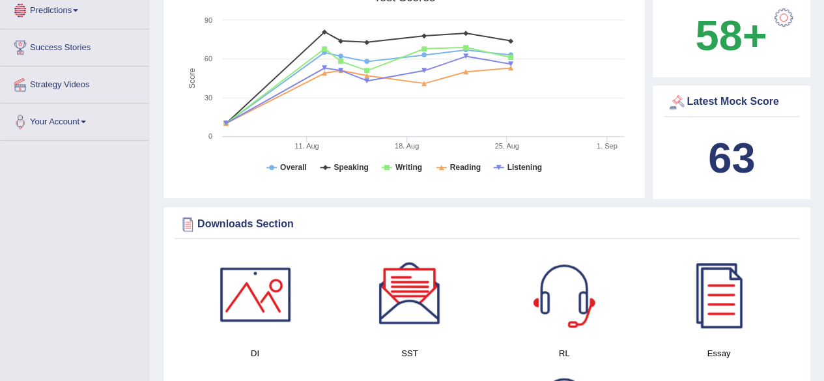
scroll to position [876, 0]
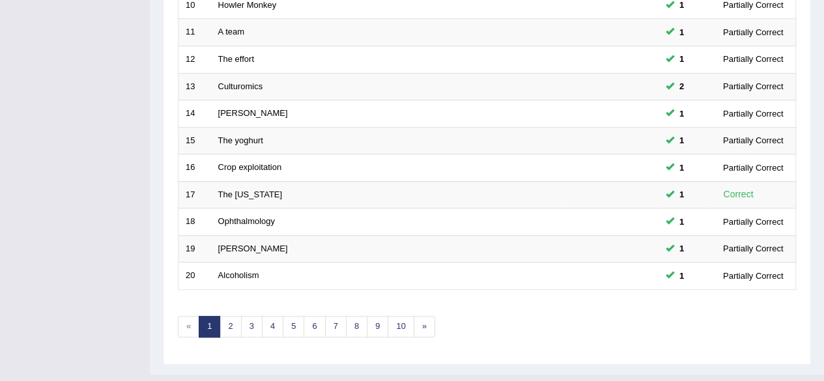
scroll to position [475, 0]
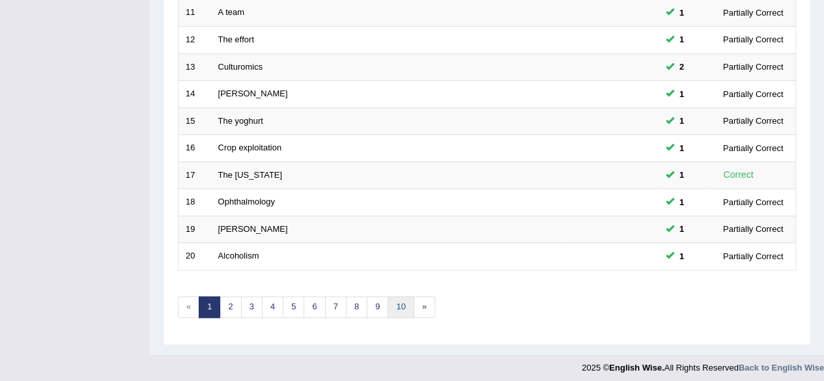
click at [399, 298] on link "10" at bounding box center [400, 306] width 26 height 21
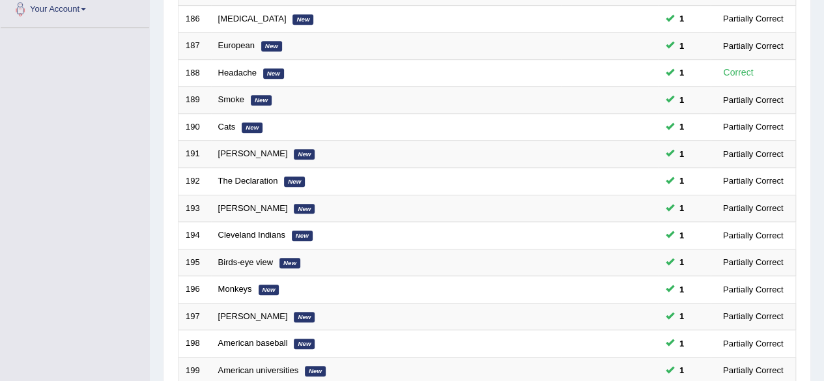
scroll to position [475, 0]
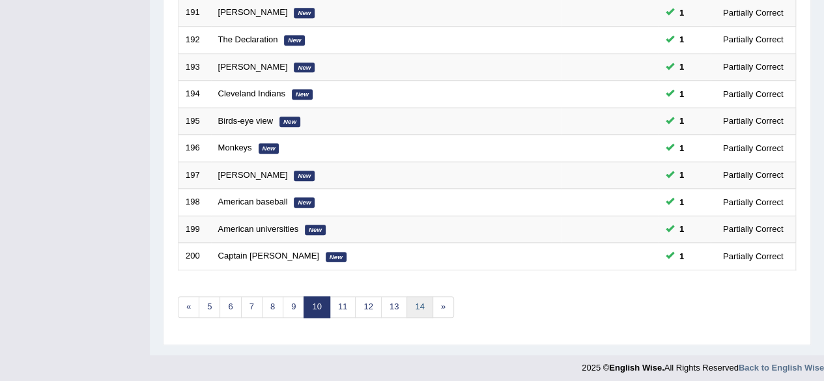
click at [413, 302] on link "14" at bounding box center [419, 306] width 26 height 21
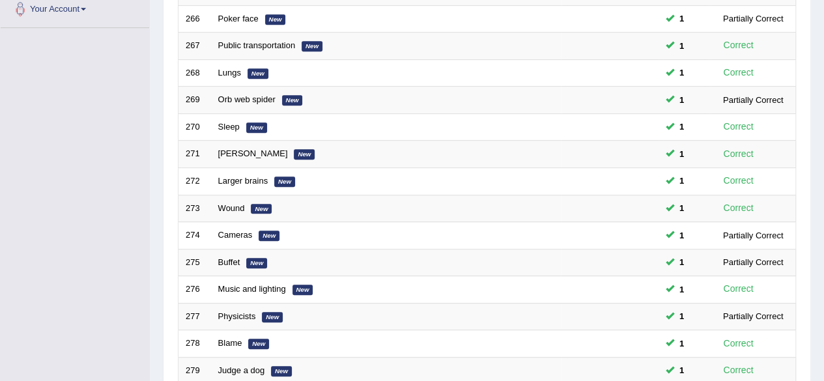
scroll to position [475, 0]
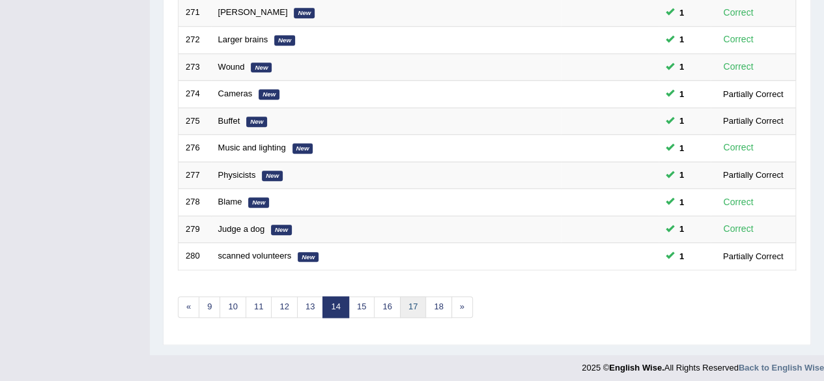
click at [411, 298] on link "17" at bounding box center [413, 306] width 26 height 21
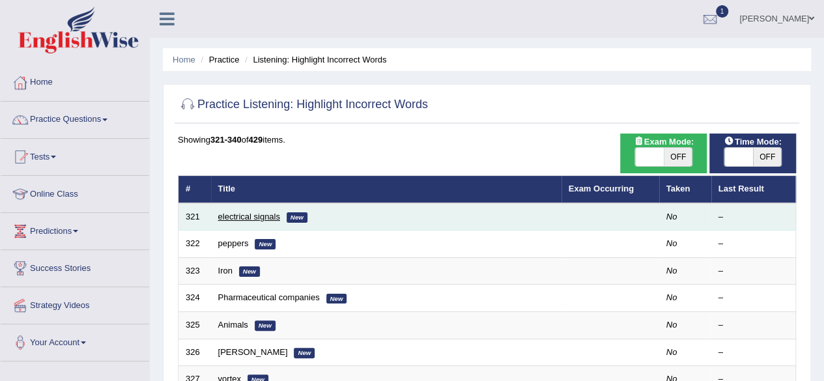
click at [236, 218] on link "electrical signals" at bounding box center [249, 217] width 62 height 10
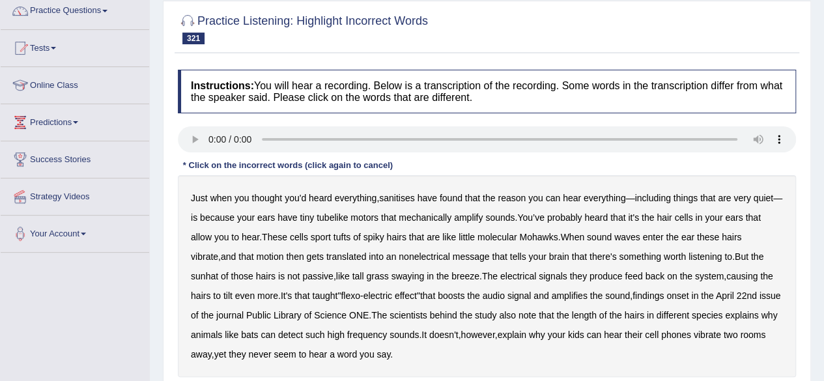
scroll to position [134, 0]
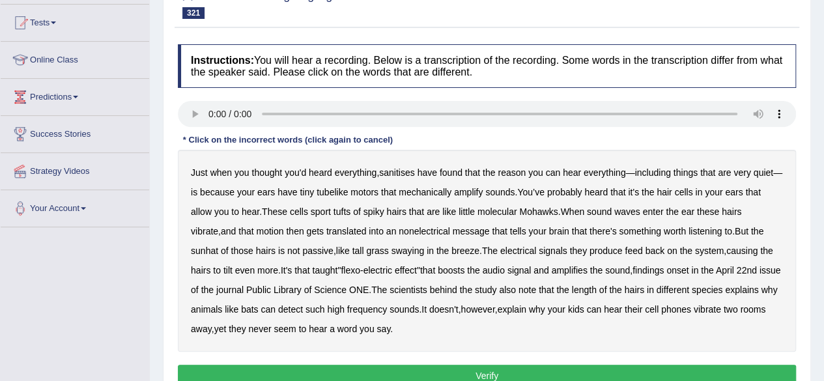
click at [406, 170] on b "sanitises" at bounding box center [396, 172] width 35 height 10
click at [348, 210] on b "tufts" at bounding box center [341, 211] width 17 height 10
click at [399, 229] on b "nonelectrical" at bounding box center [424, 231] width 51 height 10
click at [218, 246] on b "sunhat" at bounding box center [204, 251] width 27 height 10
click at [312, 266] on b "taught" at bounding box center [324, 270] width 25 height 10
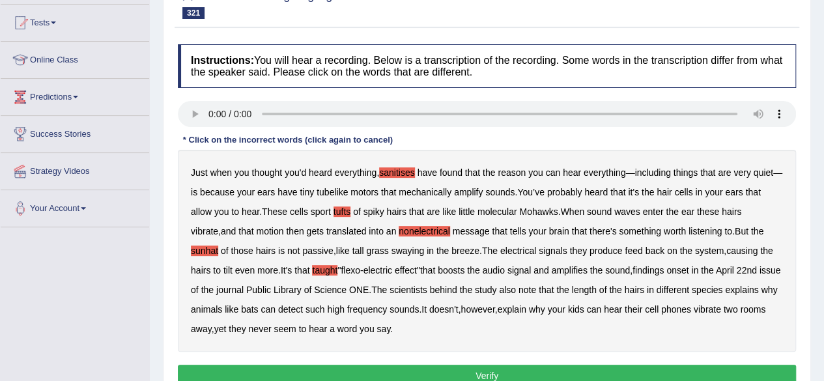
click at [355, 369] on button "Verify" at bounding box center [487, 376] width 618 height 22
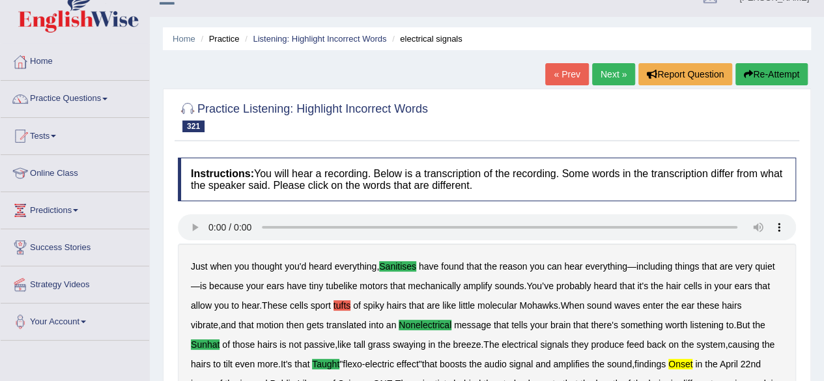
scroll to position [22, 0]
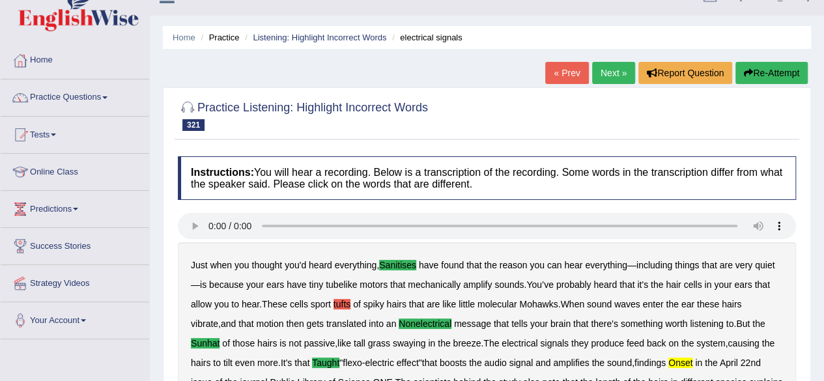
click at [603, 74] on link "Next »" at bounding box center [613, 73] width 43 height 22
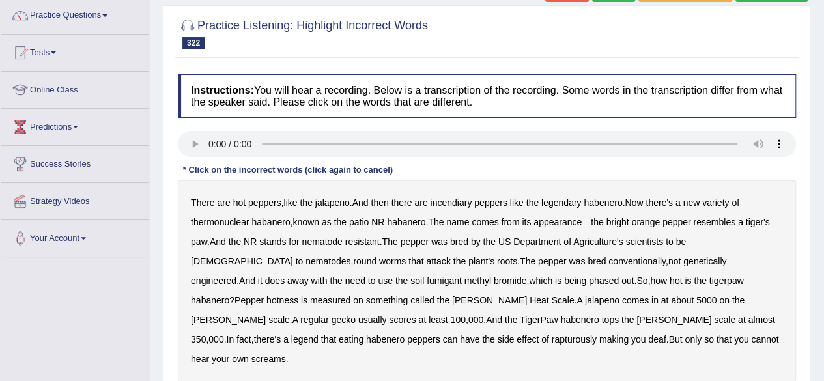
scroll to position [99, 0]
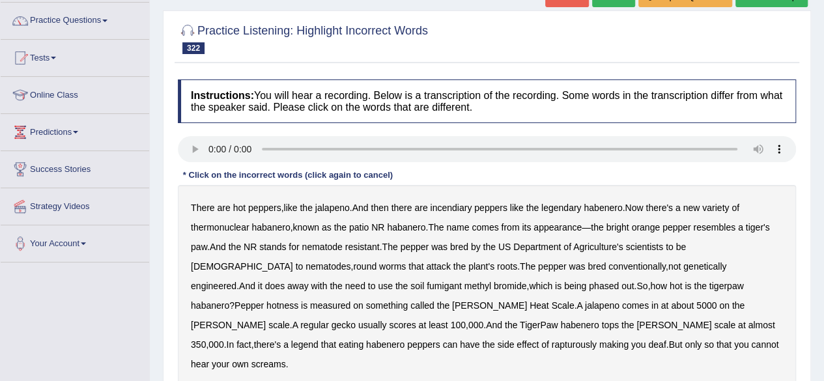
click at [338, 205] on b "jalapeno" at bounding box center [332, 208] width 35 height 10
click at [456, 204] on b "incendiary" at bounding box center [451, 208] width 42 height 10
click at [353, 227] on b "patio" at bounding box center [359, 227] width 20 height 10
click at [293, 261] on b "witchcraft" at bounding box center [242, 266] width 102 height 10
click at [452, 300] on b "Scoville" at bounding box center [489, 305] width 75 height 10
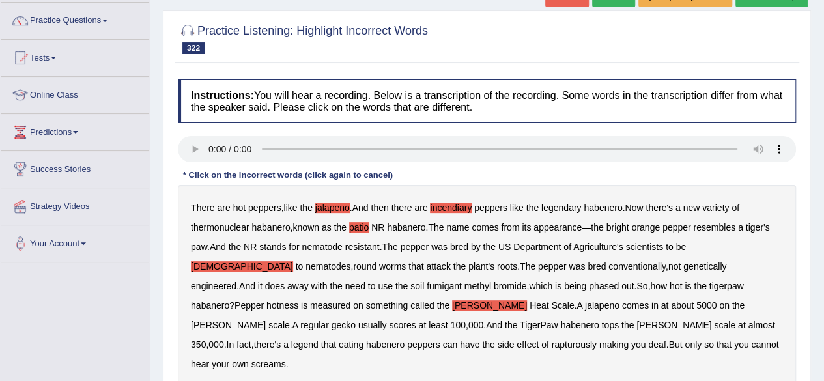
click at [452, 300] on b "Scoville" at bounding box center [489, 305] width 75 height 10
click at [552, 339] on b "rapturously" at bounding box center [574, 344] width 45 height 10
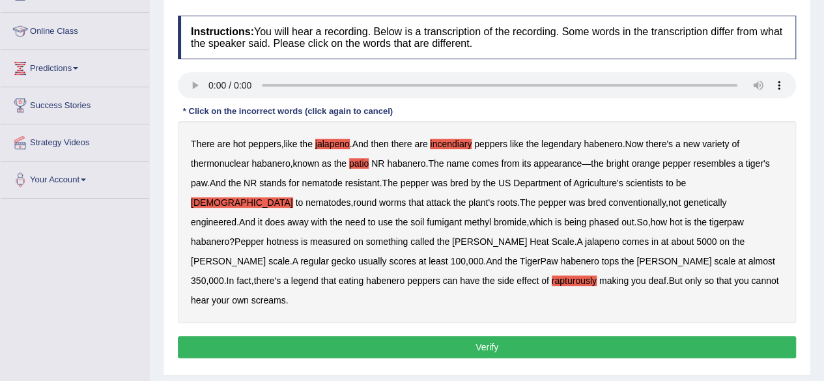
scroll to position [160, 0]
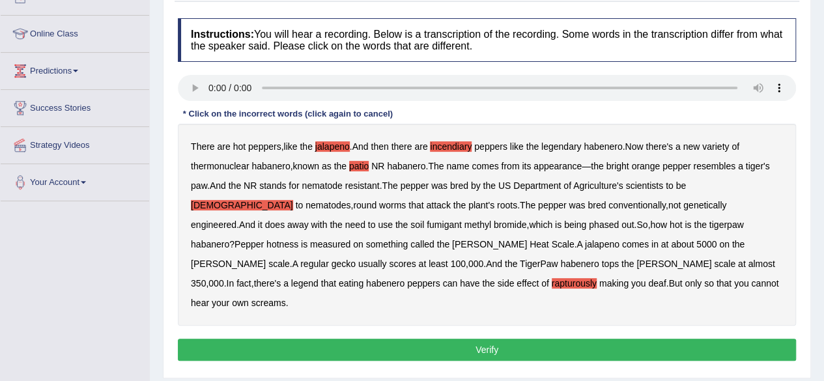
click at [533, 339] on button "Verify" at bounding box center [487, 350] width 618 height 22
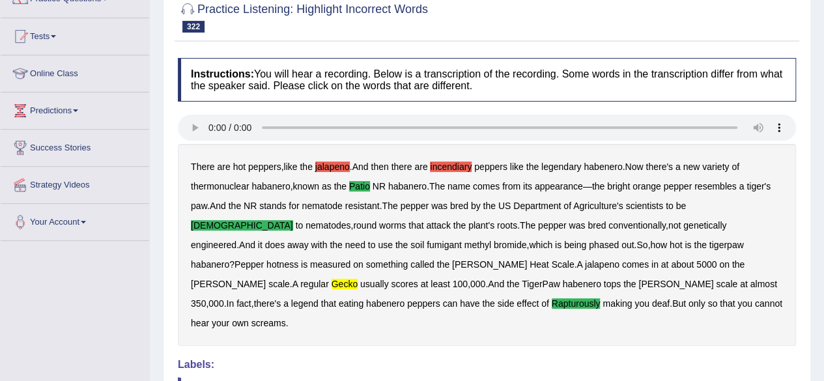
scroll to position [126, 0]
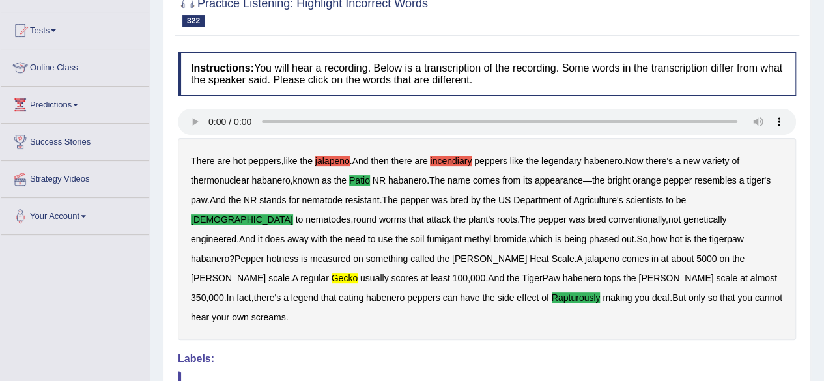
drag, startPoint x: 822, startPoint y: 167, endPoint x: 824, endPoint y: 122, distance: 45.7
click at [823, 122] on html "Toggle navigation Home Practice Questions Speaking Practice Read Aloud Repeat S…" at bounding box center [412, 64] width 824 height 381
click at [337, 162] on b "jalapeno" at bounding box center [332, 161] width 35 height 10
click at [458, 156] on b "incendiary" at bounding box center [451, 161] width 42 height 10
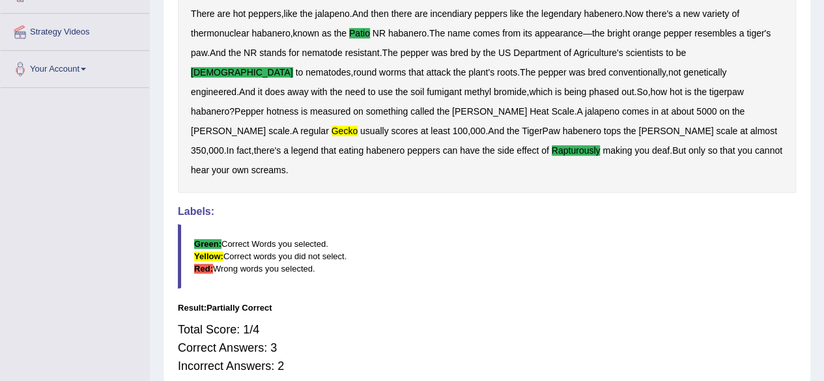
scroll to position [0, 0]
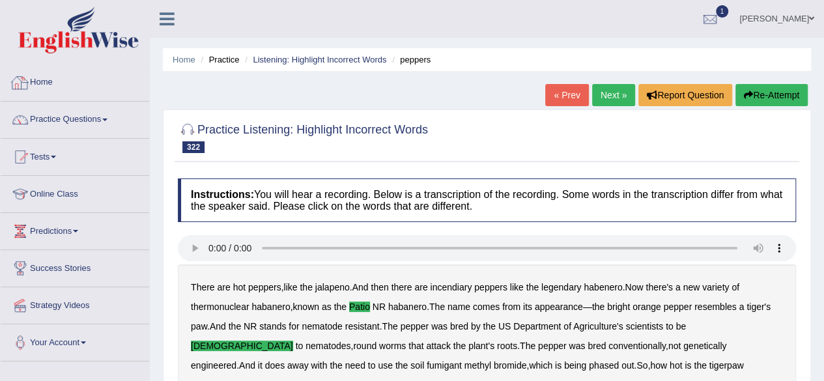
click at [25, 77] on div at bounding box center [20, 83] width 20 height 20
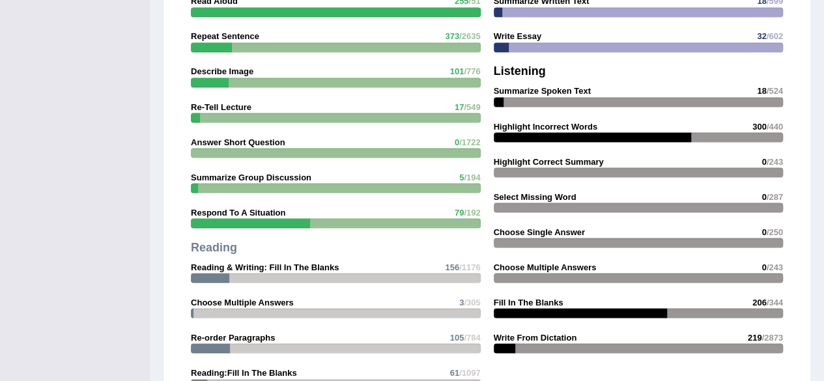
scroll to position [1123, 0]
